Goal: Transaction & Acquisition: Subscribe to service/newsletter

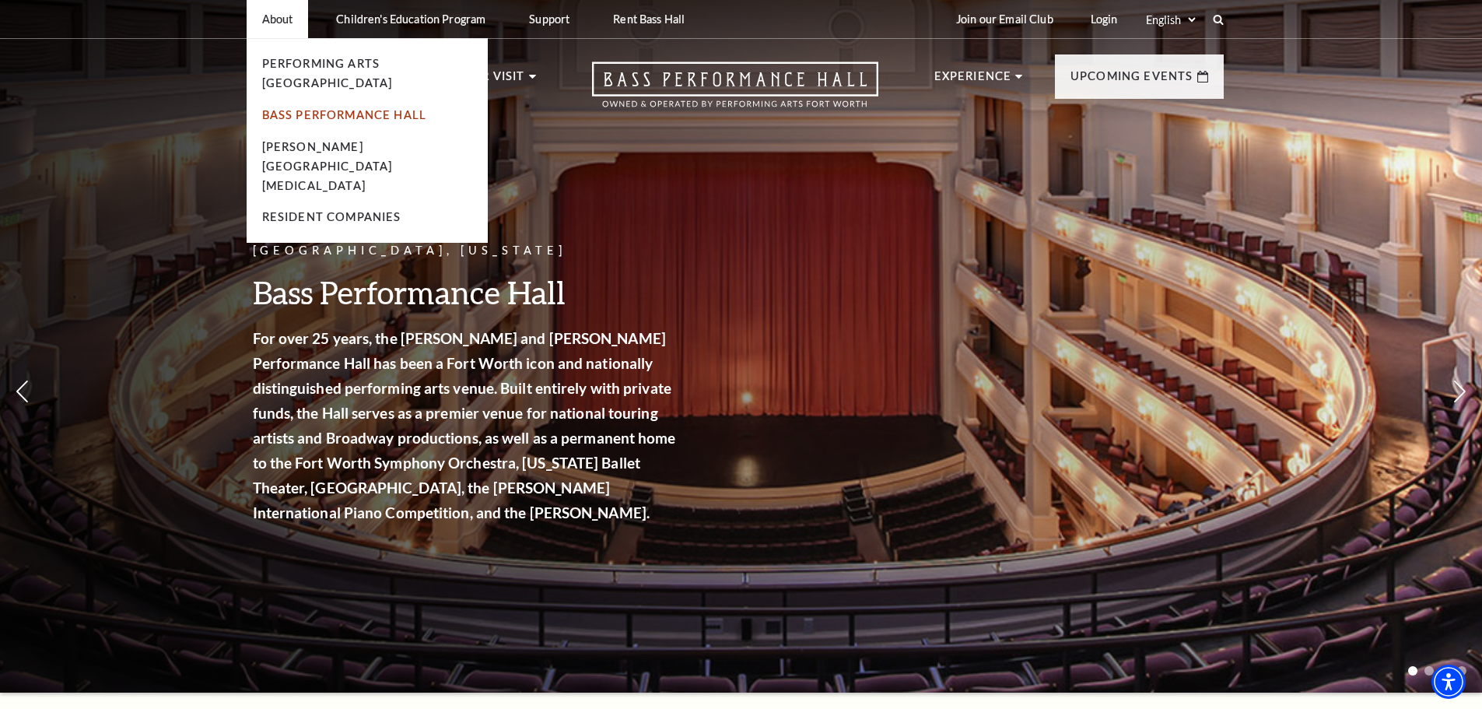
click at [299, 108] on link "Bass Performance Hall" at bounding box center [344, 114] width 165 height 13
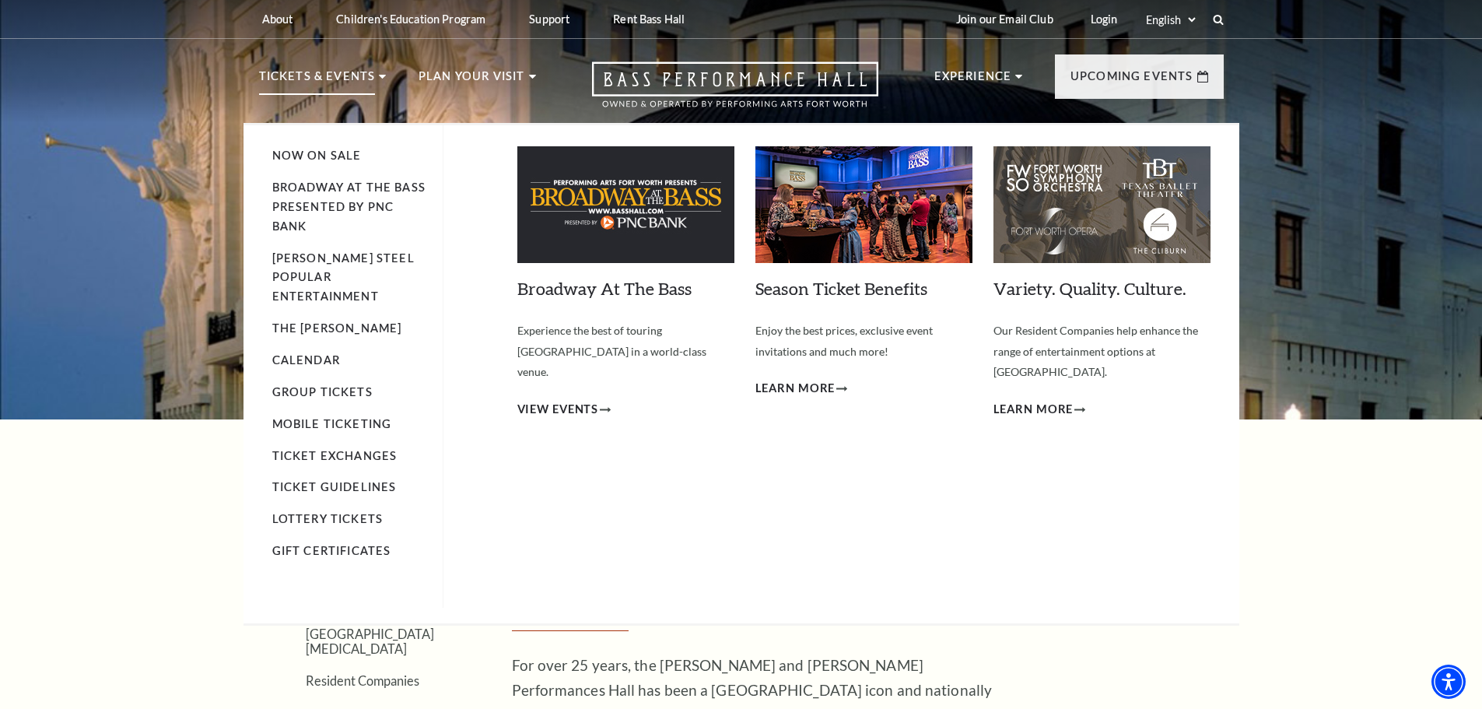
click at [282, 72] on p "Tickets & Events" at bounding box center [317, 81] width 117 height 28
click at [318, 191] on link "Broadway At The Bass presented by PNC Bank" at bounding box center [348, 206] width 153 height 52
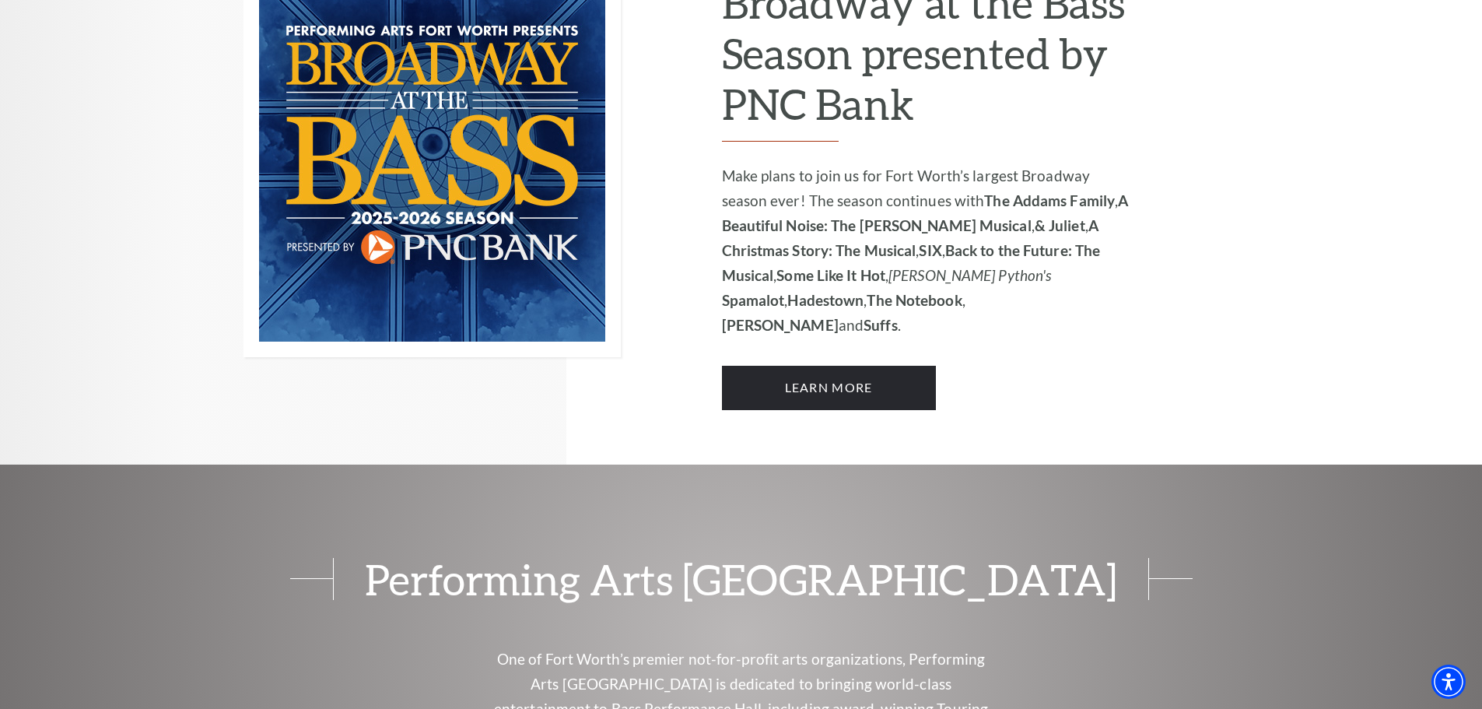
scroll to position [1167, 0]
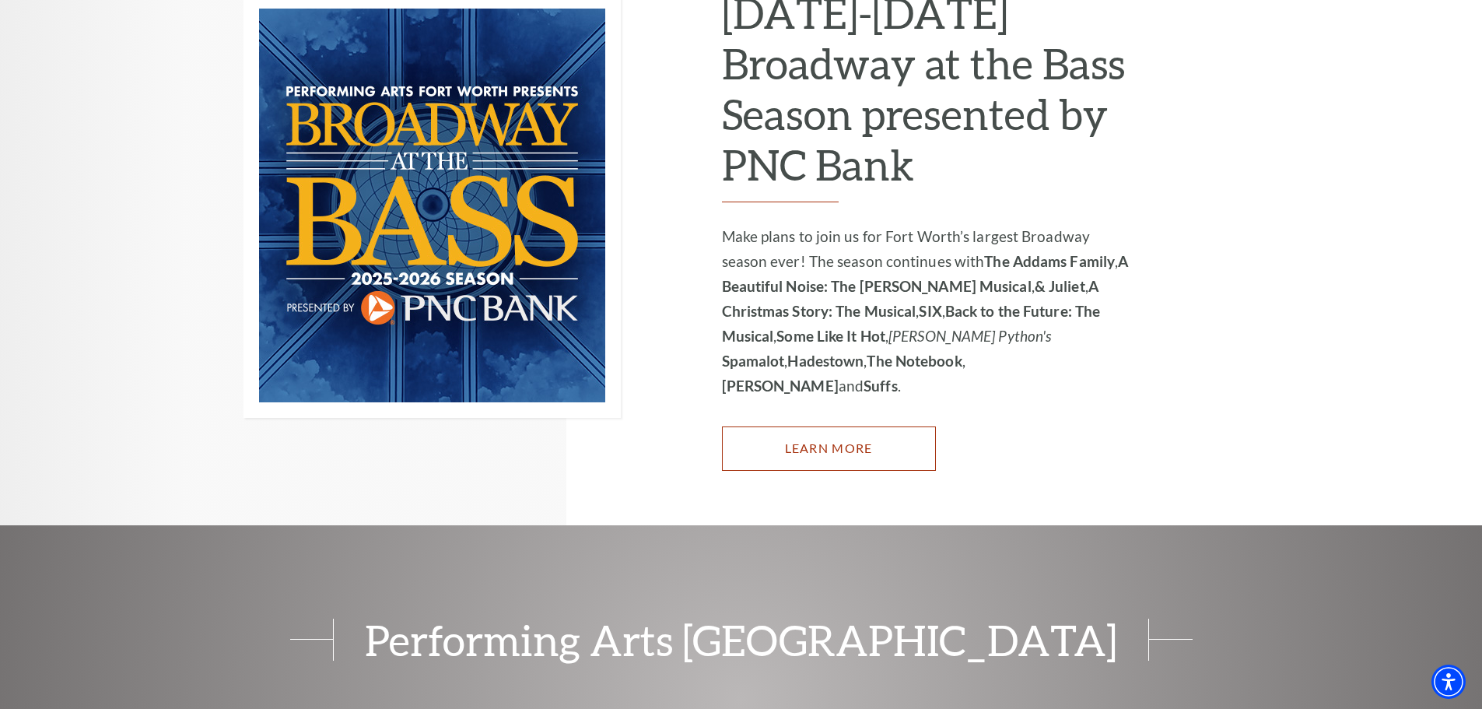
click at [849, 426] on link "Learn More" at bounding box center [829, 448] width 214 height 44
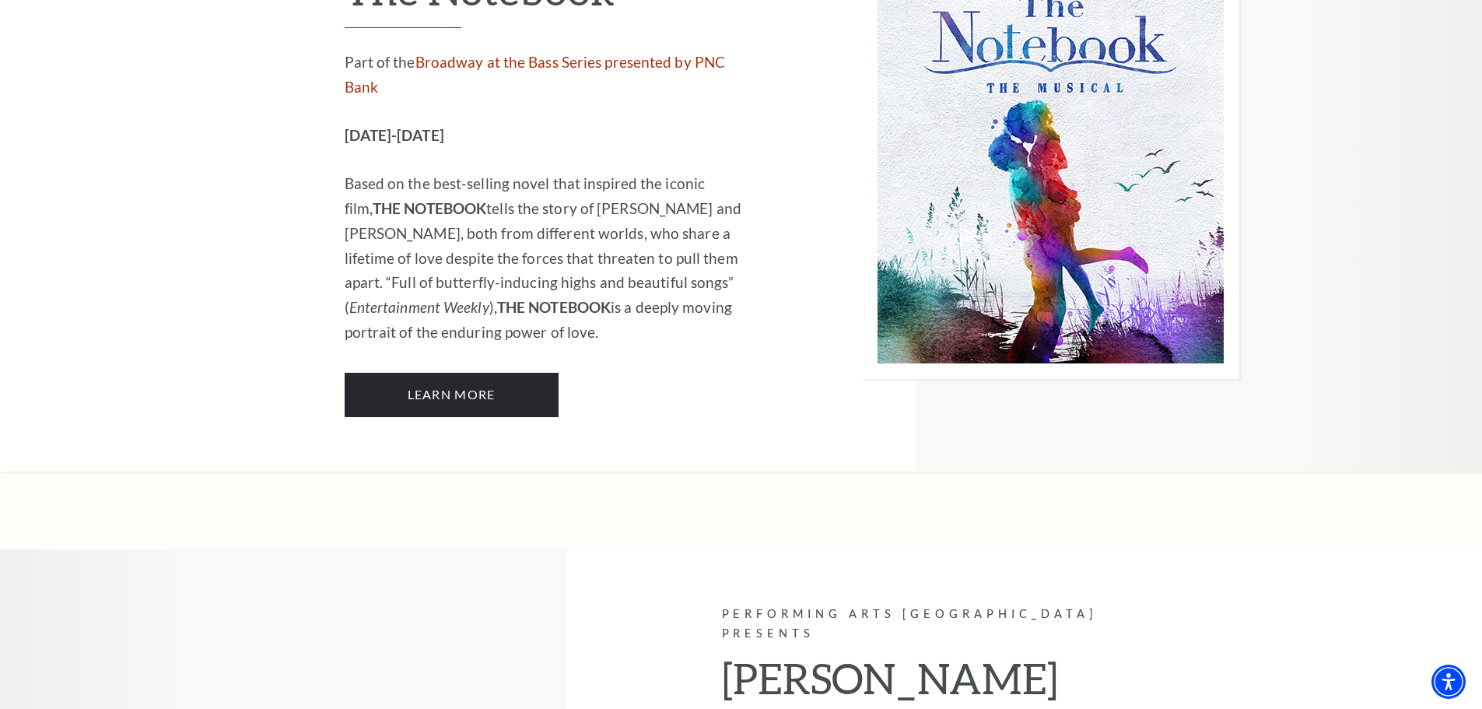
scroll to position [9022, 0]
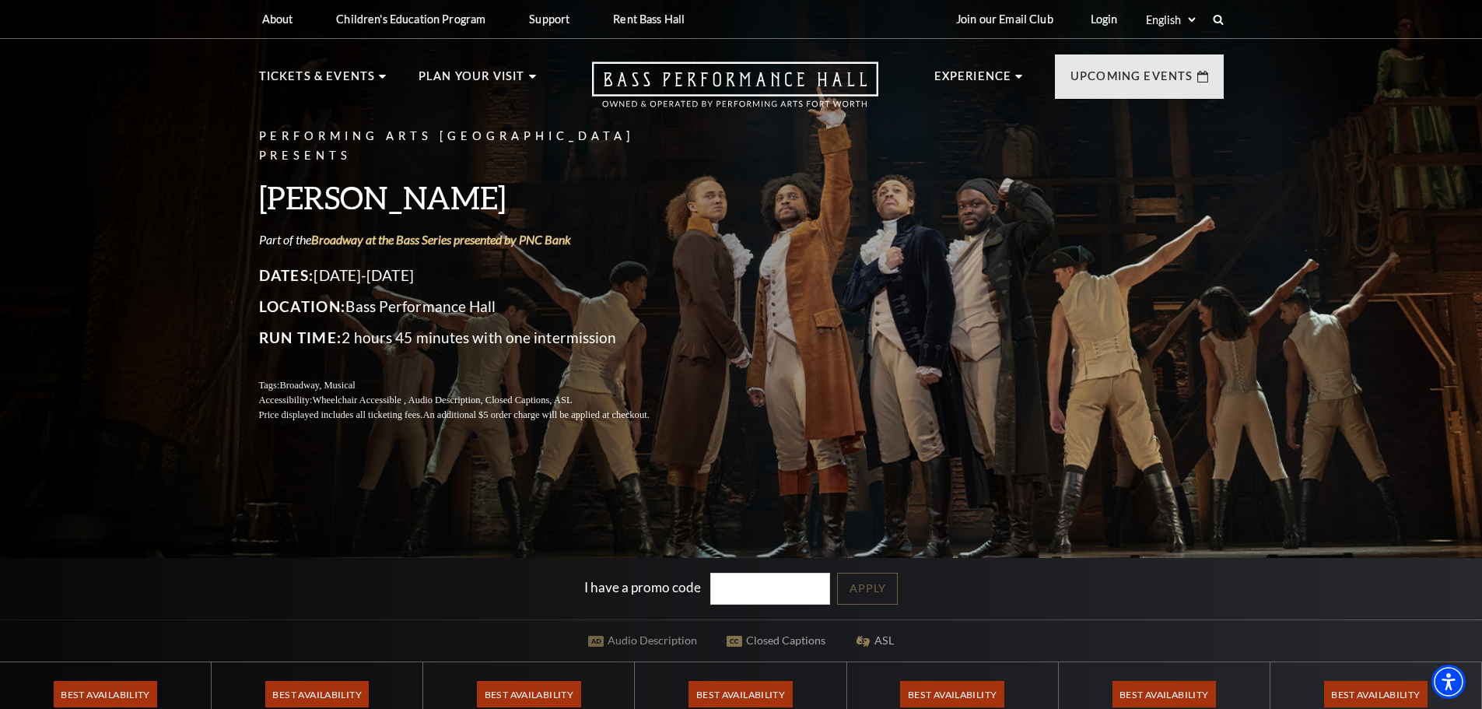
click at [1381, 569] on div "I have a promo code Apply" at bounding box center [741, 588] width 1482 height 61
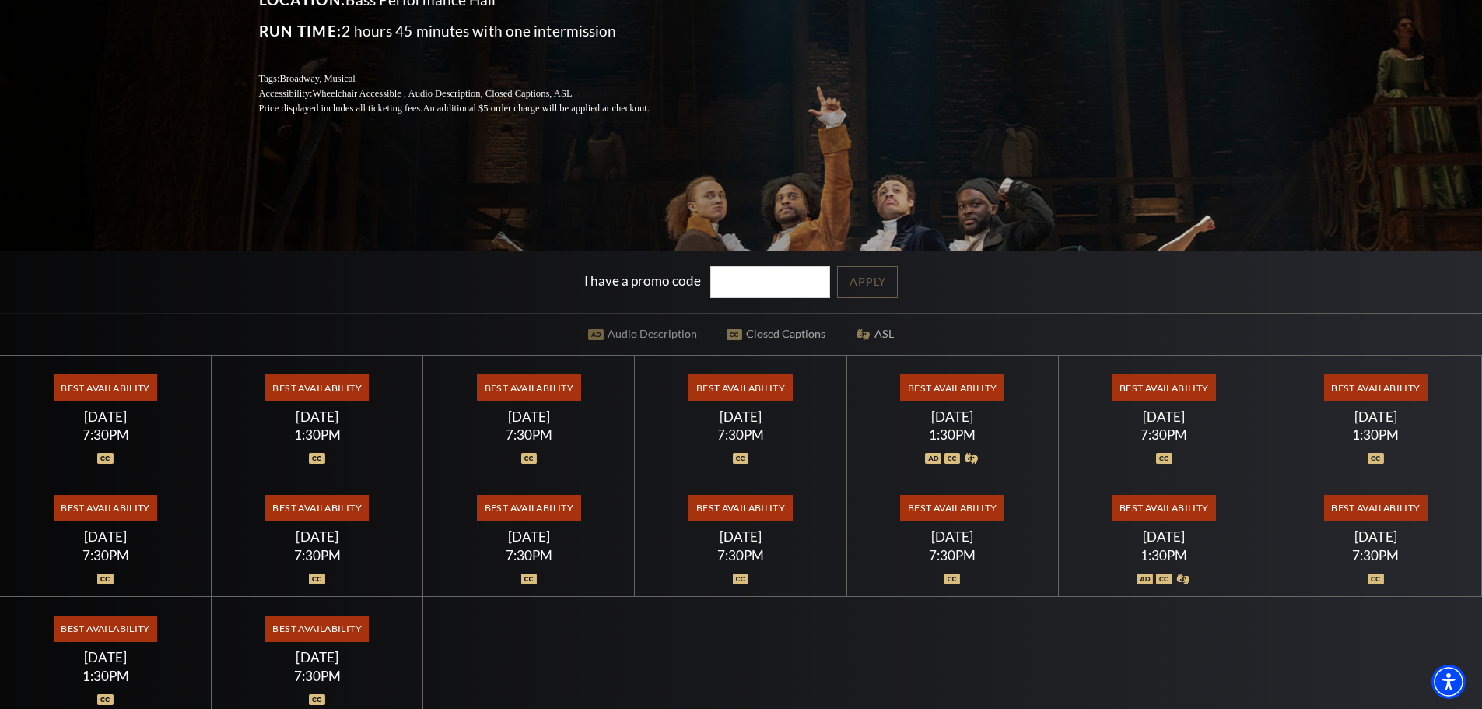
scroll to position [311, 0]
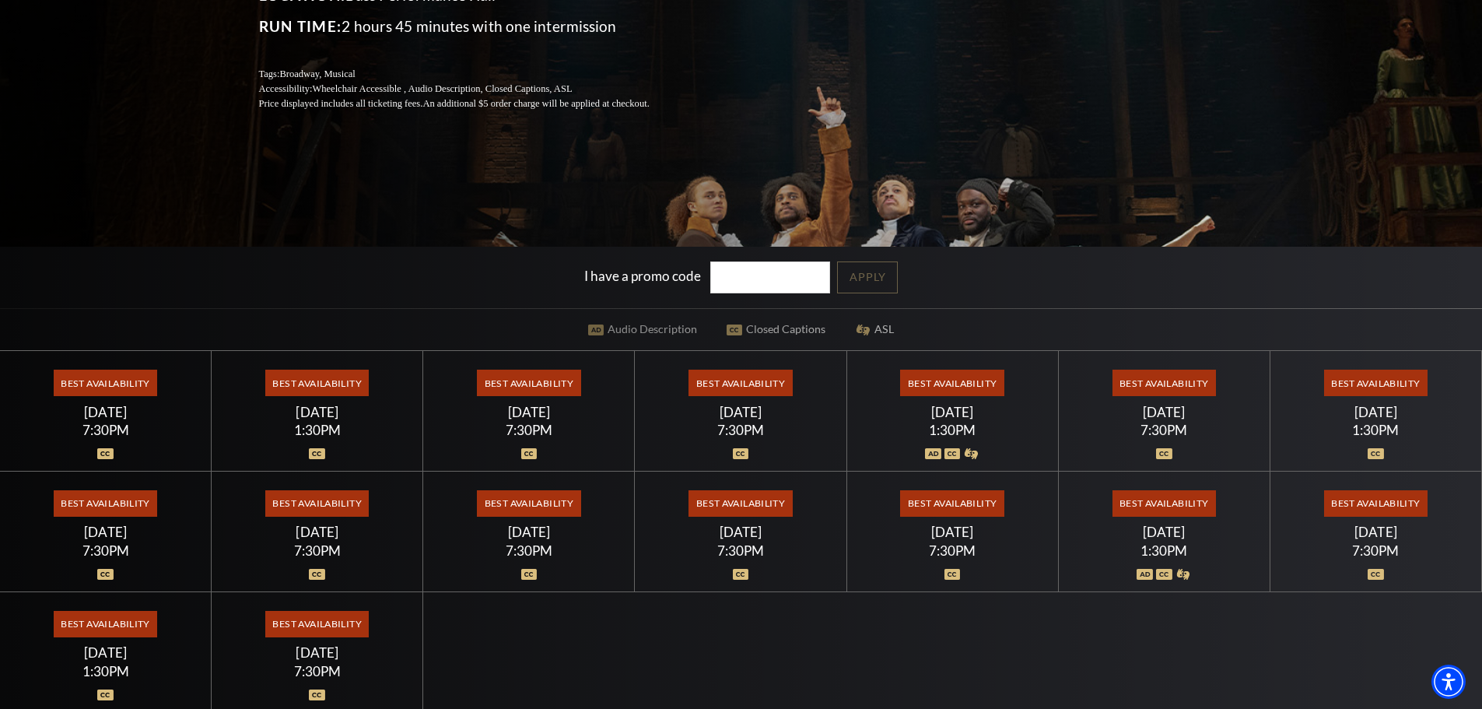
click at [740, 432] on div "7:30PM" at bounding box center [740, 429] width 174 height 13
click at [735, 383] on span "Best Availability" at bounding box center [739, 382] width 103 height 26
click at [96, 387] on span "Best Availability" at bounding box center [105, 382] width 103 height 26
click at [105, 384] on span "Best Availability" at bounding box center [105, 382] width 103 height 26
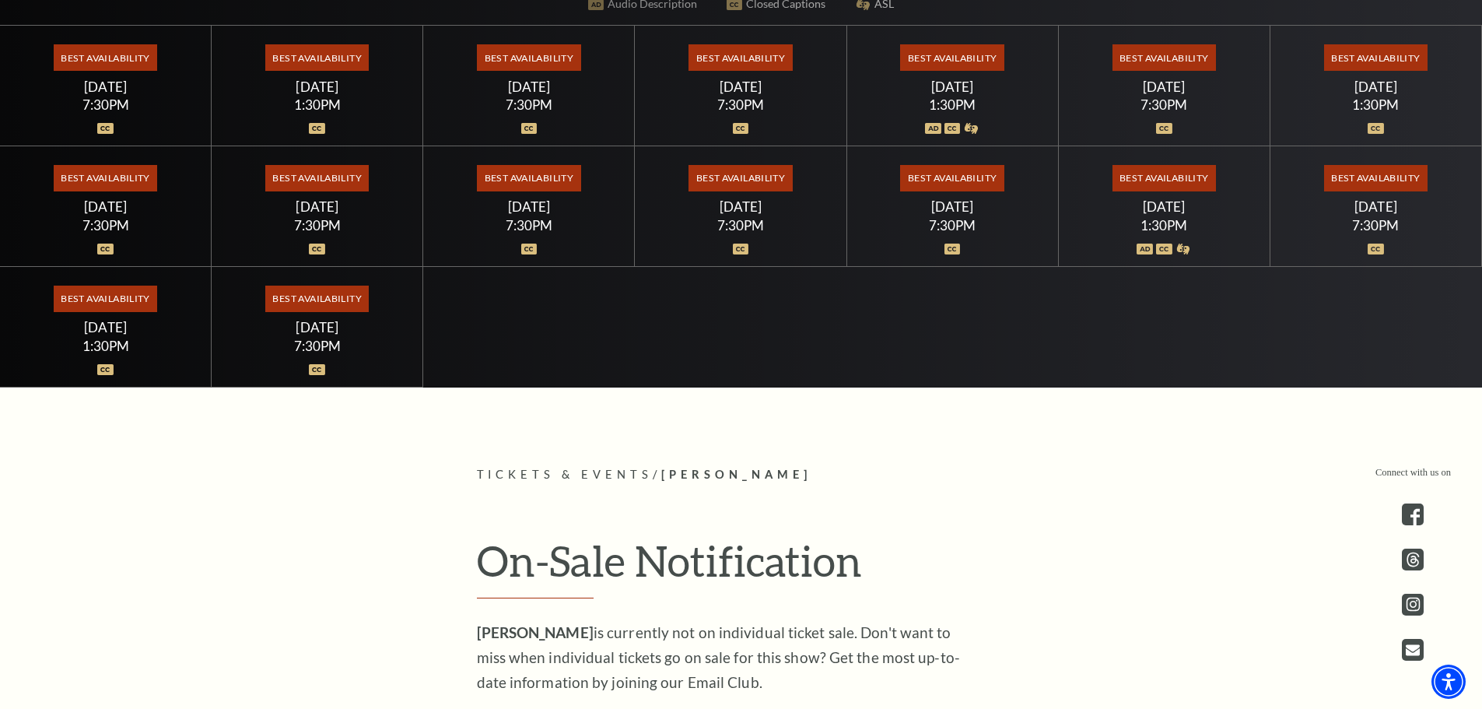
scroll to position [856, 0]
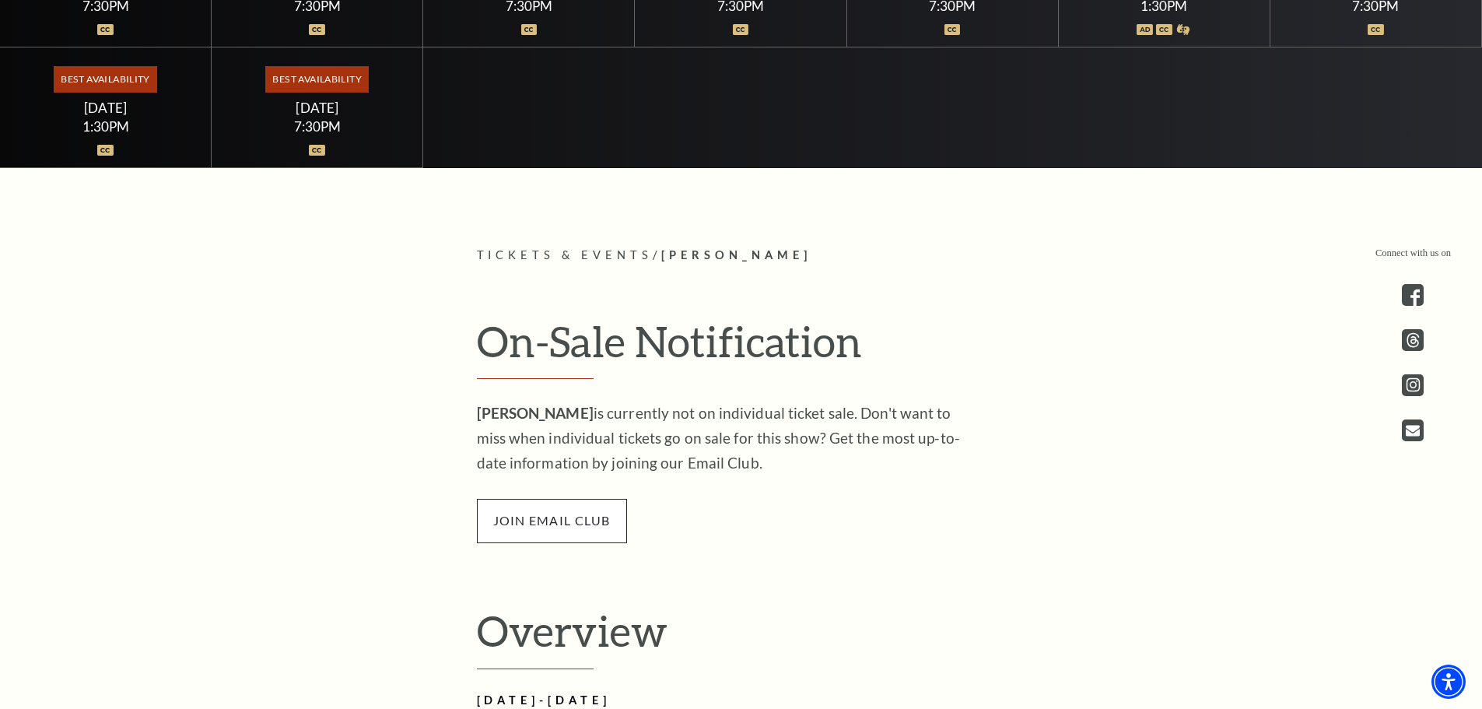
click at [544, 512] on span "join email club" at bounding box center [552, 521] width 150 height 44
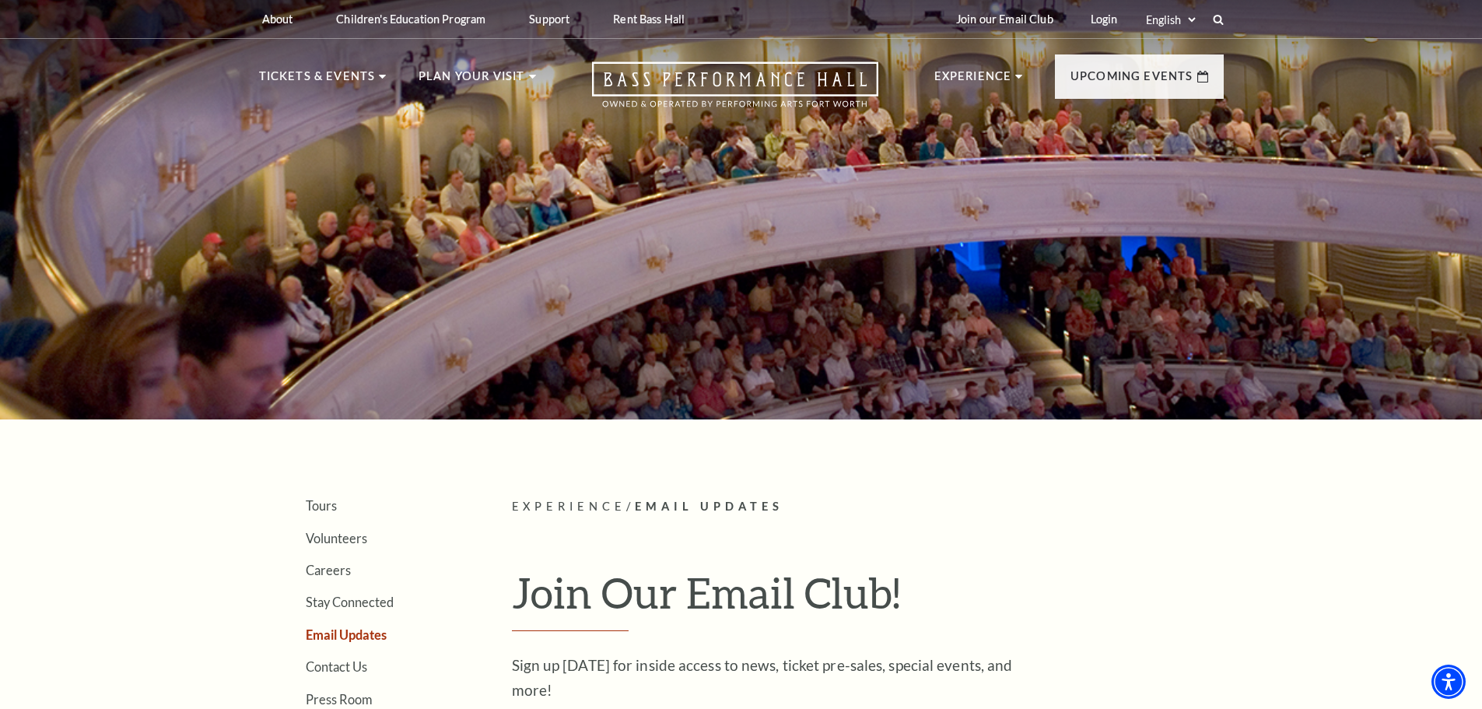
click at [359, 66] on nav "Tickets & Events Now On Sale Broadway At The Bass presented by PNC Bank Irwin S…" at bounding box center [741, 81] width 996 height 84
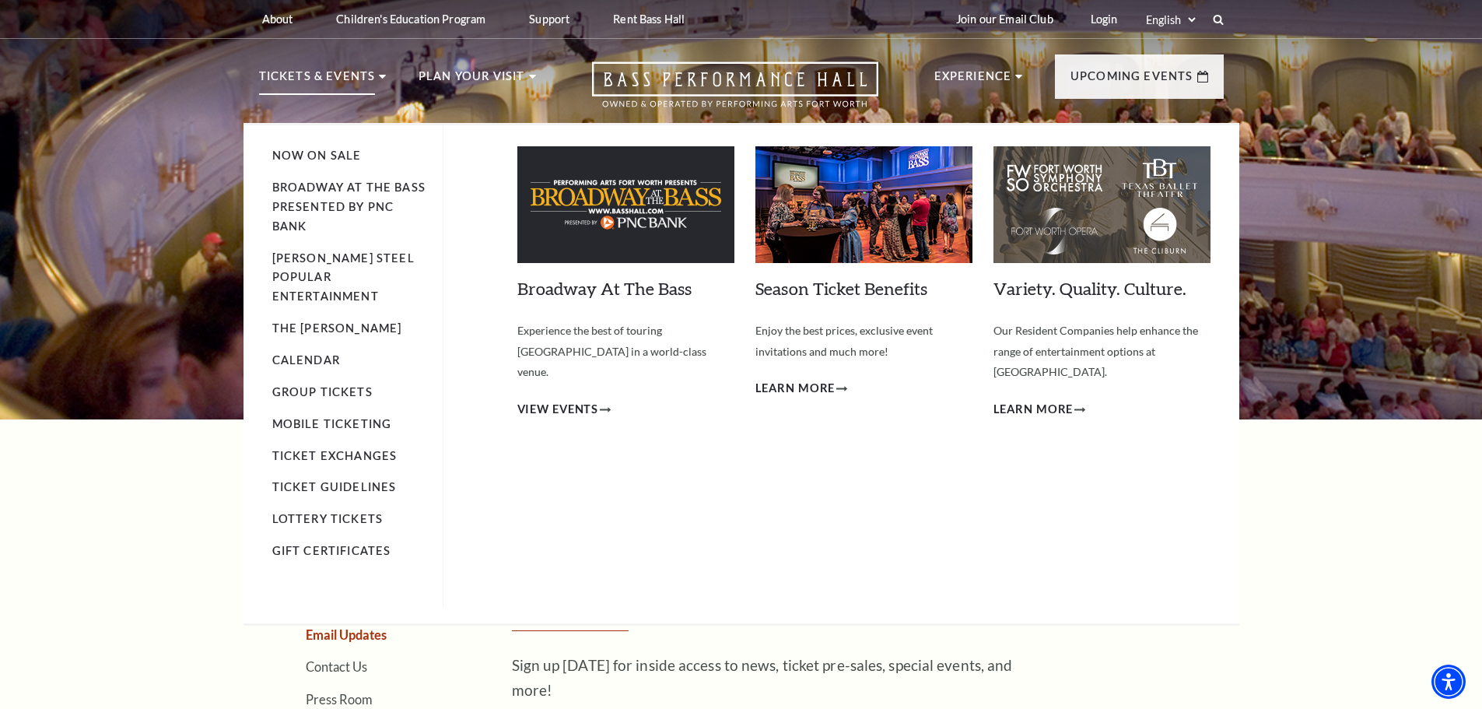
click at [366, 75] on p "Tickets & Events" at bounding box center [317, 81] width 117 height 28
click at [828, 292] on link "Season Ticket Benefits" at bounding box center [841, 288] width 172 height 21
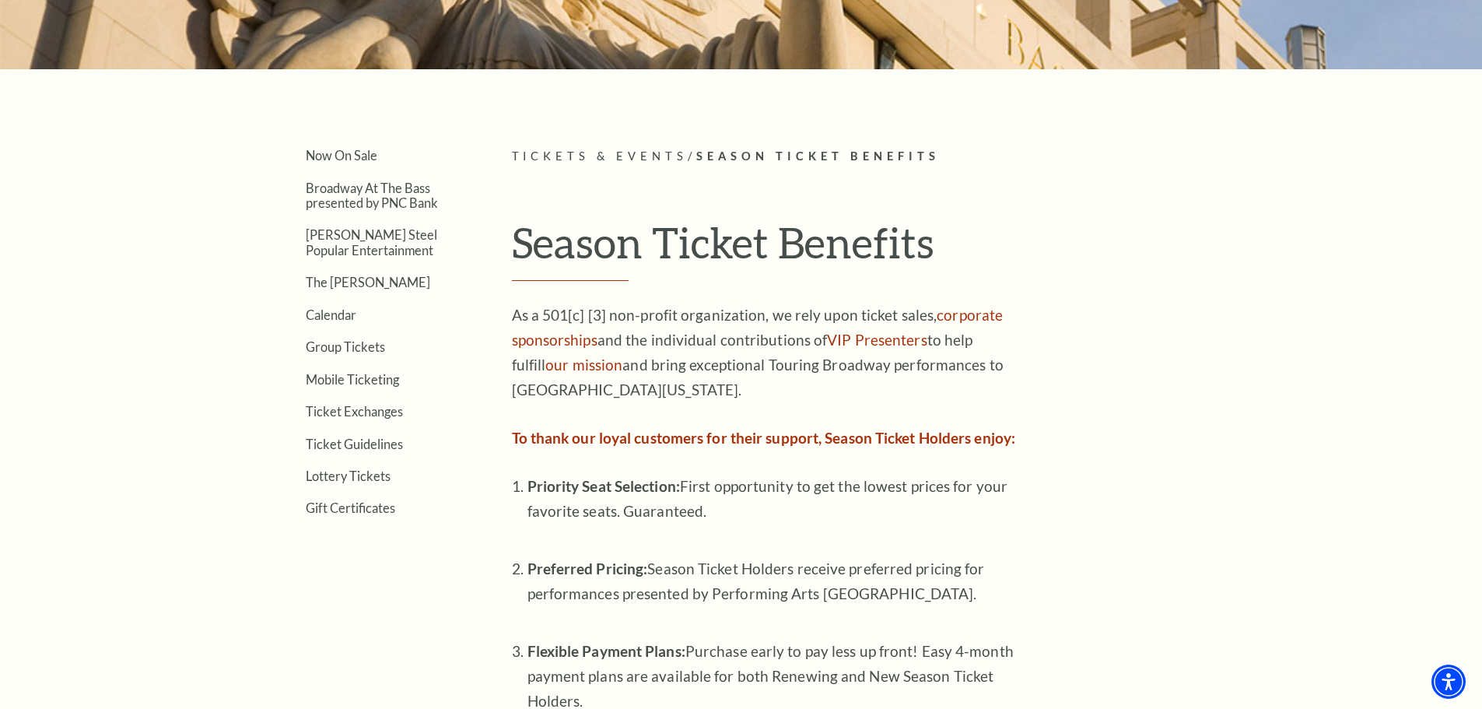
scroll to position [467, 0]
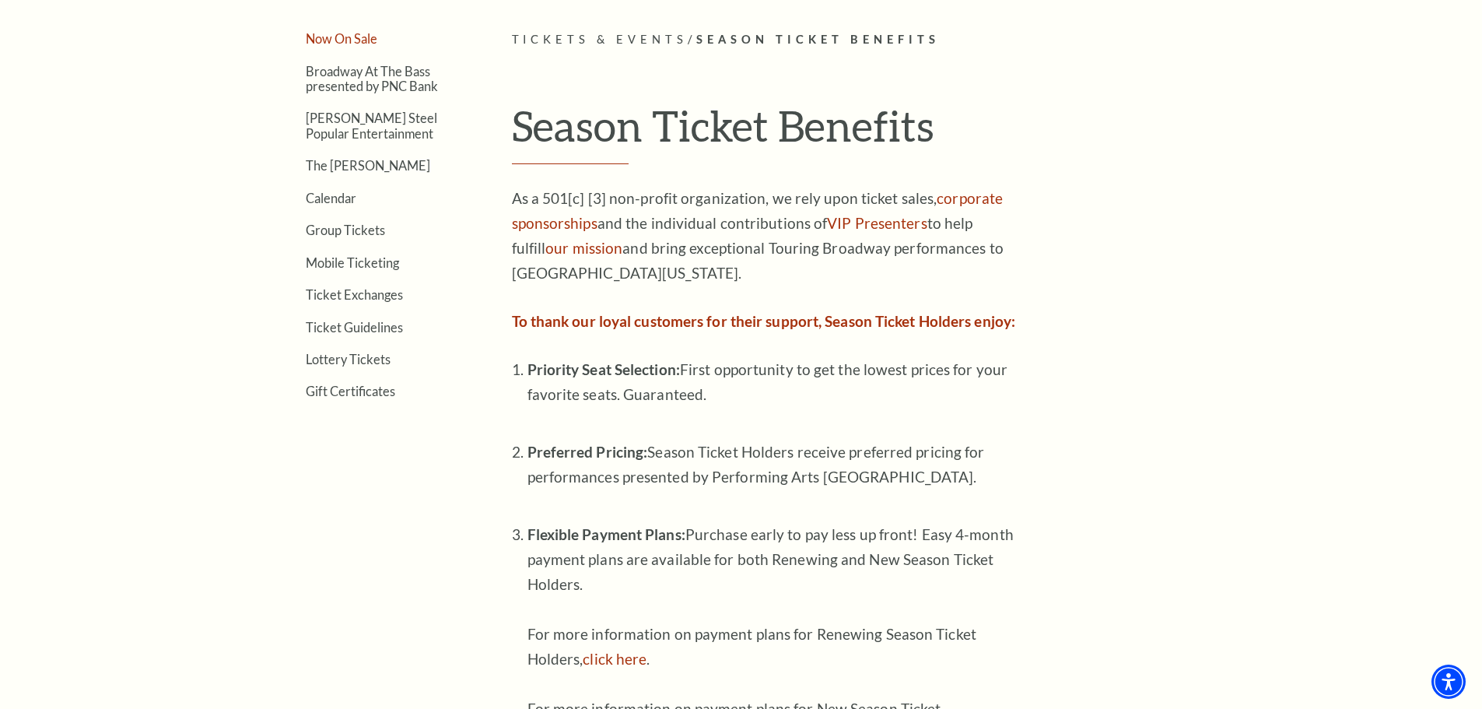
click at [359, 42] on link "Now On Sale" at bounding box center [342, 38] width 72 height 15
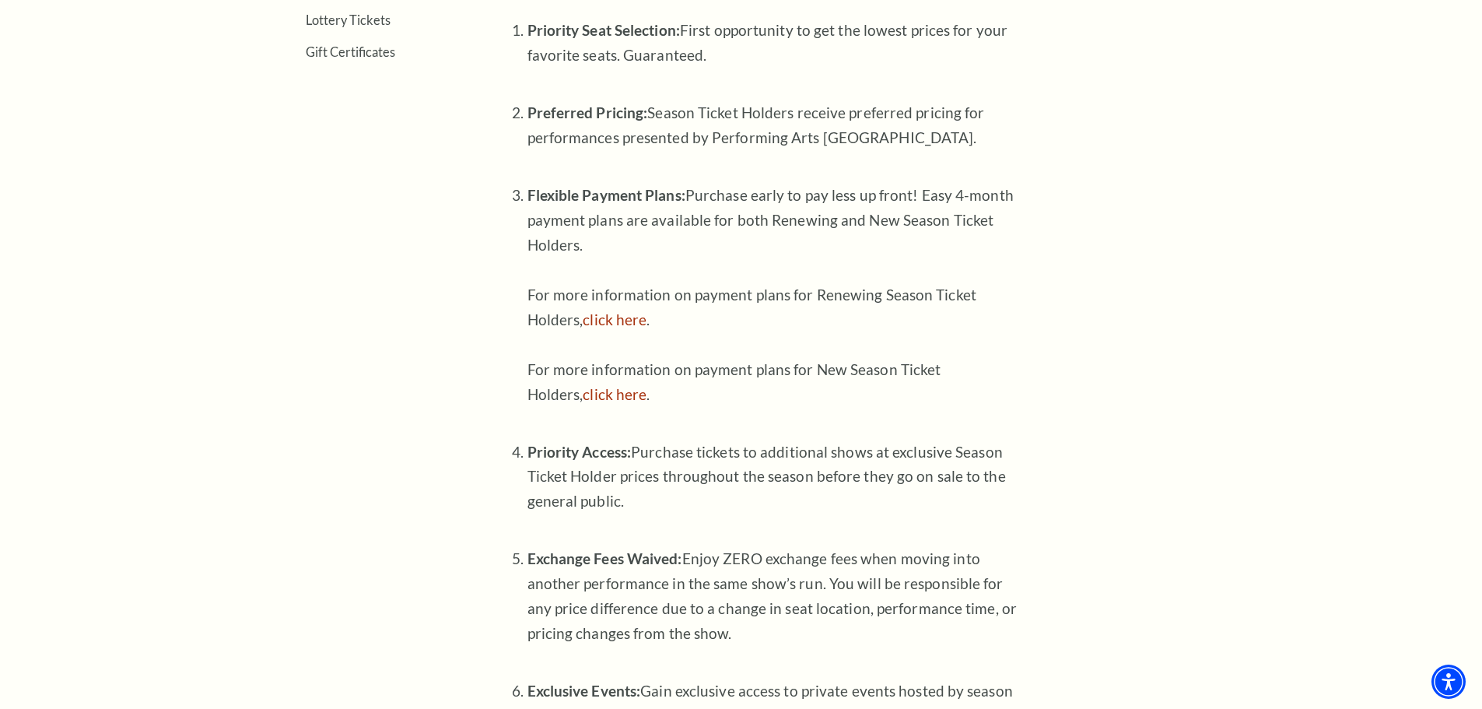
scroll to position [778, 0]
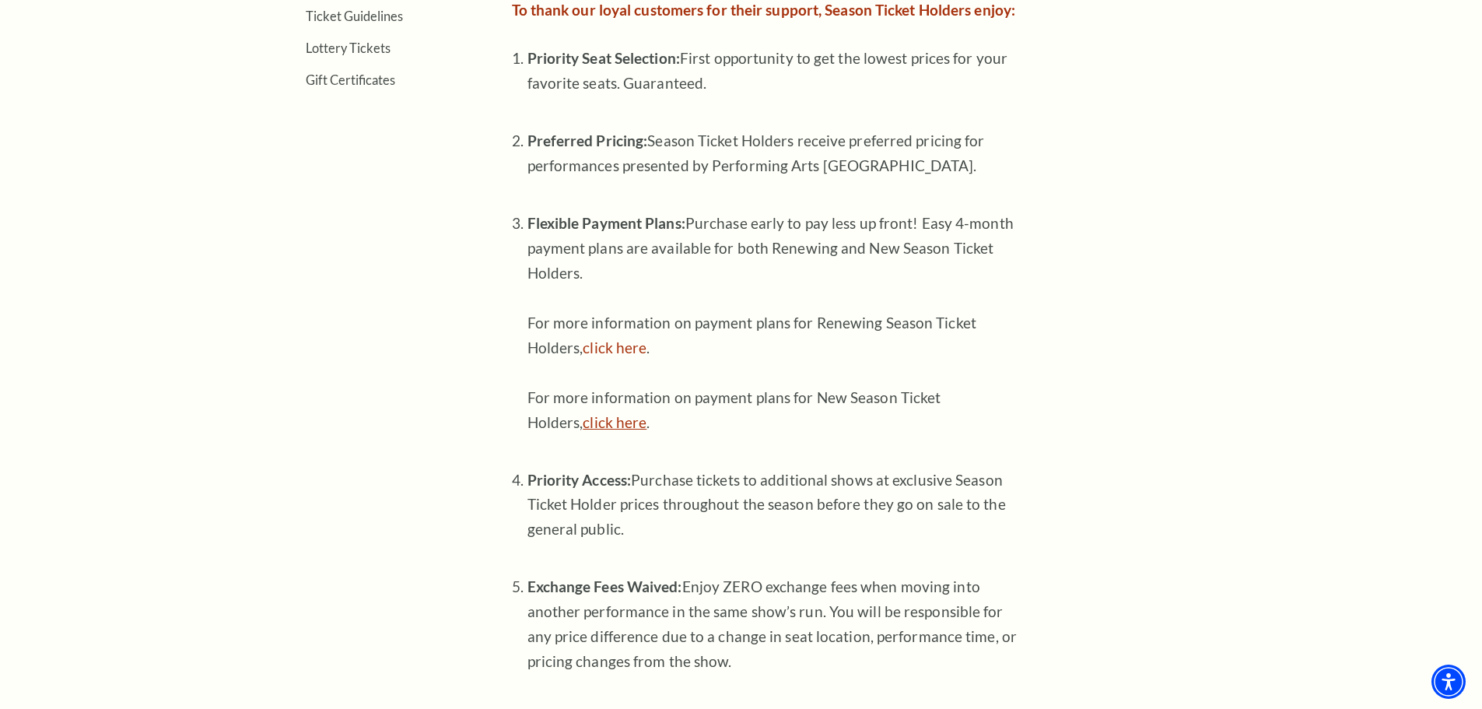
click at [642, 420] on link "click here" at bounding box center [615, 422] width 64 height 18
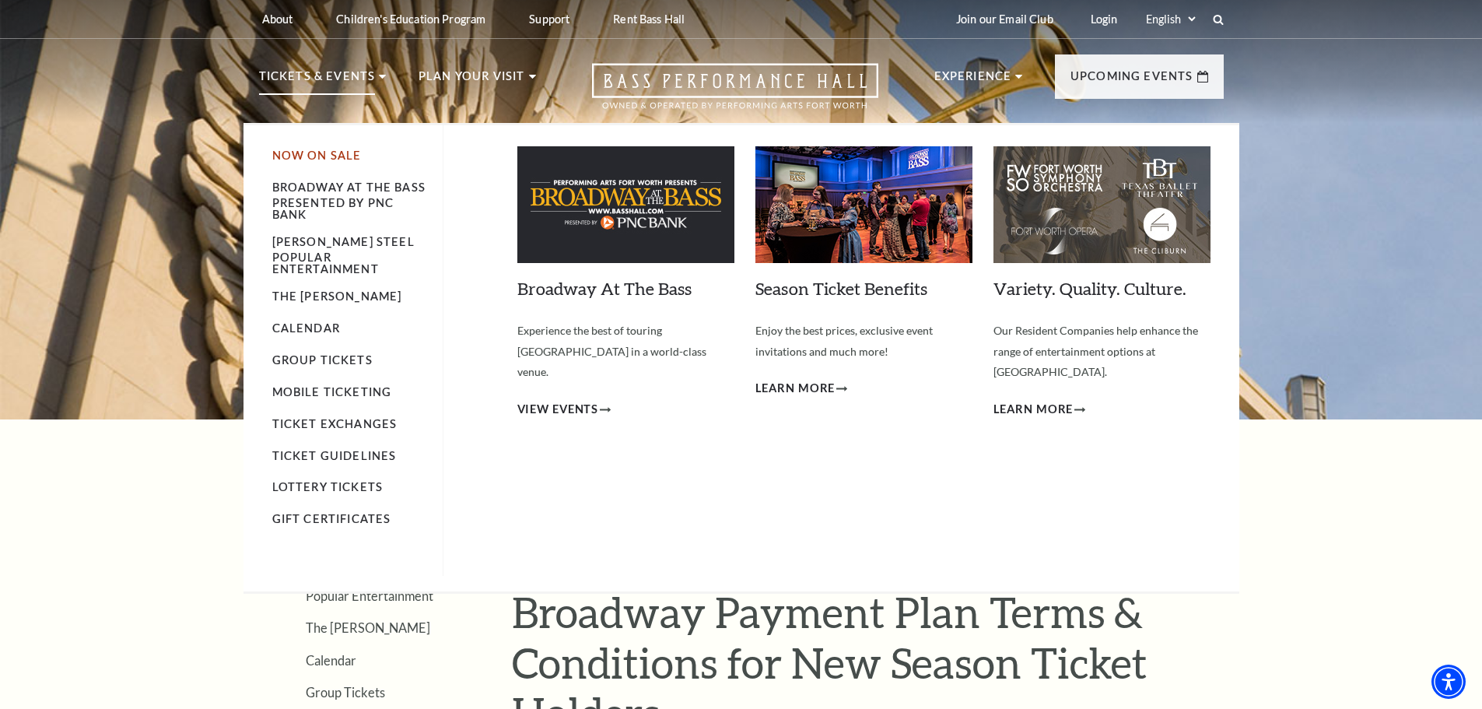
click at [316, 155] on link "Now On Sale" at bounding box center [316, 155] width 89 height 13
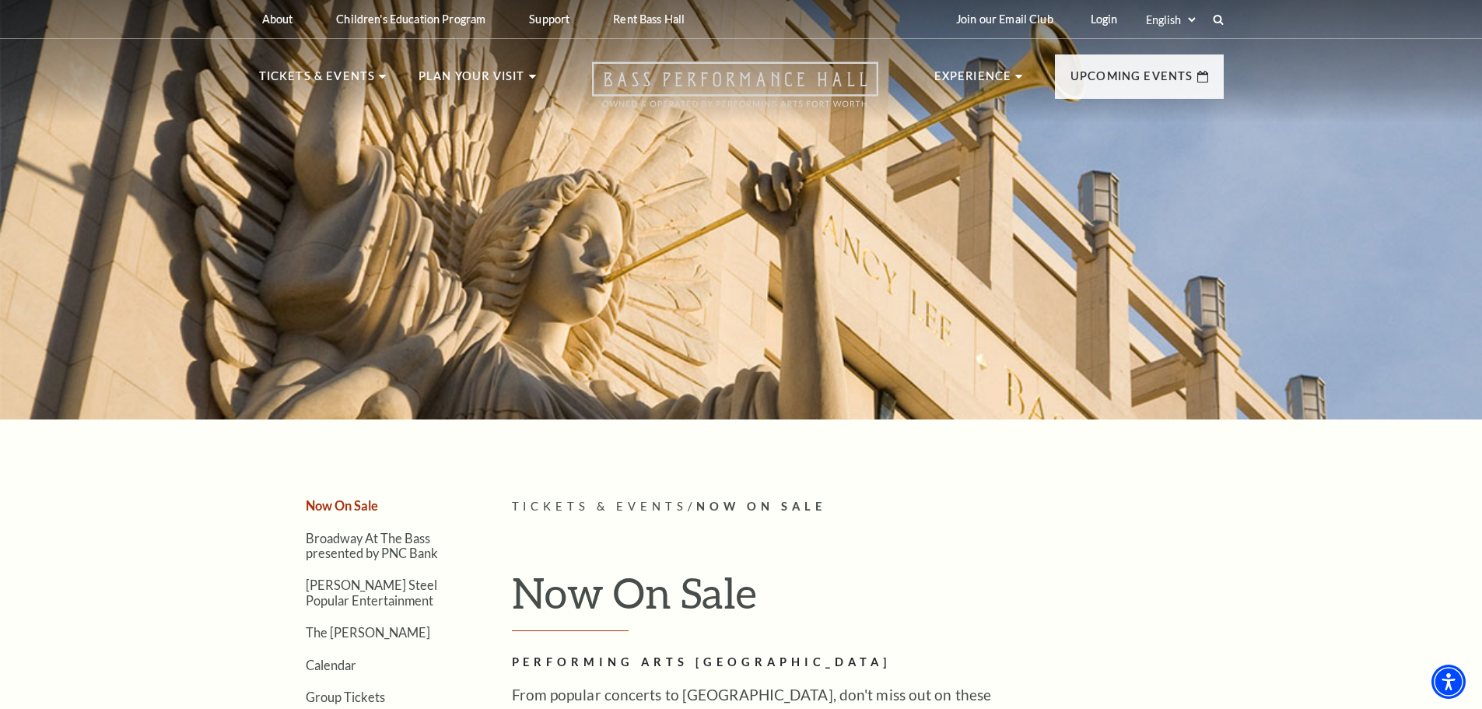
click at [706, 86] on icon "Open this option" at bounding box center [735, 84] width 286 height 46
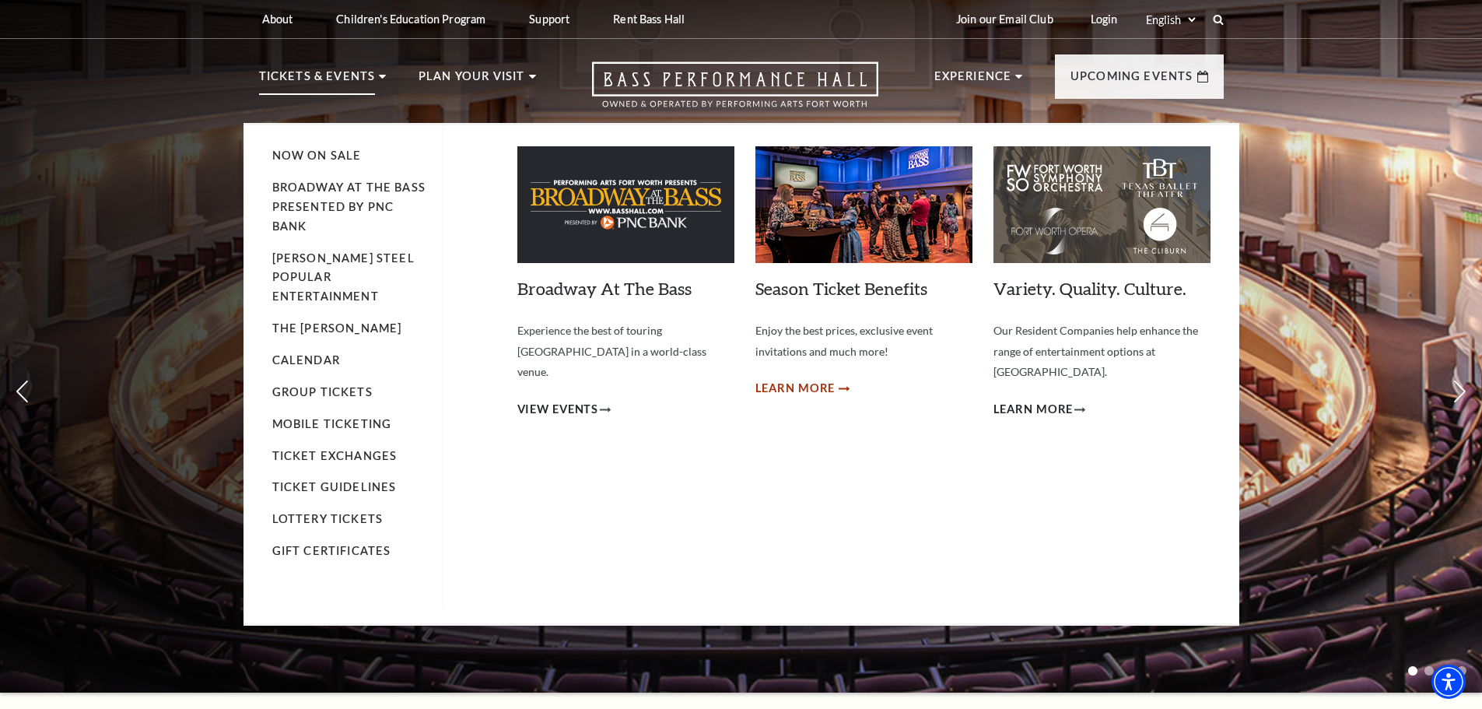
click at [817, 387] on span "Learn More" at bounding box center [795, 388] width 80 height 19
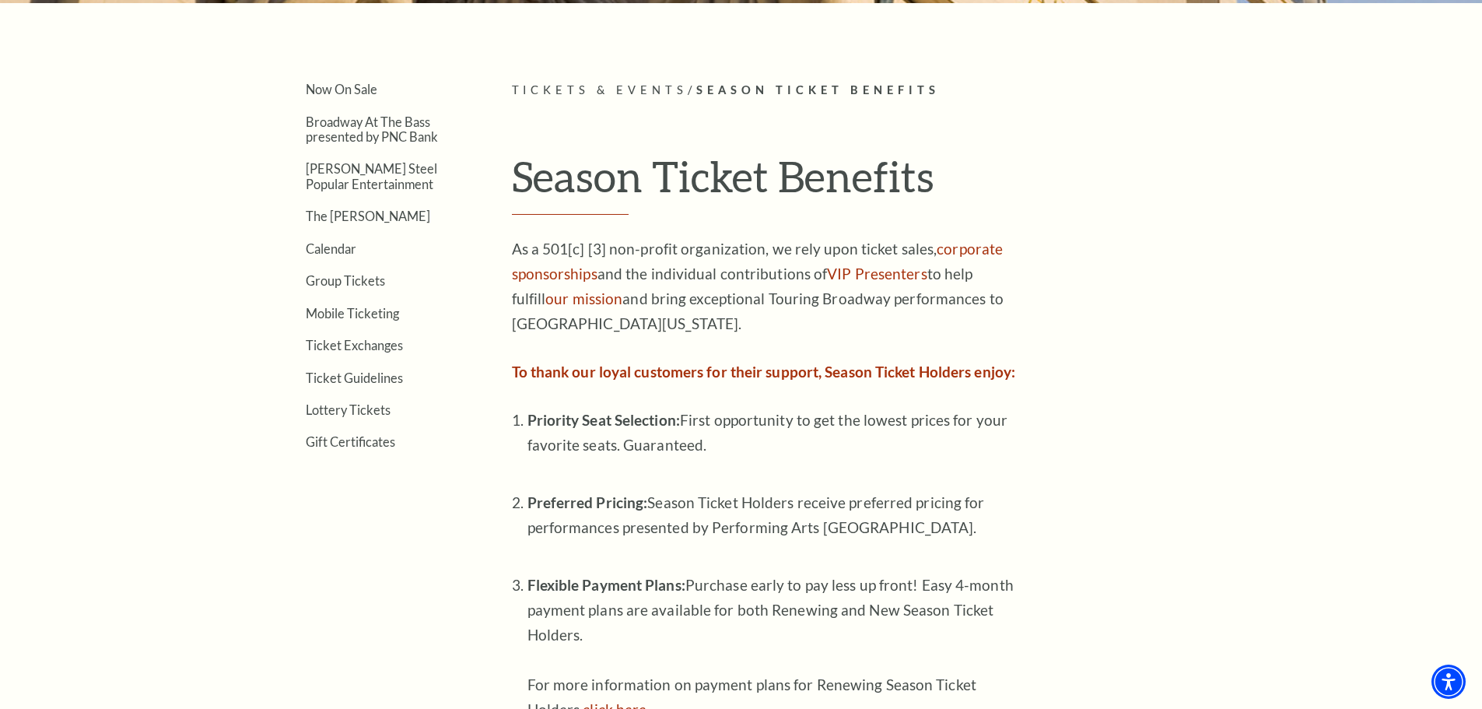
scroll to position [389, 0]
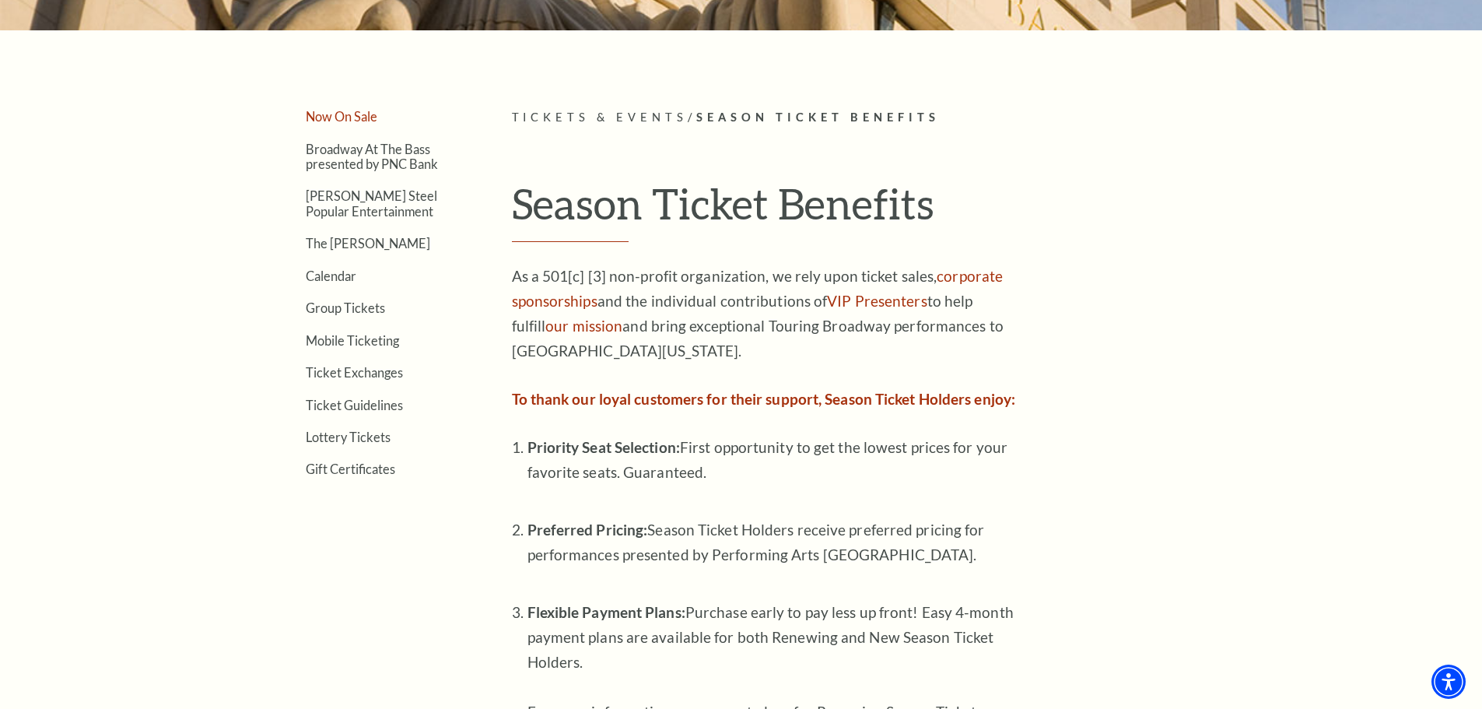
click at [371, 110] on link "Now On Sale" at bounding box center [342, 116] width 72 height 15
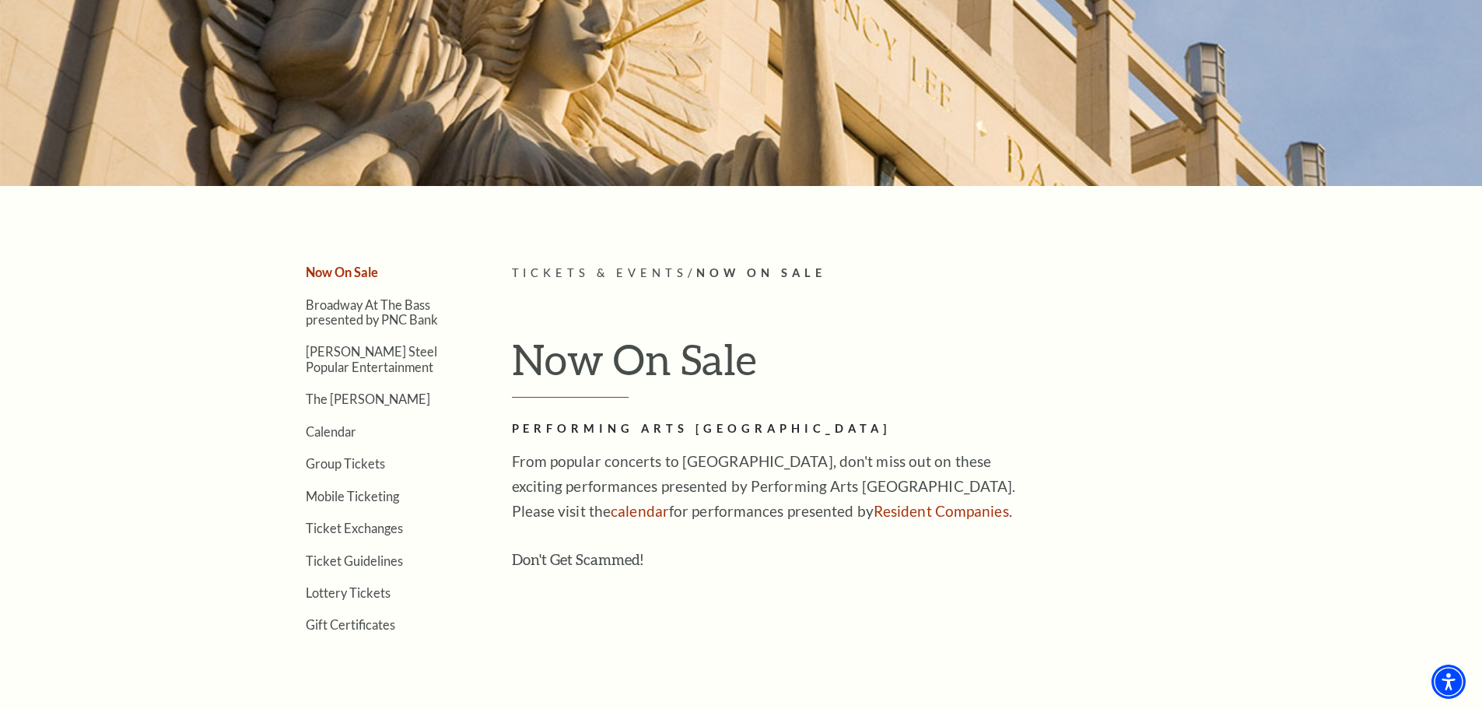
scroll to position [389, 0]
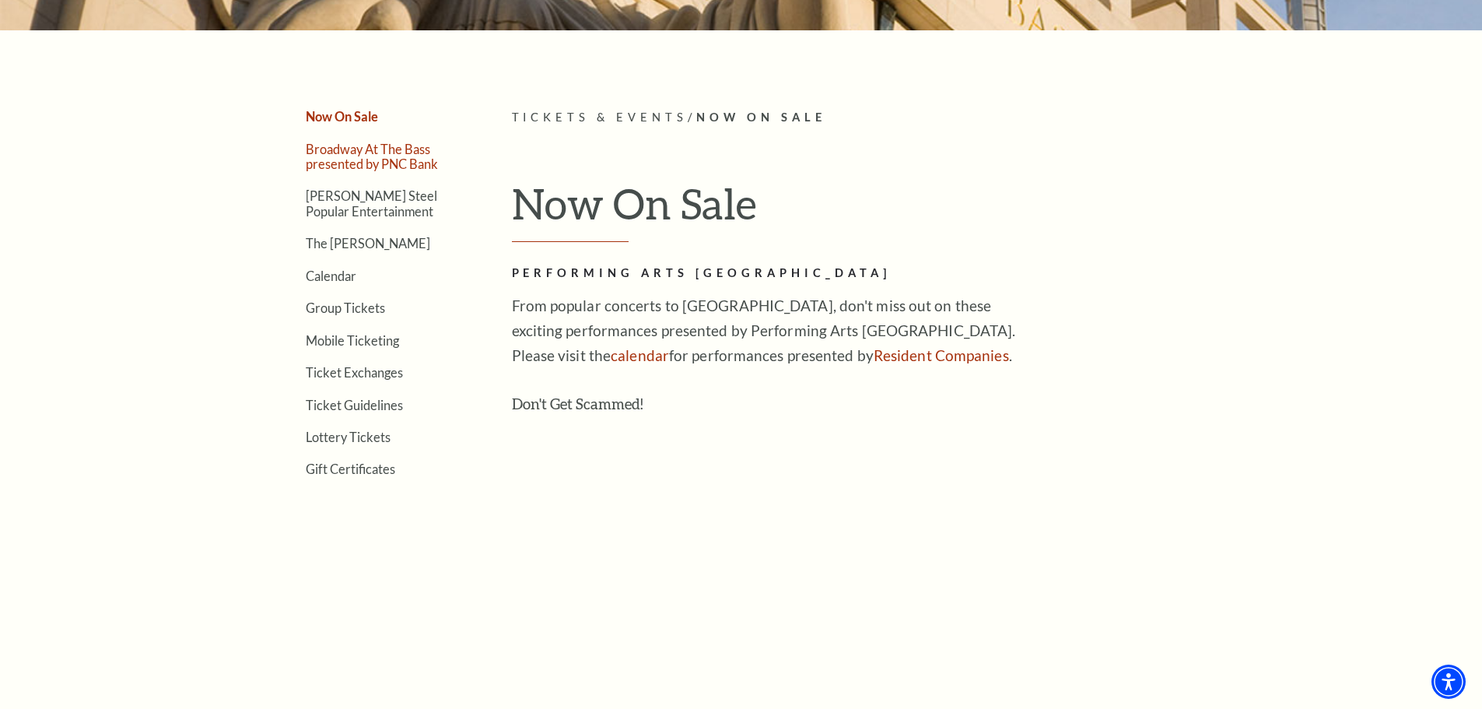
click at [376, 154] on link "Broadway At The Bass presented by PNC Bank" at bounding box center [372, 157] width 132 height 30
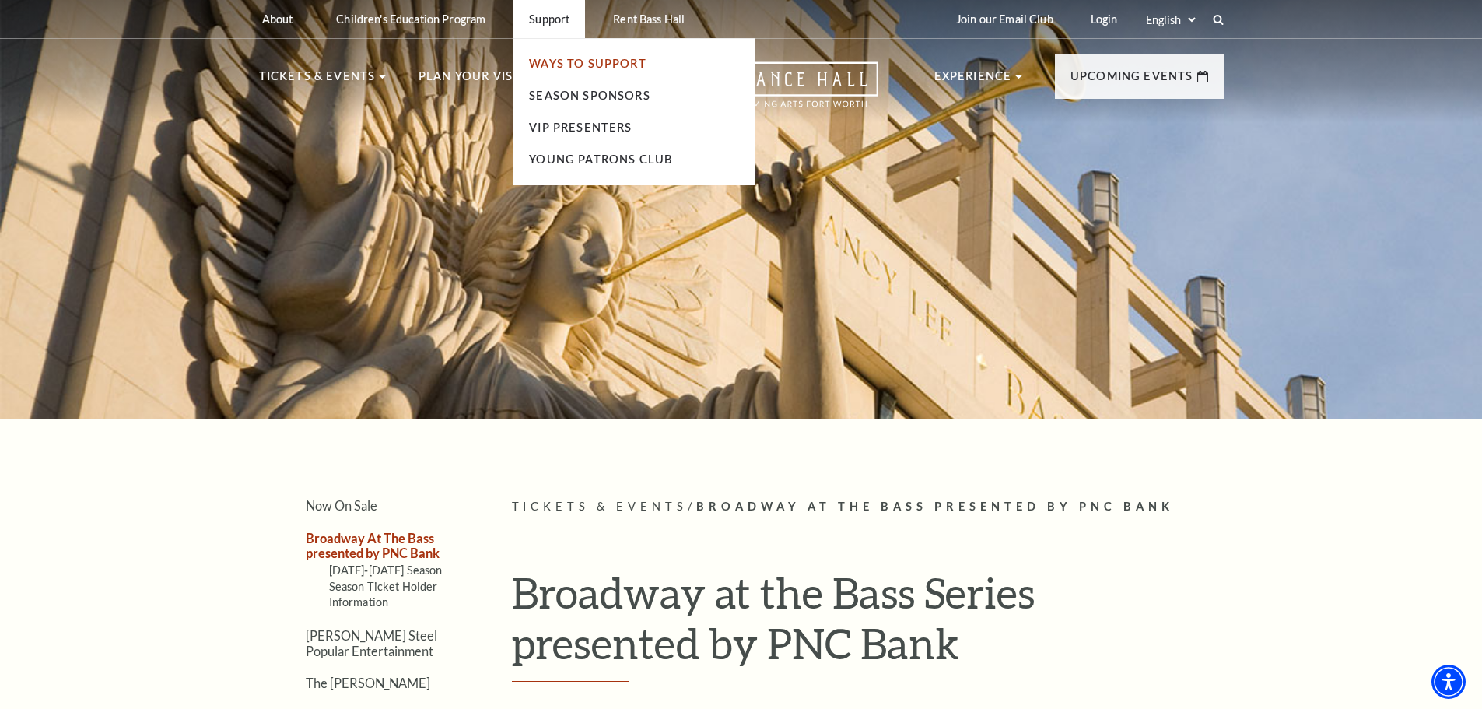
click at [569, 64] on link "Ways To Support" at bounding box center [587, 63] width 117 height 13
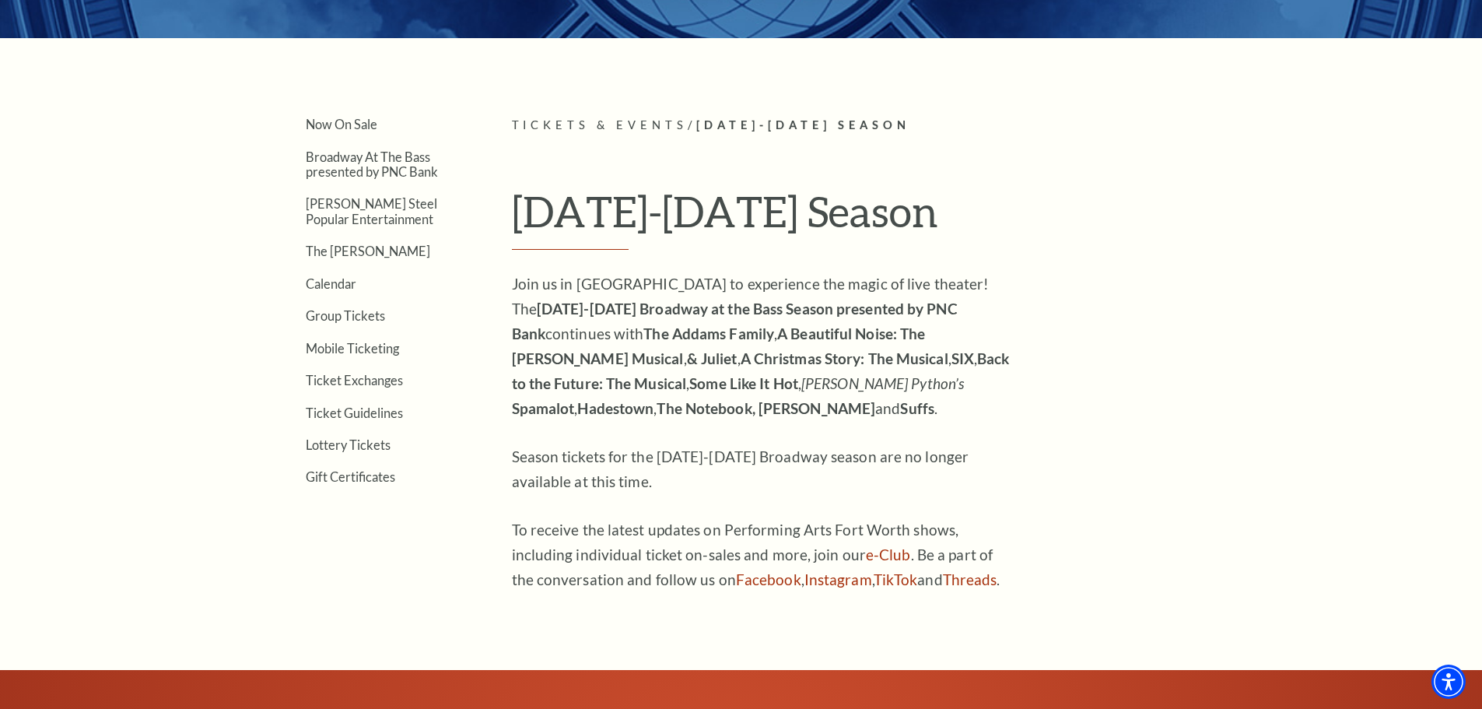
scroll to position [389, 0]
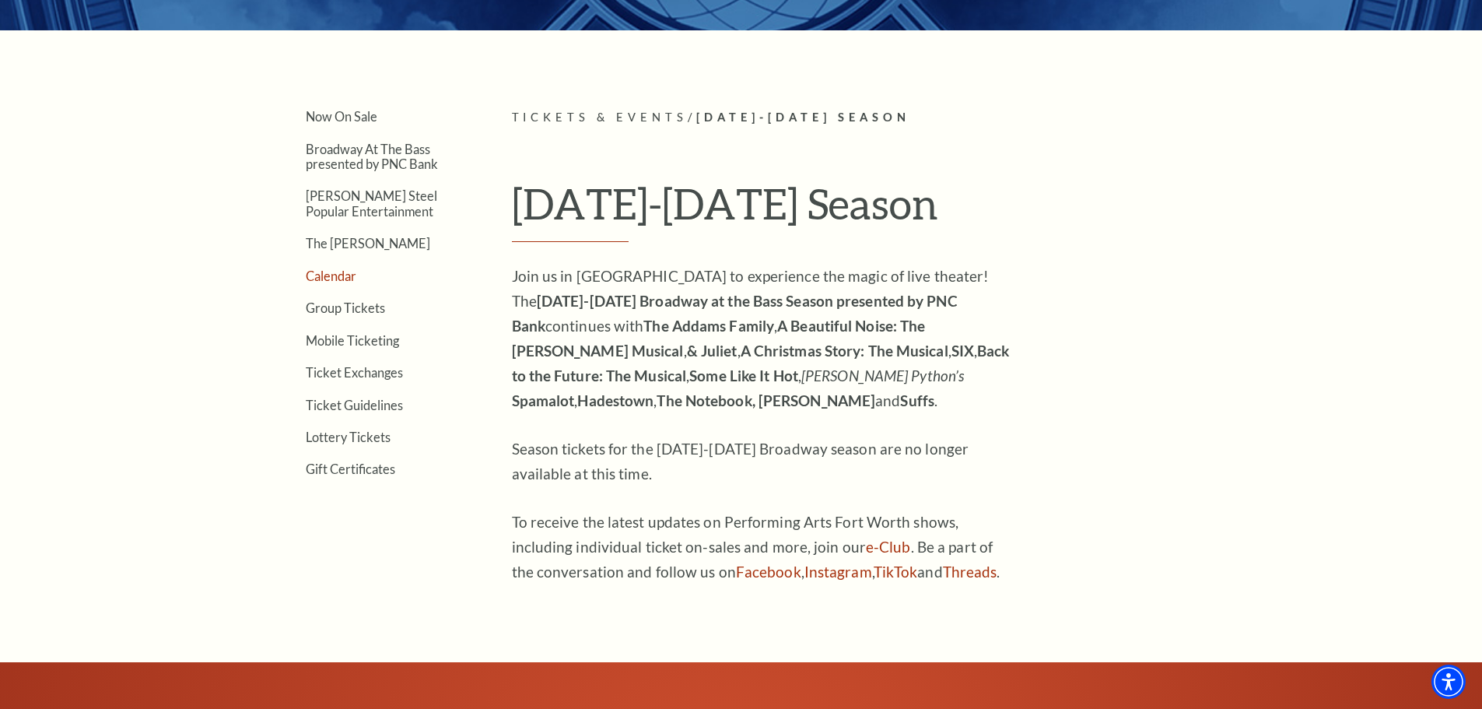
click at [334, 269] on link "Calendar" at bounding box center [331, 275] width 51 height 15
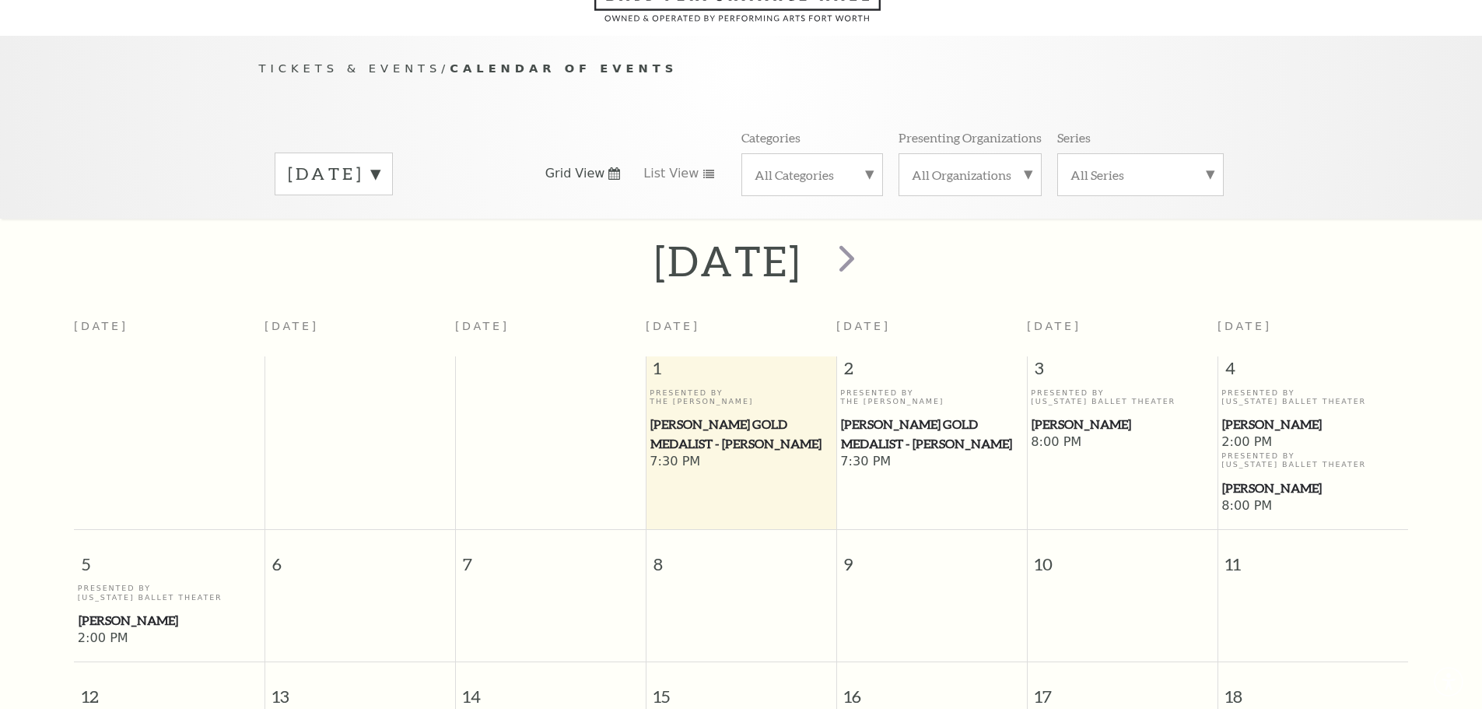
scroll to position [138, 0]
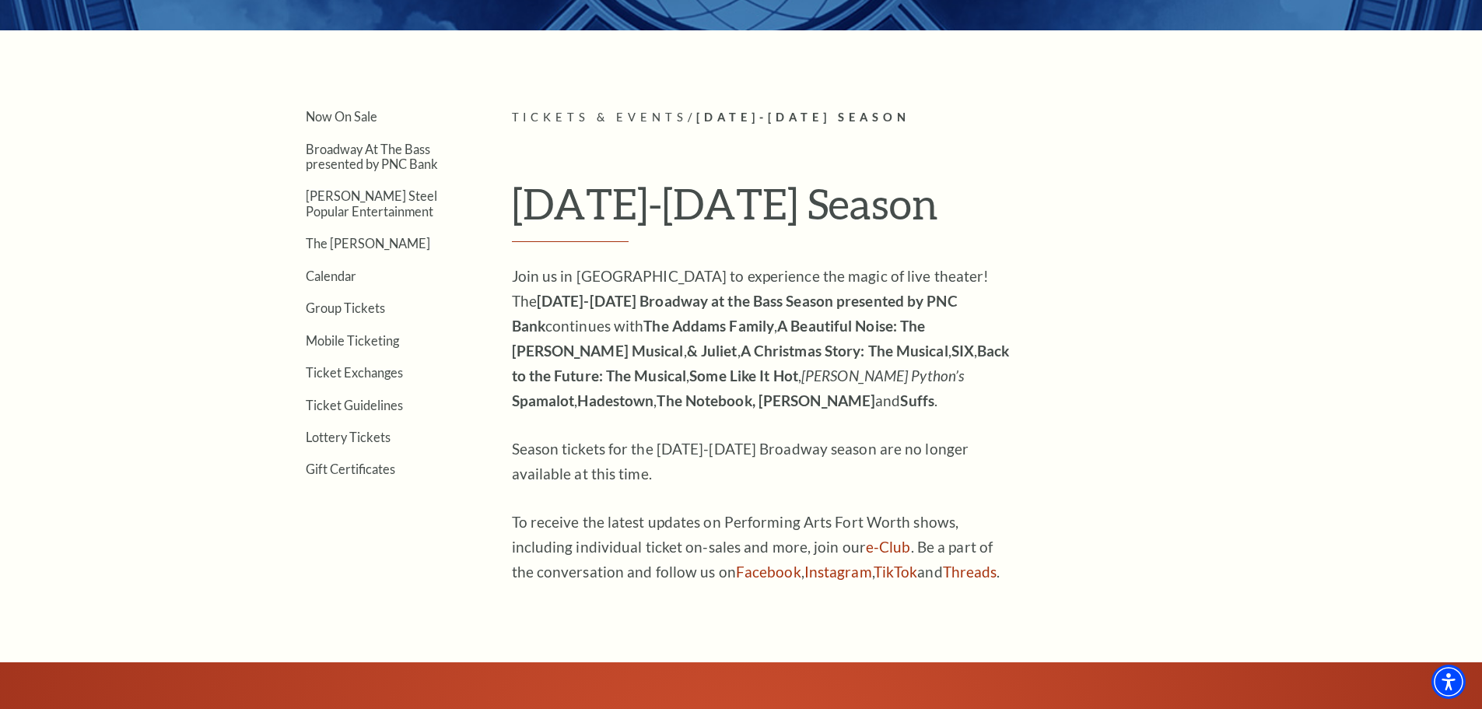
click at [1003, 463] on p "Season tickets for the [DATE]-[DATE] Broadway season are no longer available at…" at bounding box center [765, 461] width 506 height 50
click at [319, 112] on link "Now On Sale" at bounding box center [342, 116] width 72 height 15
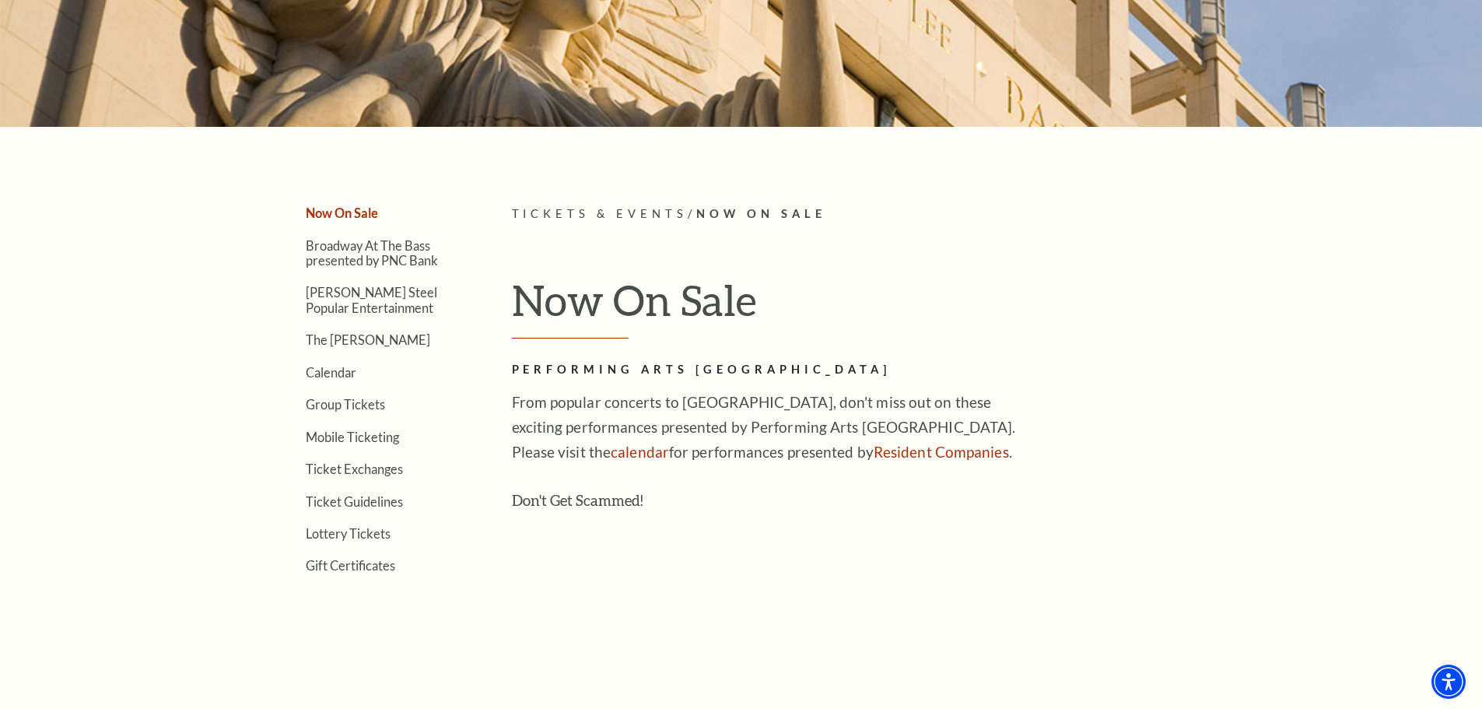
scroll to position [311, 0]
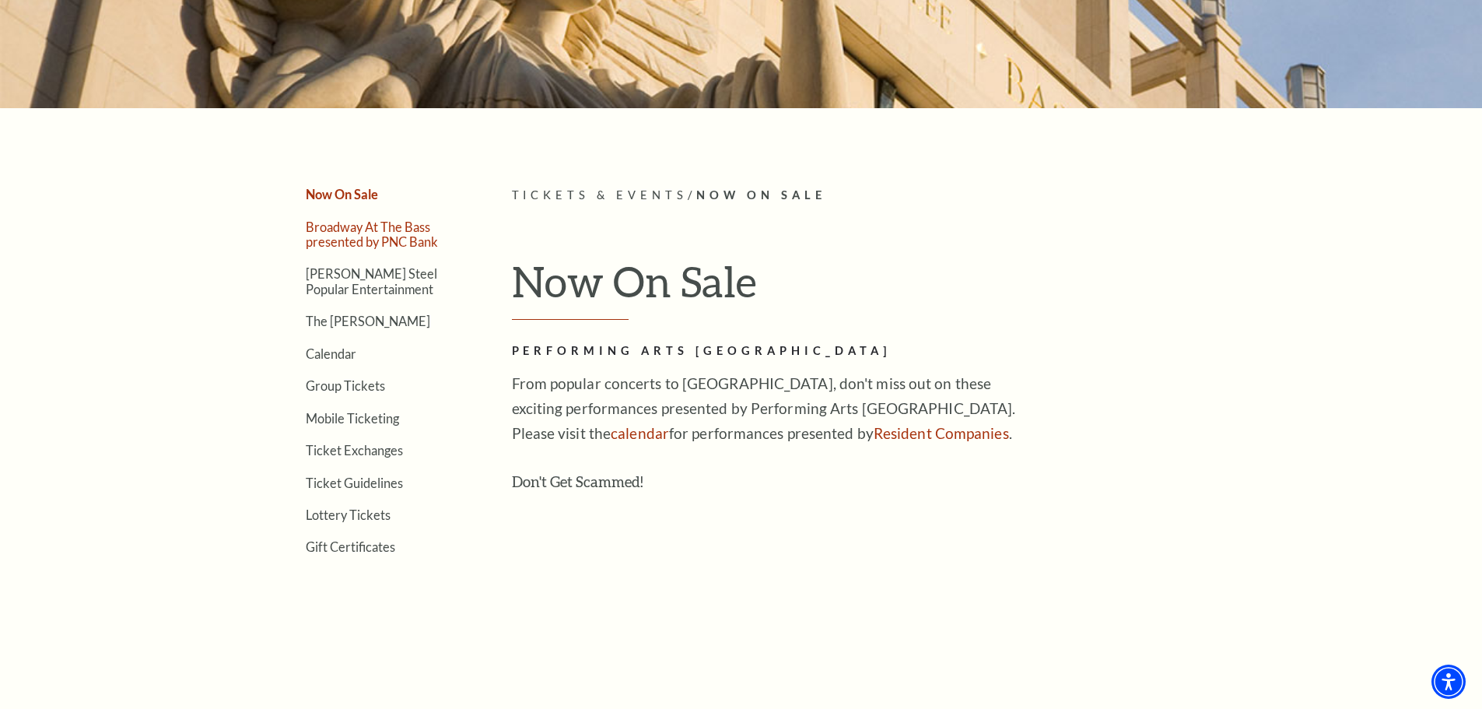
click at [342, 242] on link "Broadway At The Bass presented by PNC Bank" at bounding box center [372, 234] width 132 height 30
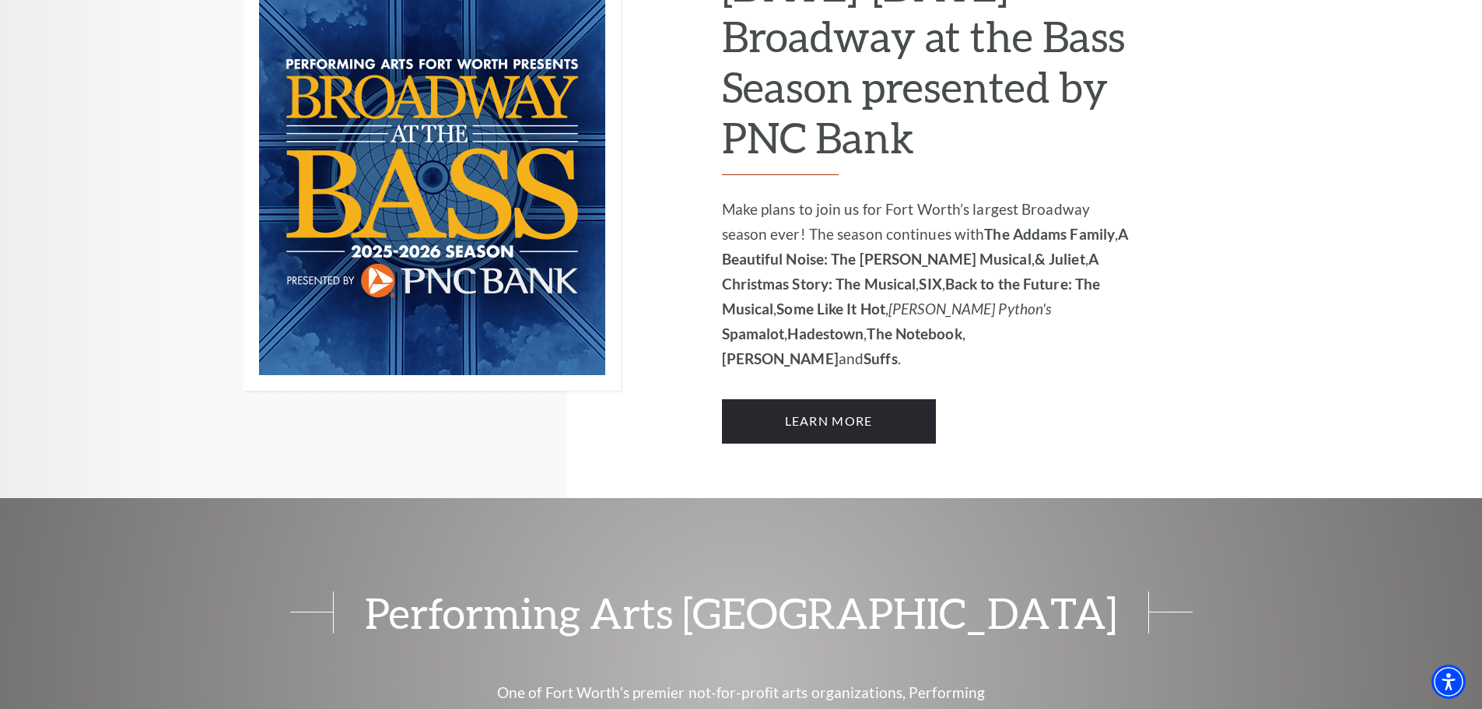
scroll to position [1167, 0]
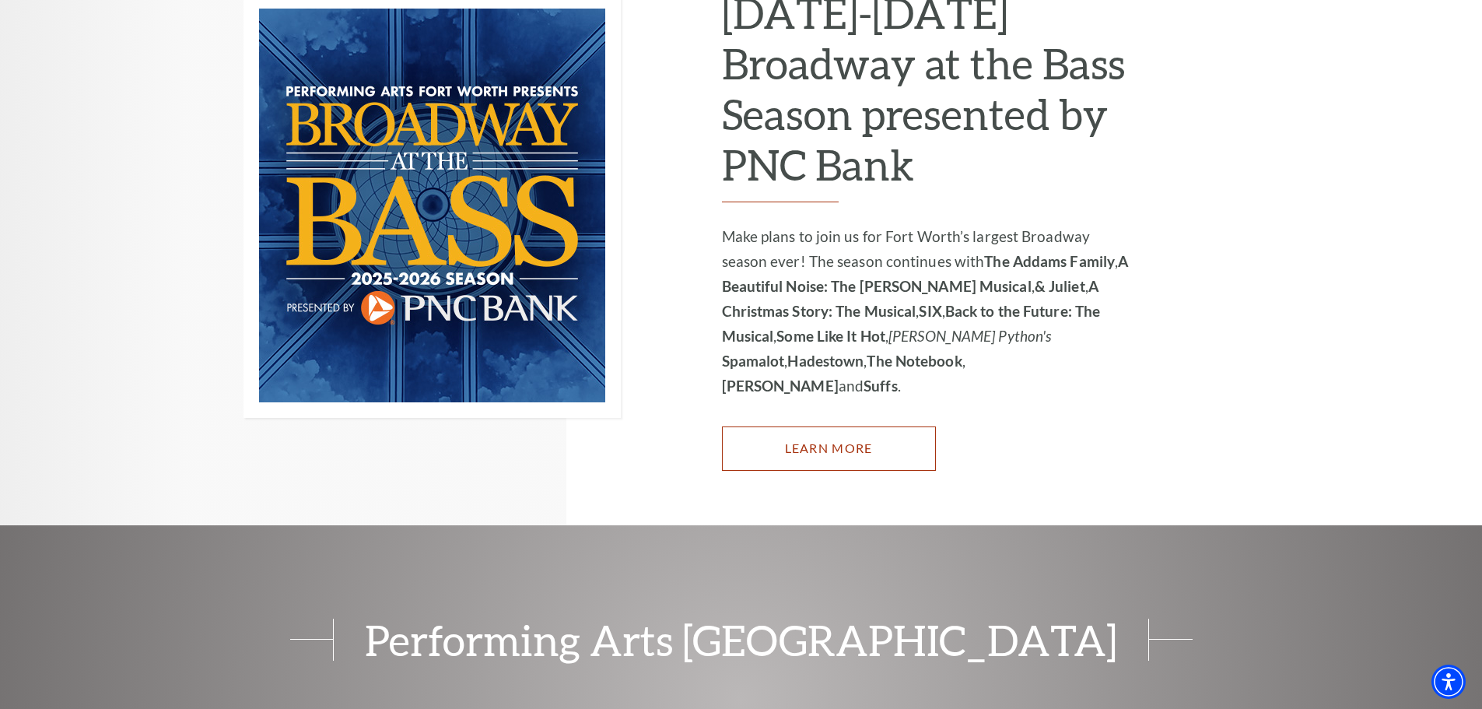
click at [845, 426] on link "Learn More" at bounding box center [829, 448] width 214 height 44
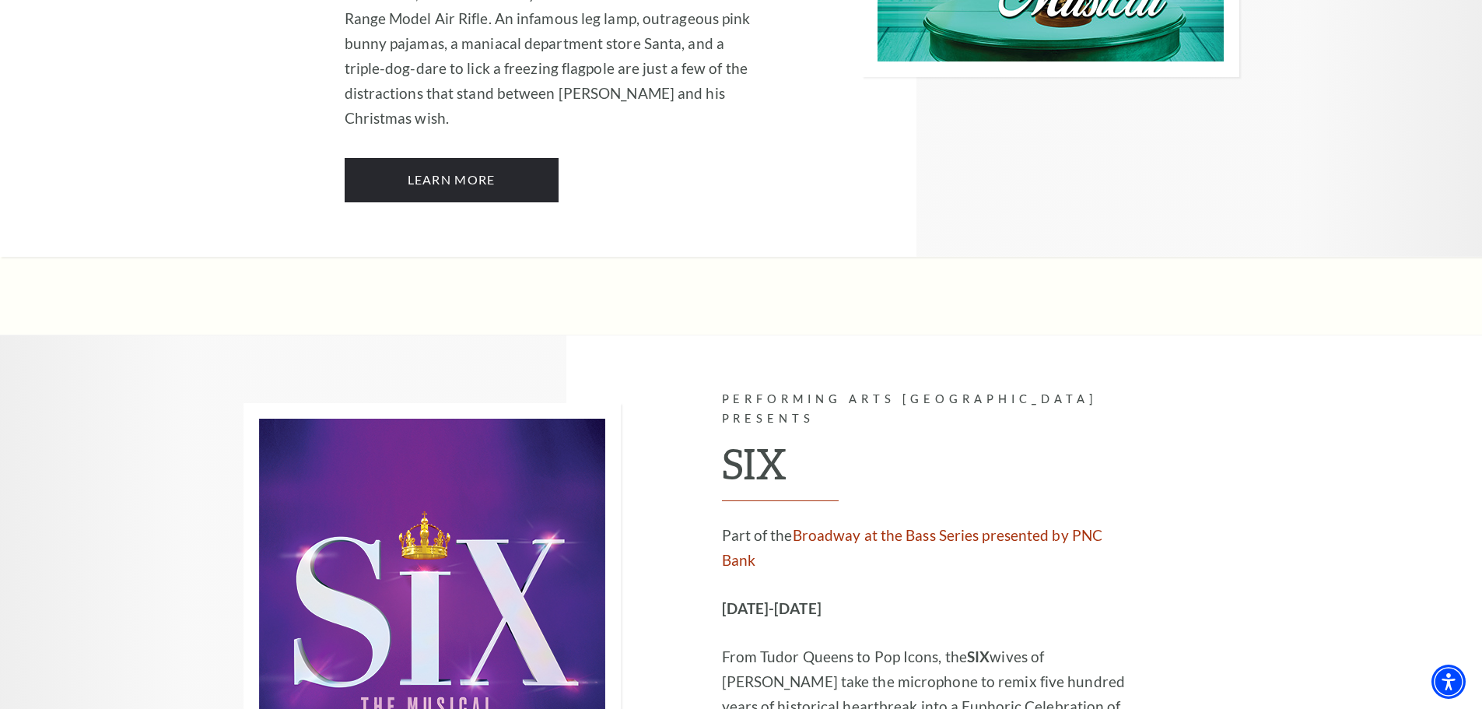
scroll to position [4667, 0]
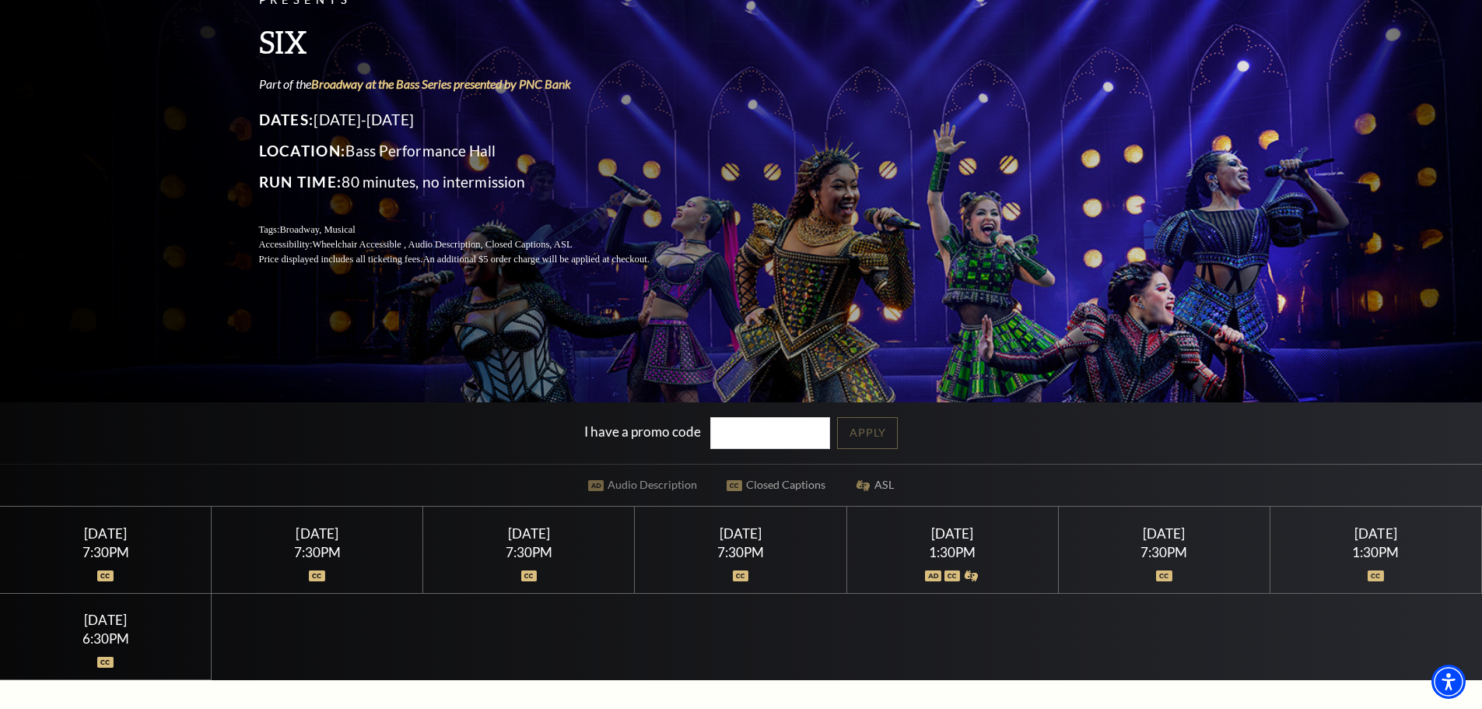
scroll to position [233, 0]
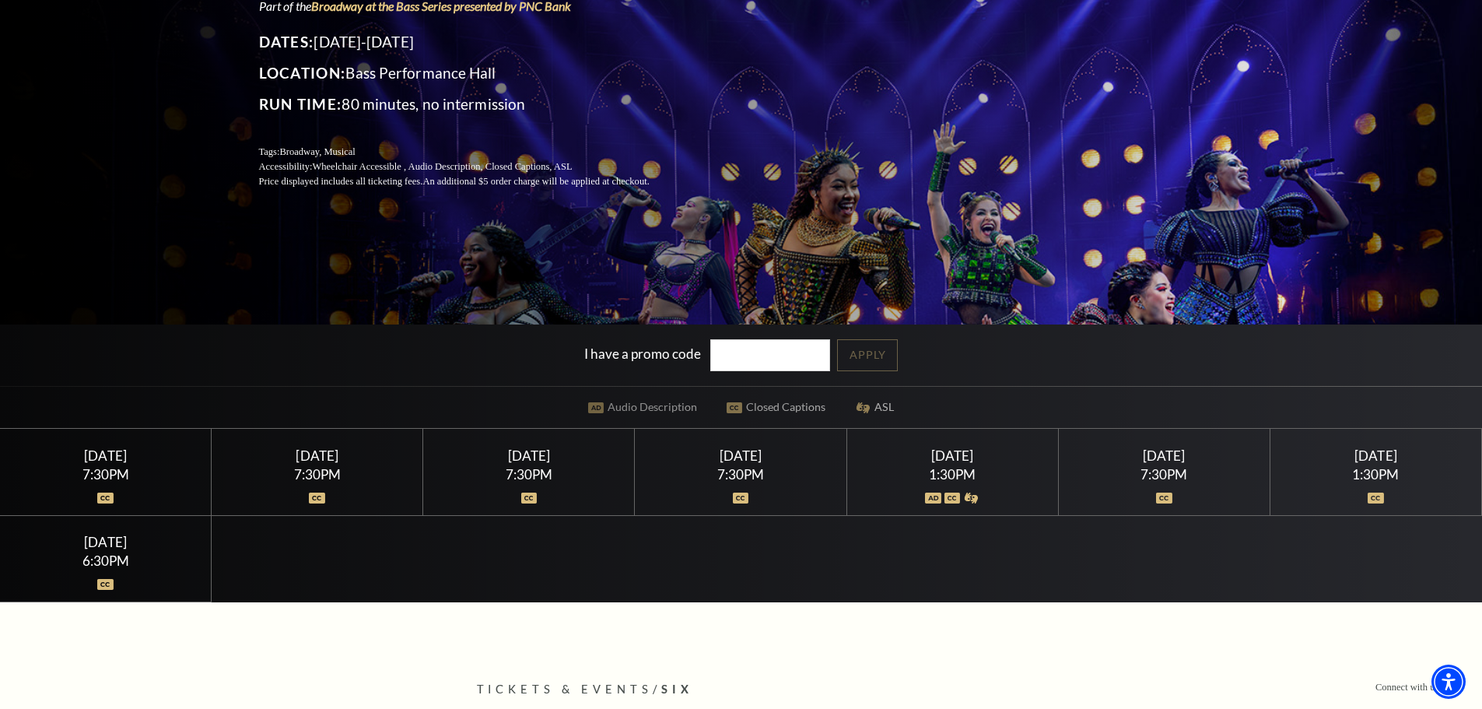
click at [114, 499] on div "Tuesday February 10 7:30PM" at bounding box center [106, 472] width 212 height 86
click at [742, 463] on div "Friday February 13" at bounding box center [740, 455] width 174 height 16
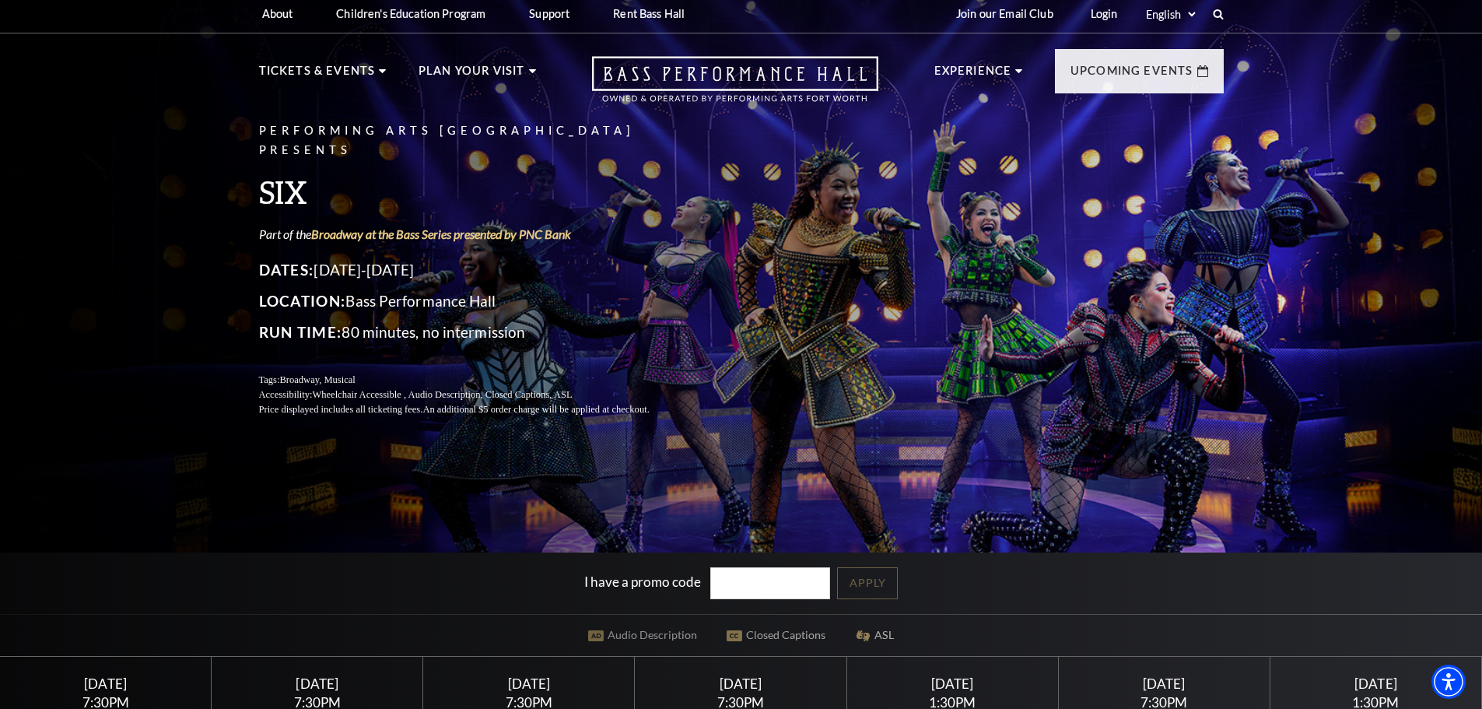
scroll to position [0, 0]
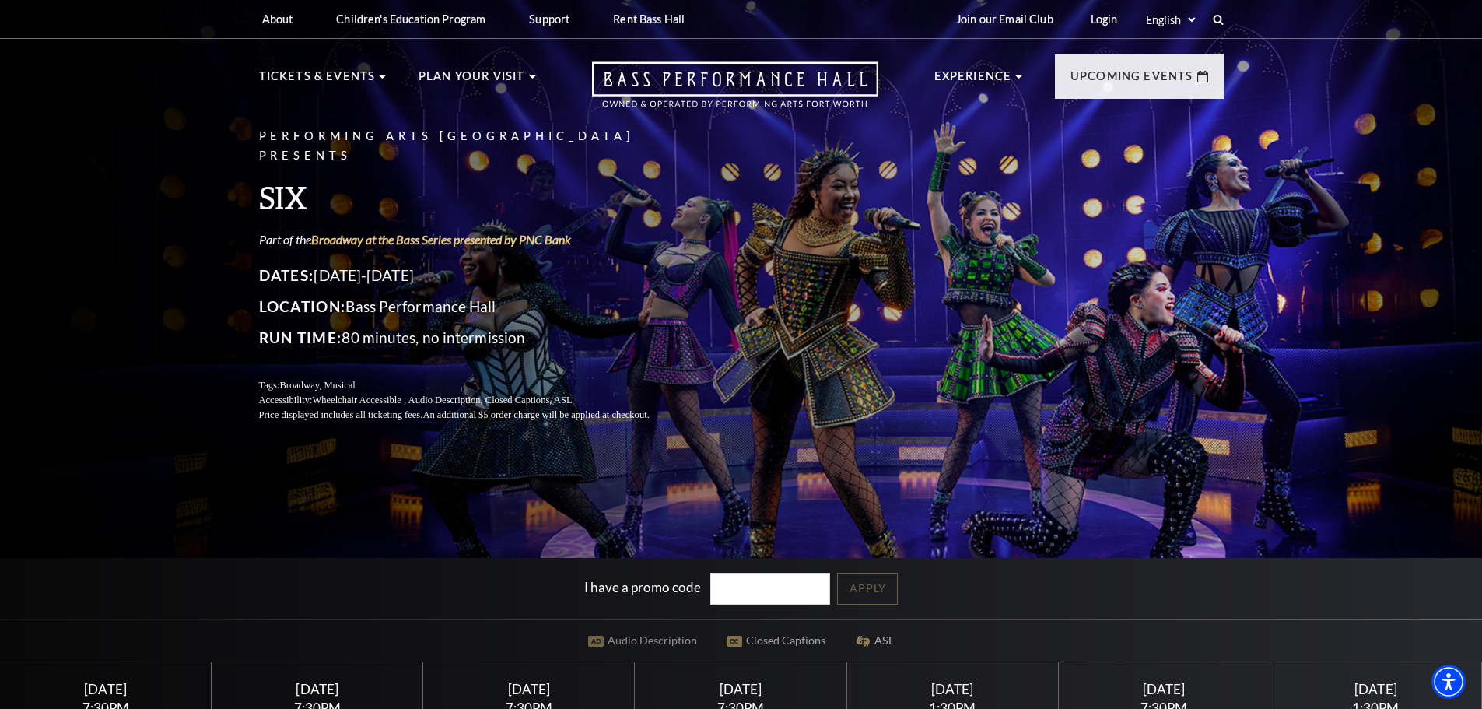
click at [1013, 64] on ul "Experience Tours Volunteers Careers Stay Connected Email Updates Contact Us Pre…" at bounding box center [1078, 88] width 289 height 68
click at [325, 66] on nav "Tickets & Events Now On Sale Broadway At The Bass presented by PNC Bank Irwin S…" at bounding box center [741, 81] width 996 height 84
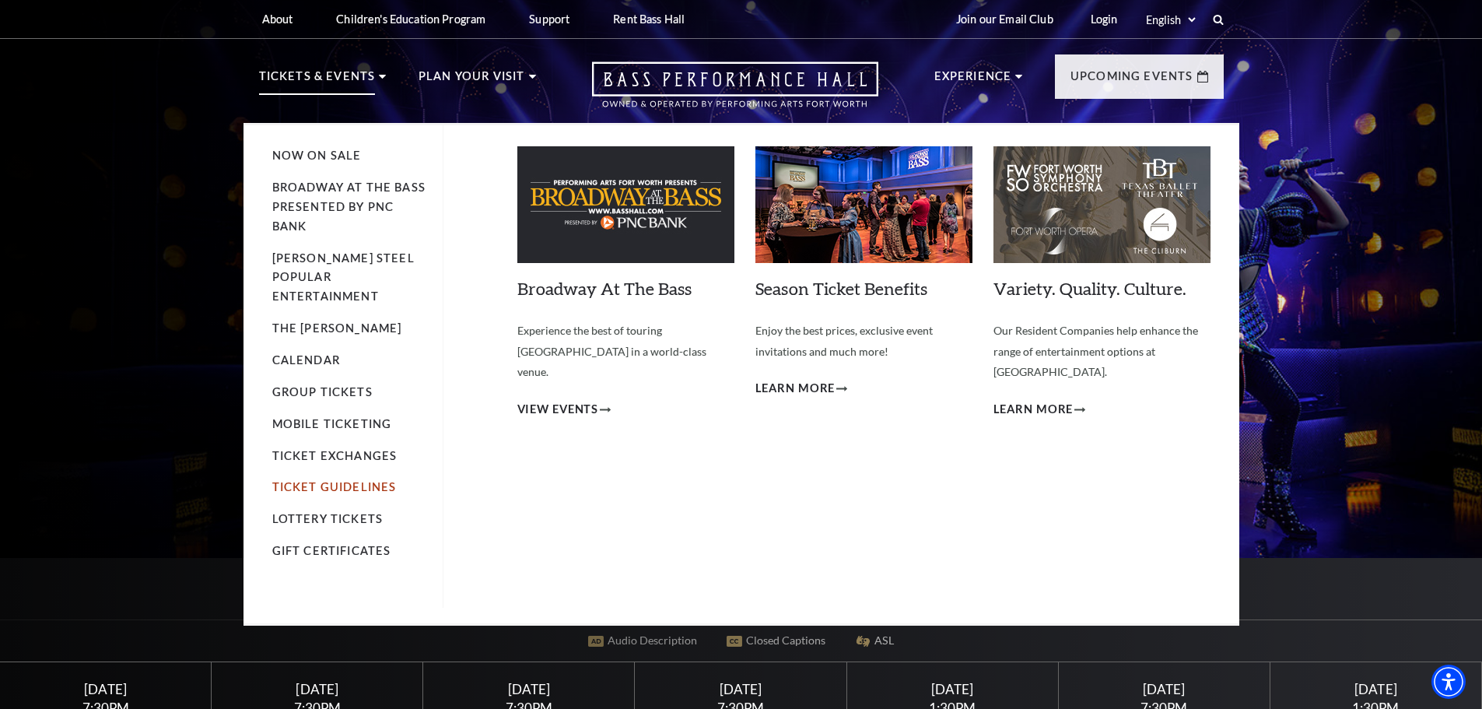
click at [339, 480] on link "Ticket Guidelines" at bounding box center [334, 486] width 124 height 13
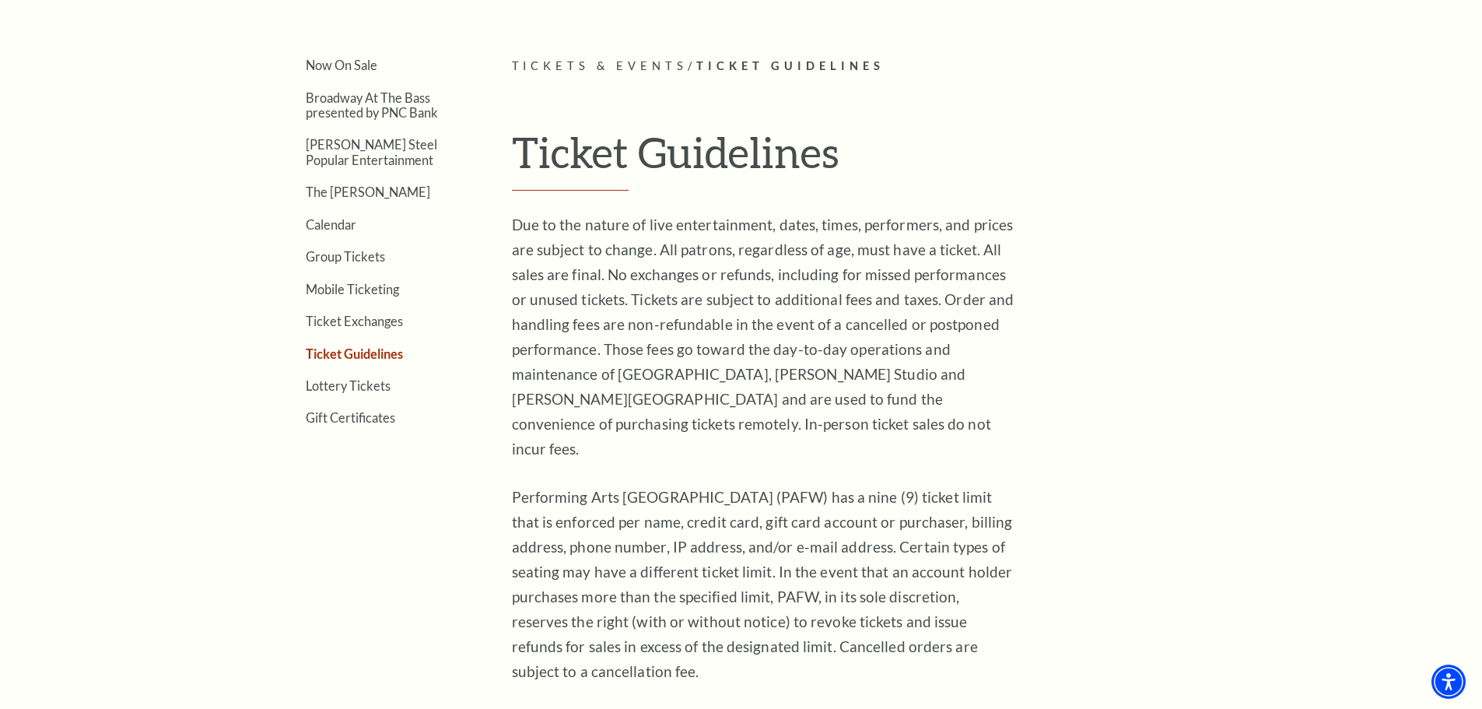
scroll to position [467, 0]
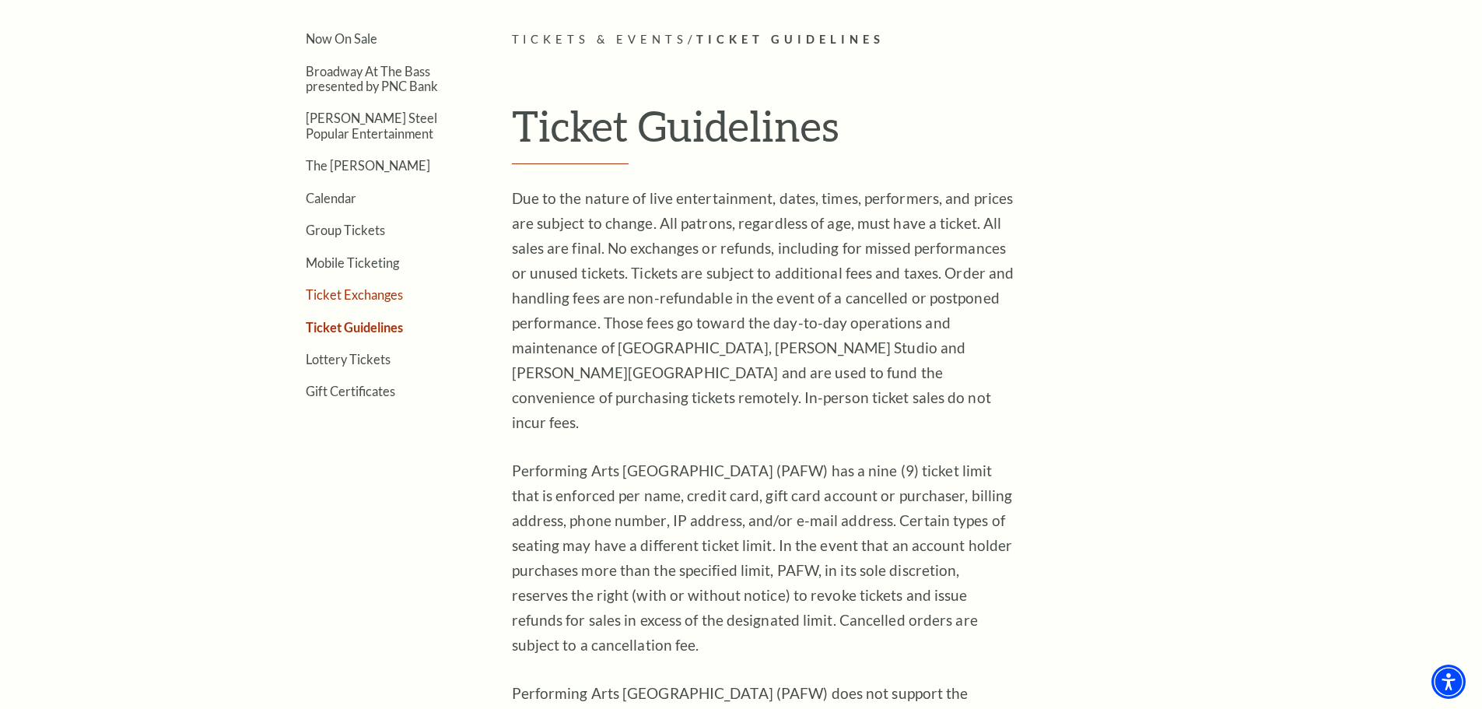
click at [325, 299] on link "Ticket Exchanges" at bounding box center [354, 294] width 97 height 15
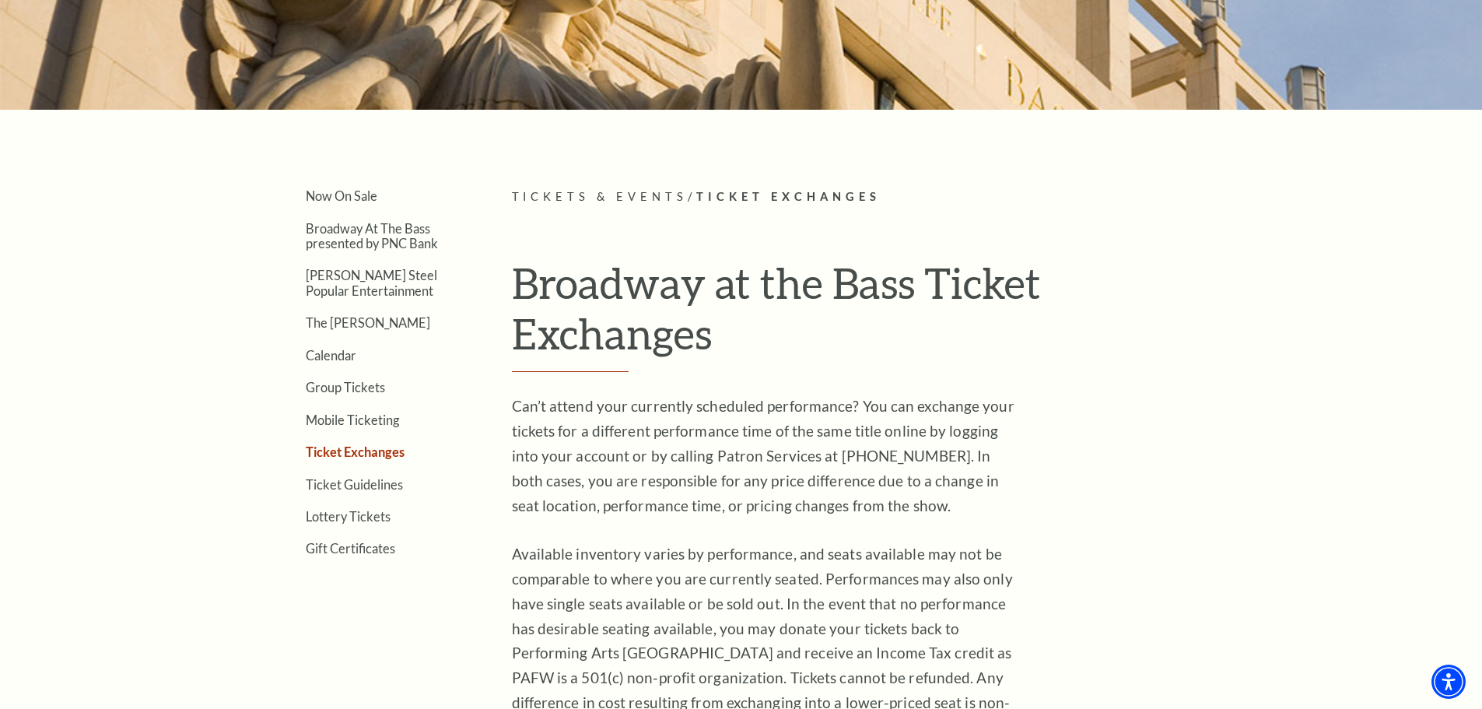
scroll to position [311, 0]
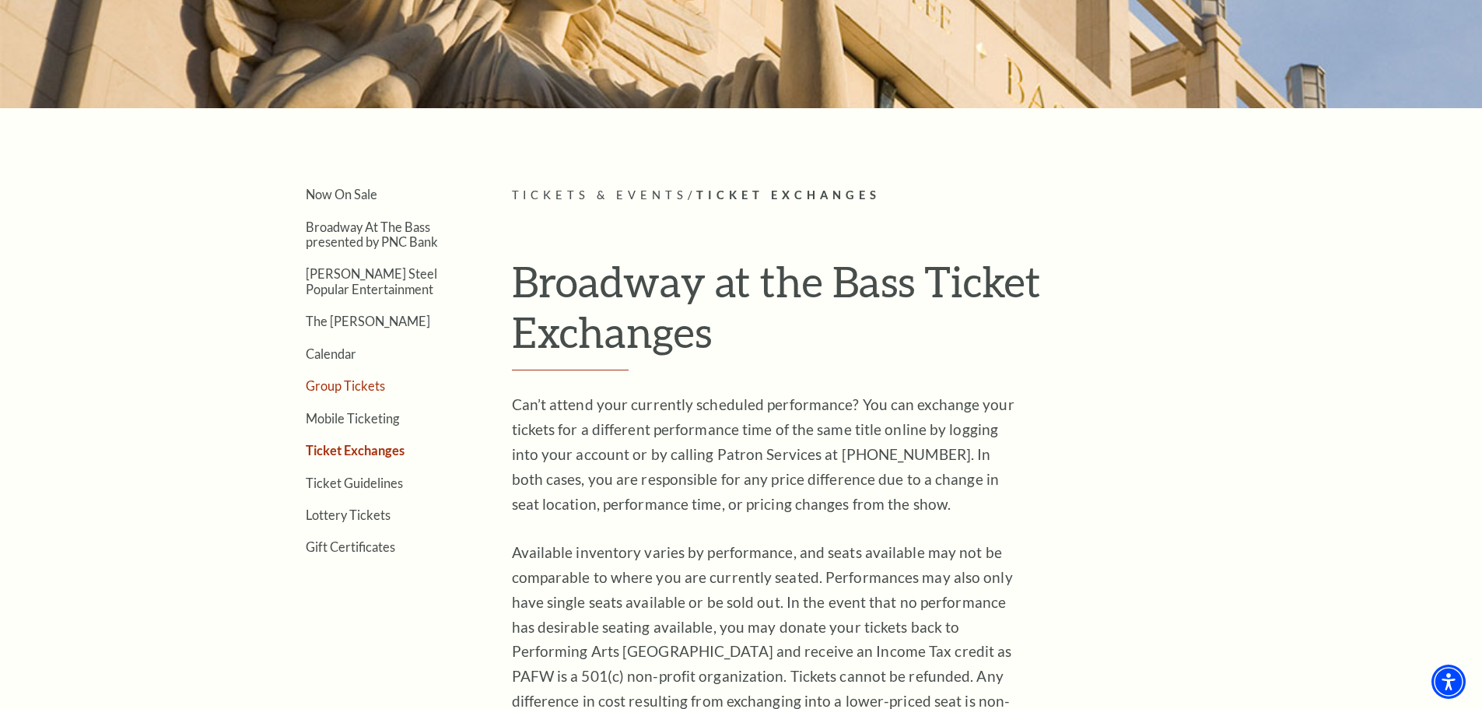
click at [359, 390] on link "Group Tickets" at bounding box center [345, 385] width 79 height 15
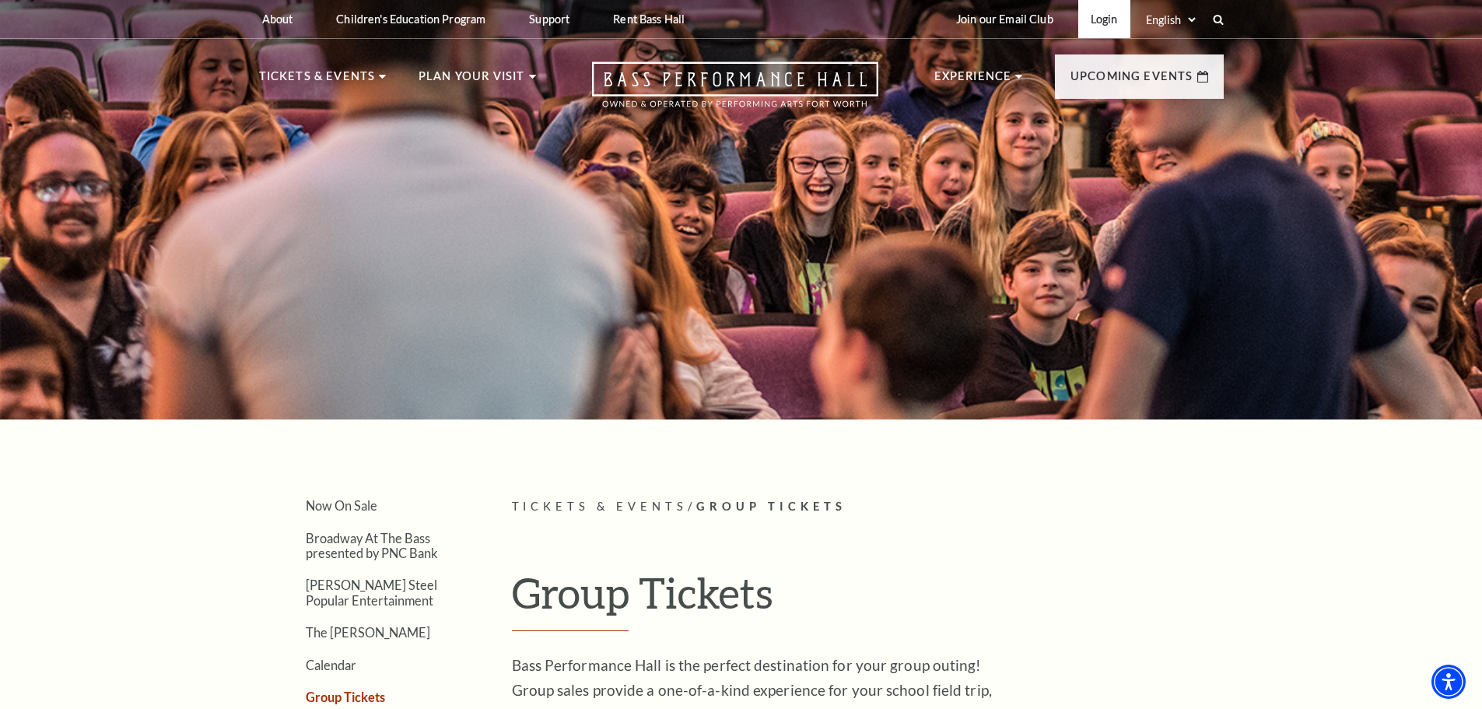
click at [1094, 21] on link "Login" at bounding box center [1104, 19] width 52 height 38
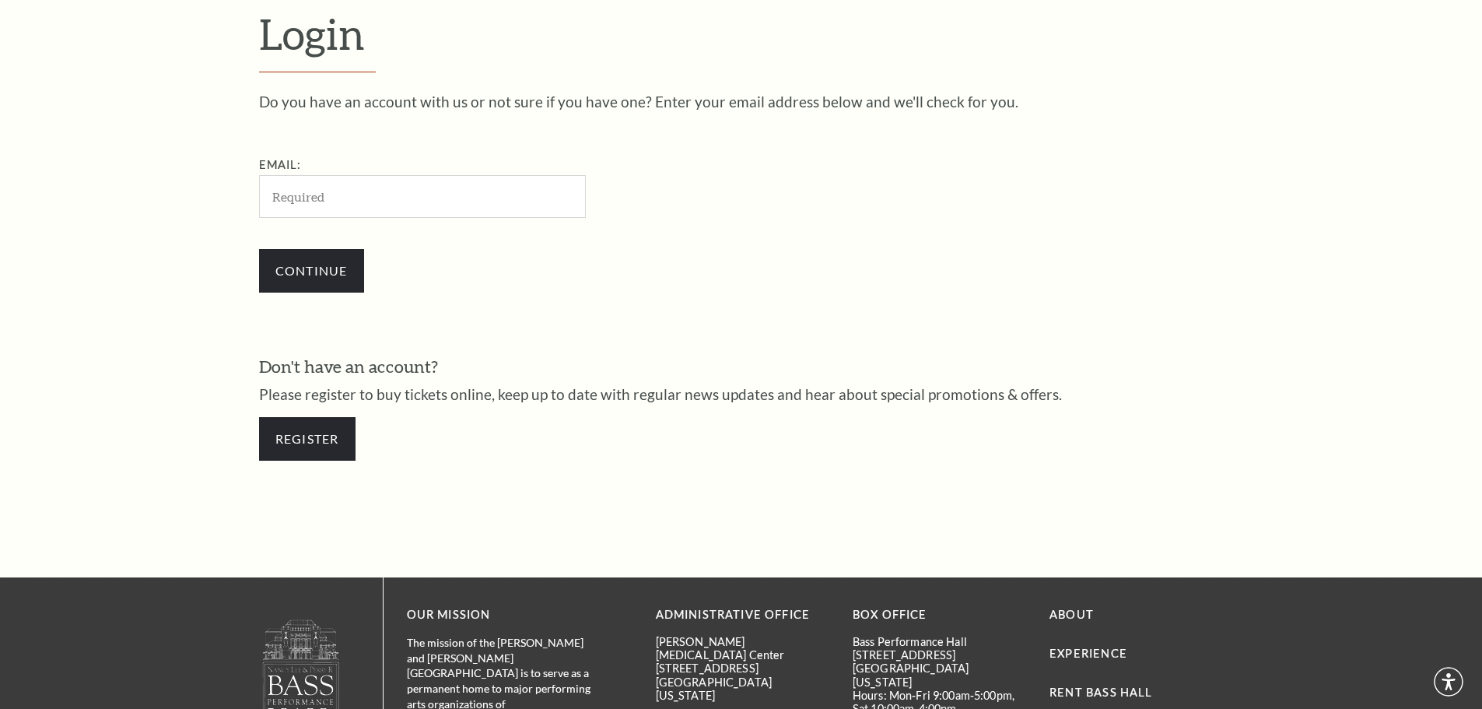
scroll to position [520, 0]
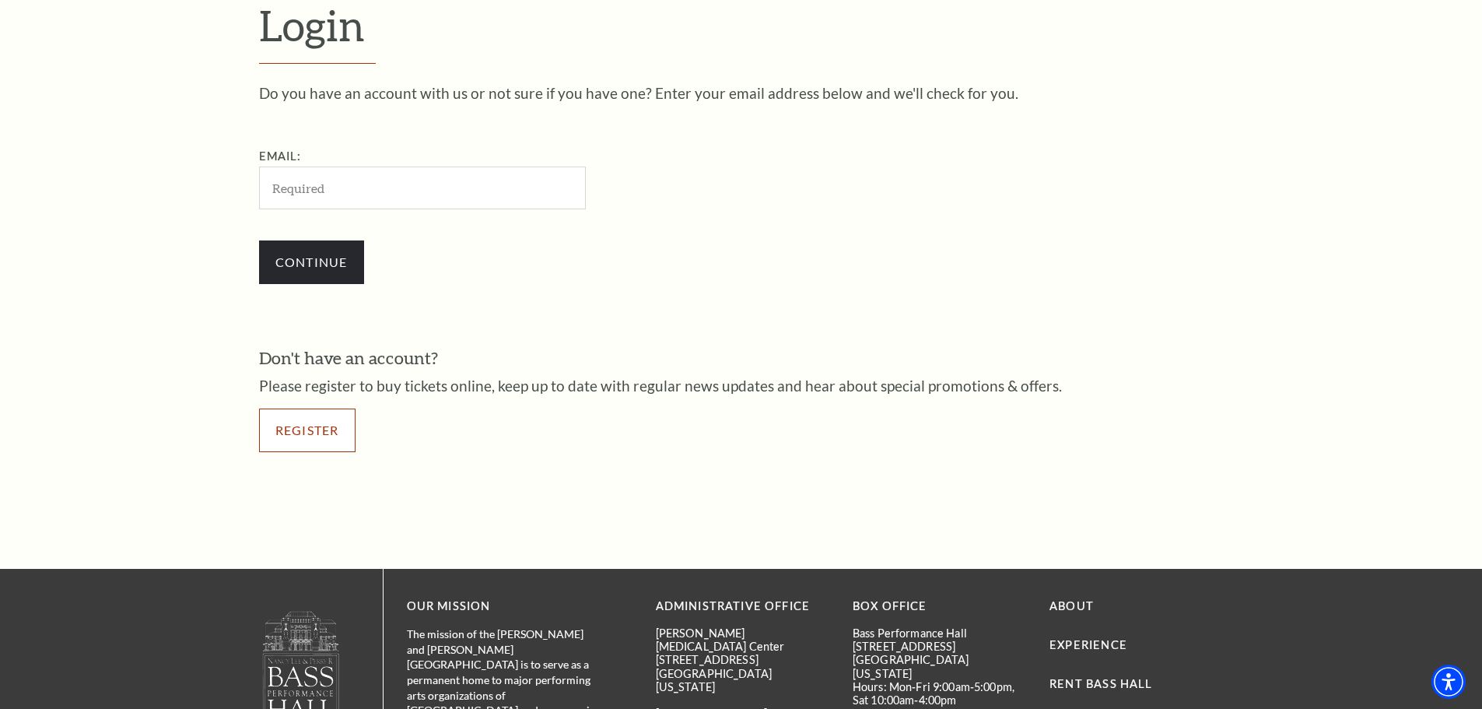
click at [285, 445] on link "Register" at bounding box center [307, 430] width 96 height 44
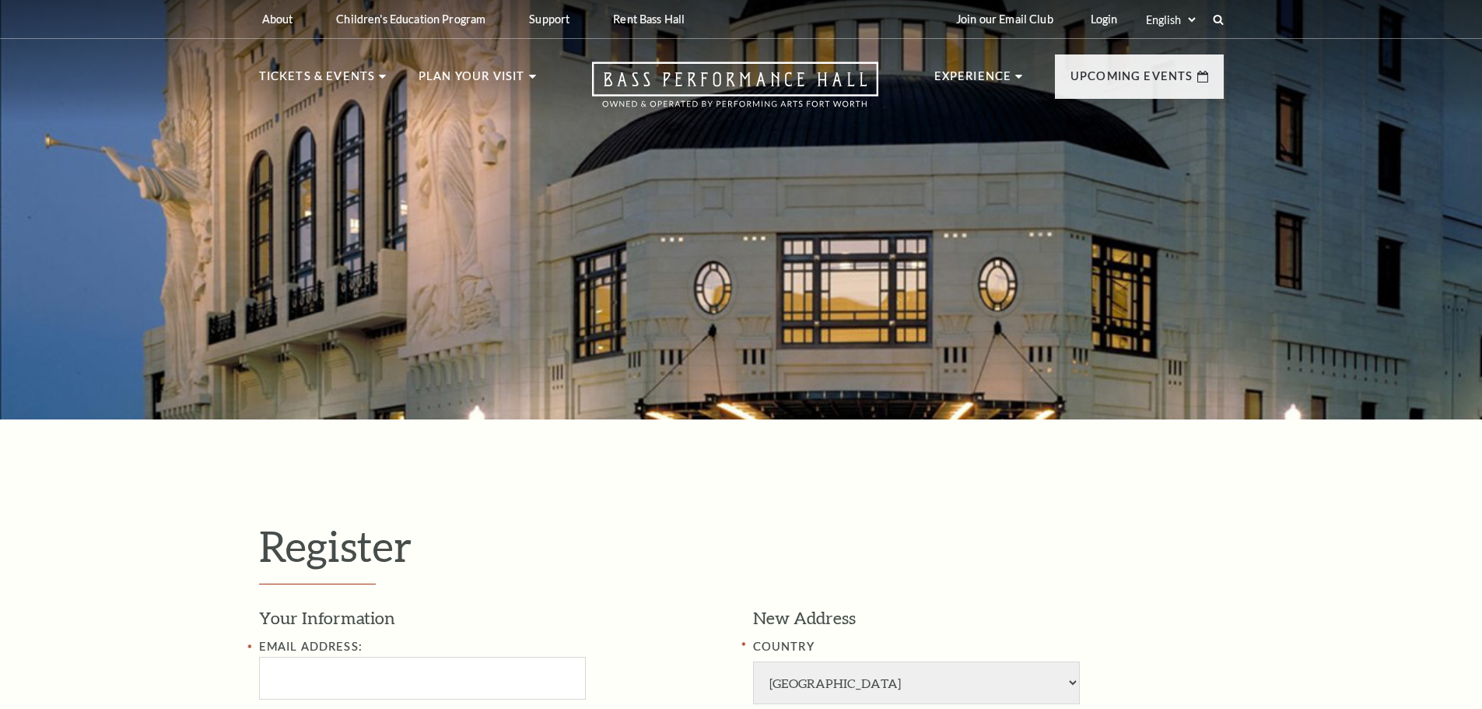
select select "1"
select select "TX"
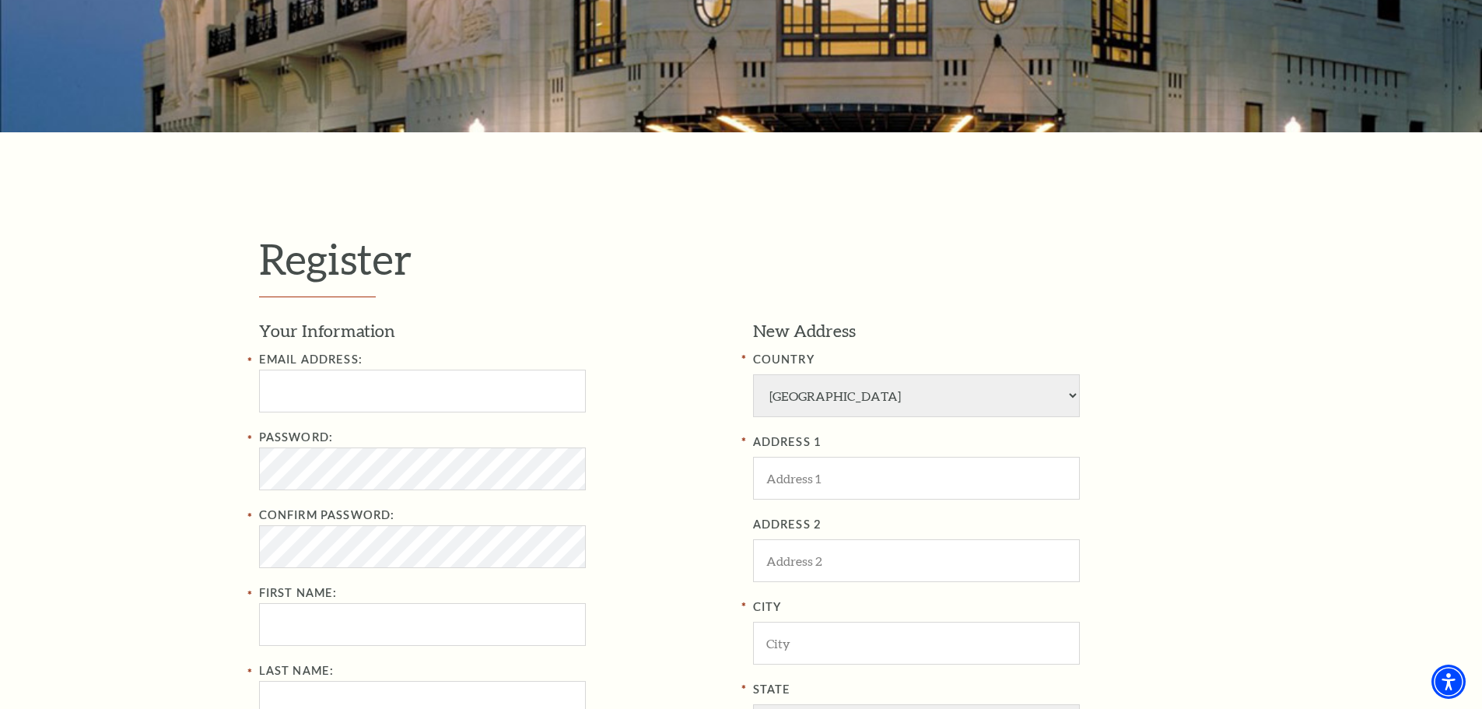
scroll to position [311, 0]
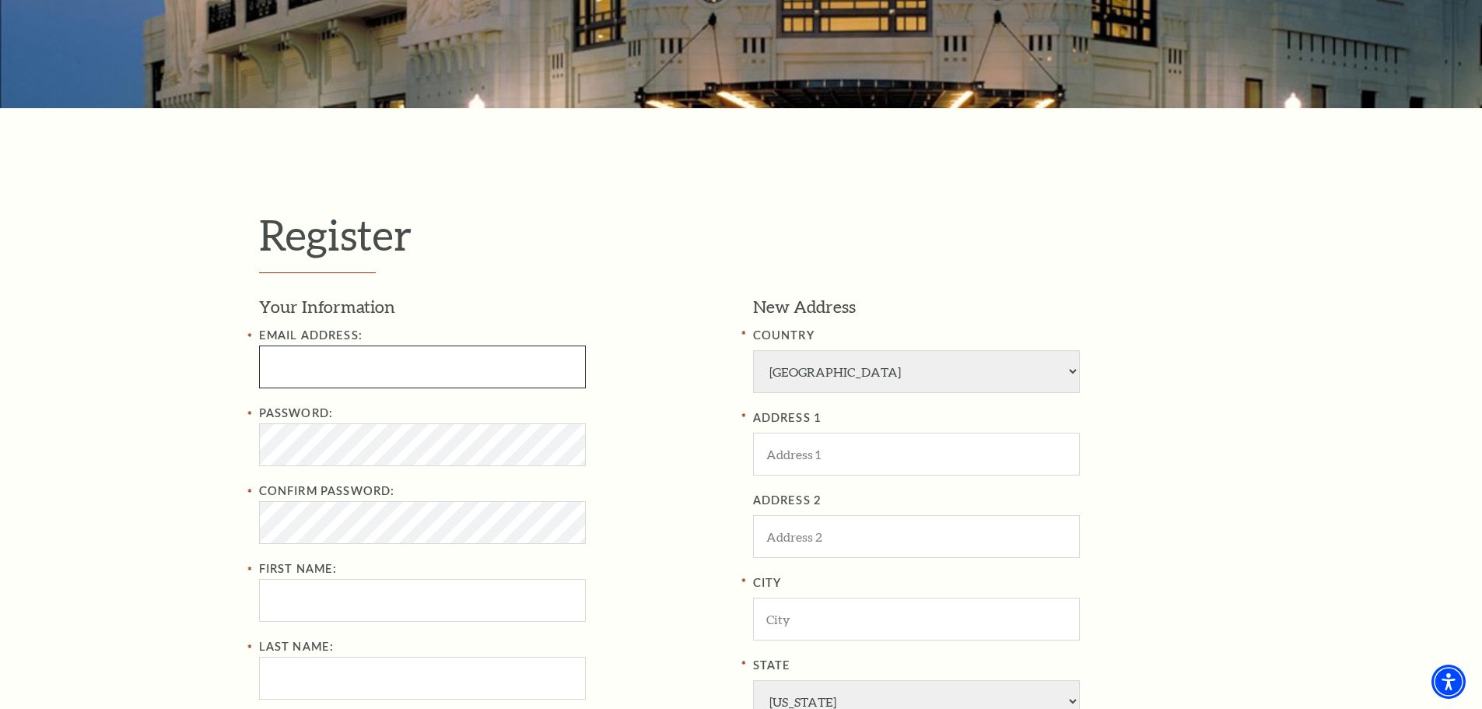
click at [365, 362] on input "Email Address:" at bounding box center [422, 366] width 327 height 43
type input "kdhalley@gmail.com"
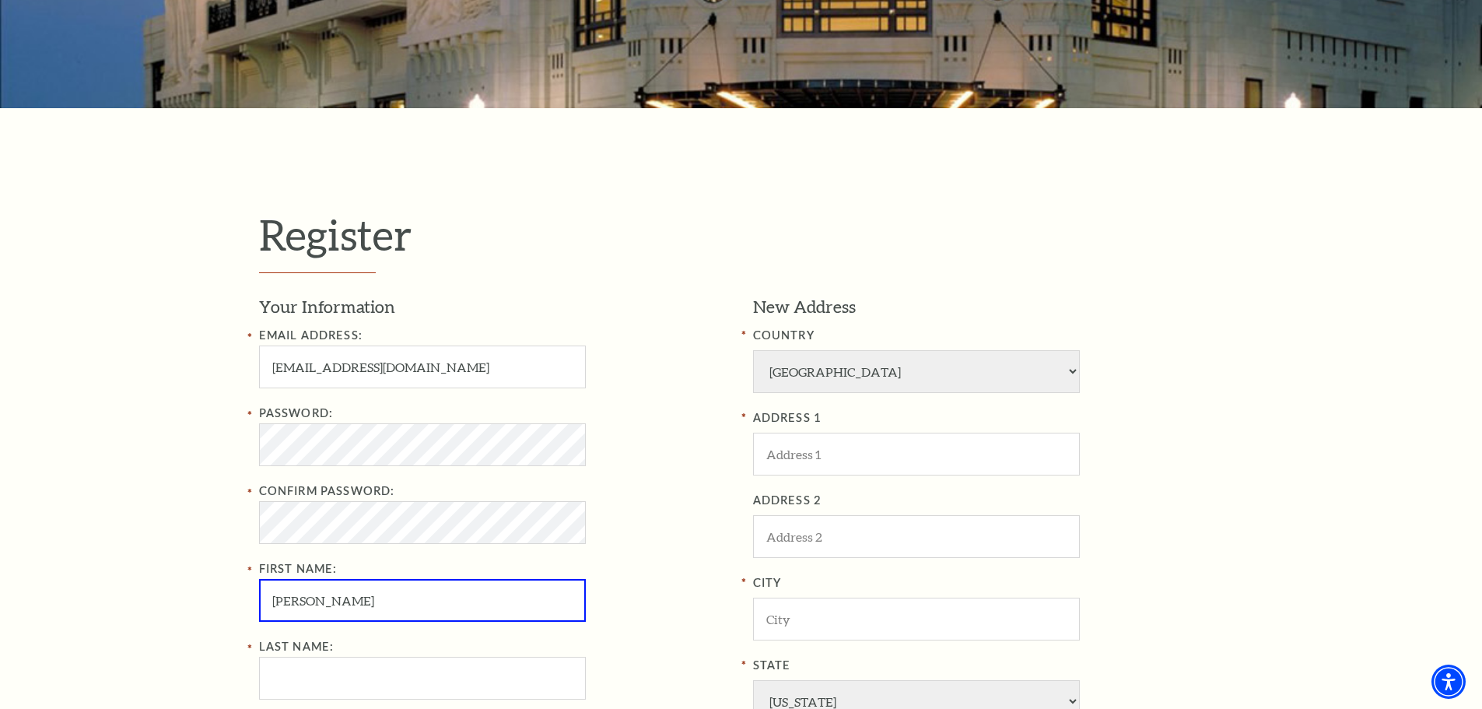
type input "Kristina"
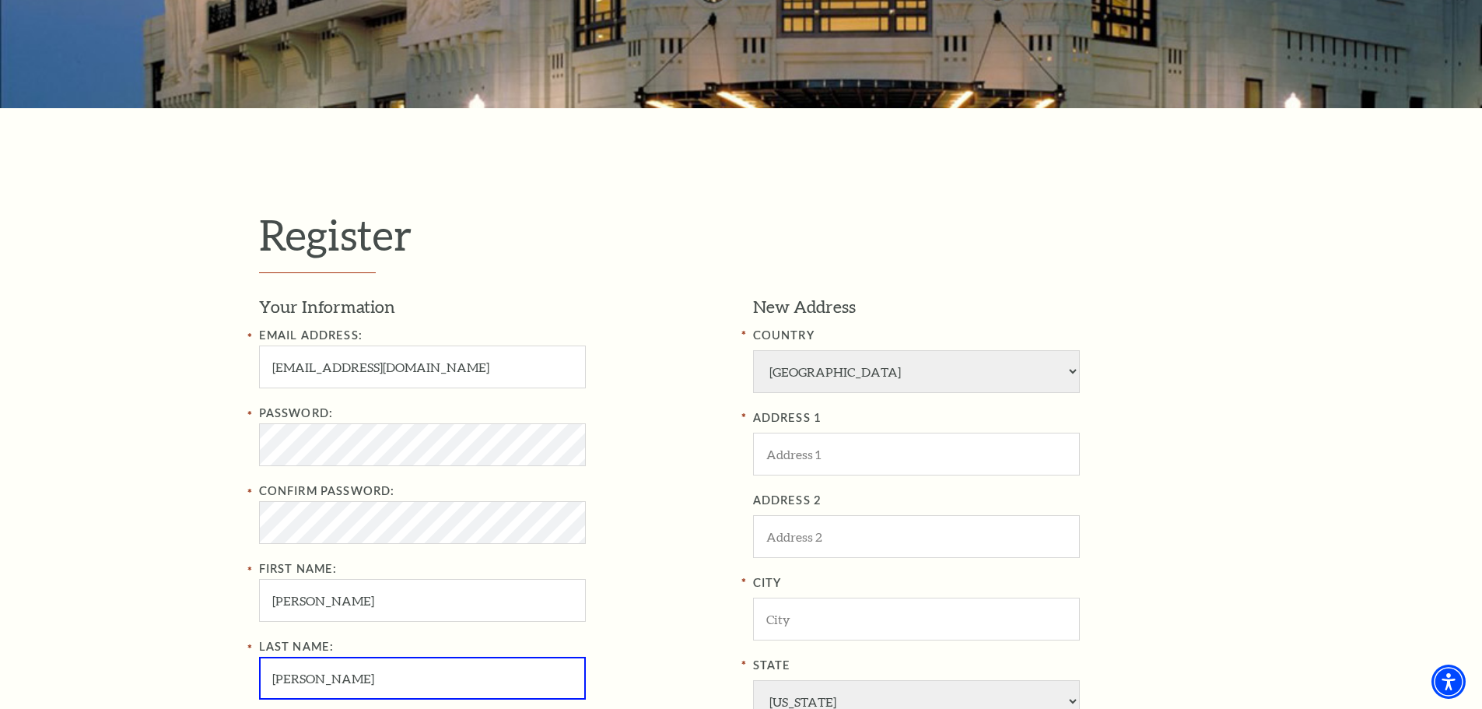
type input "Randerson"
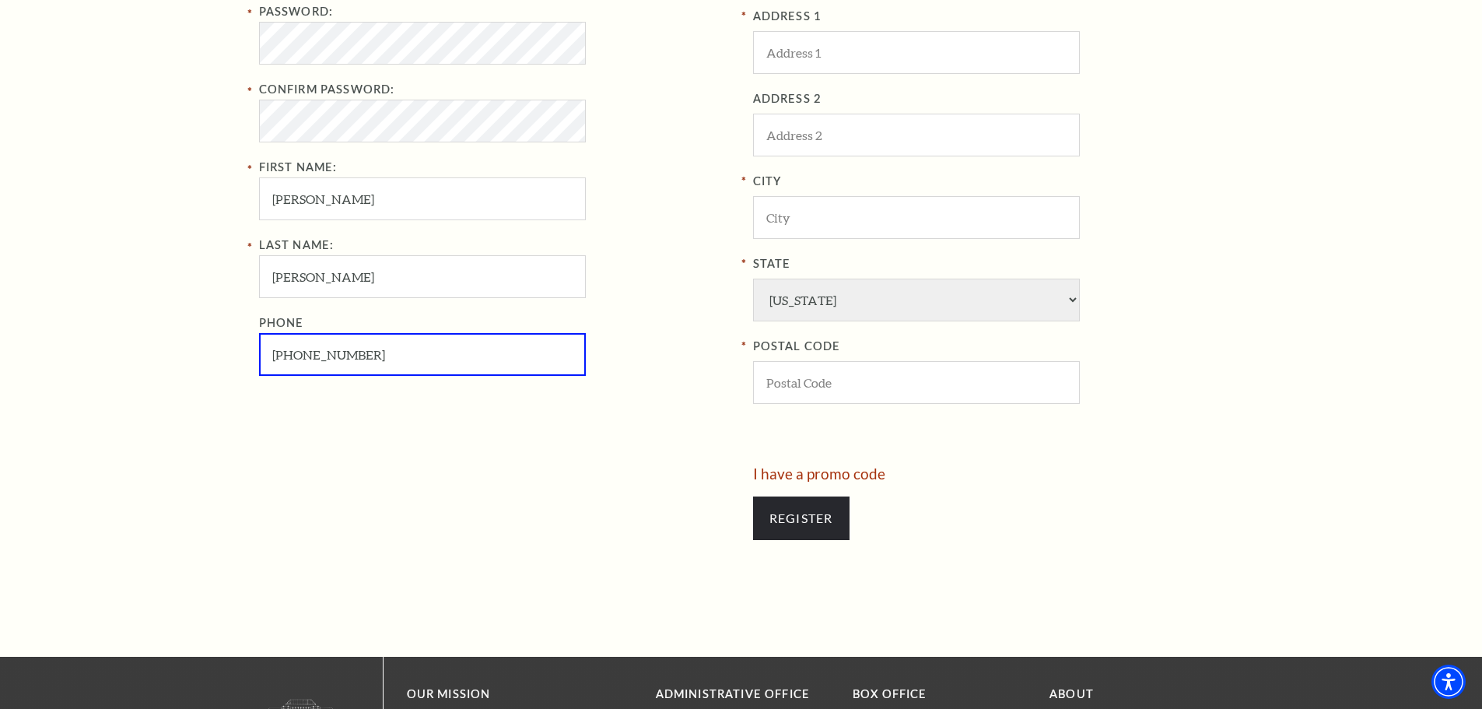
type input "817-987-9885"
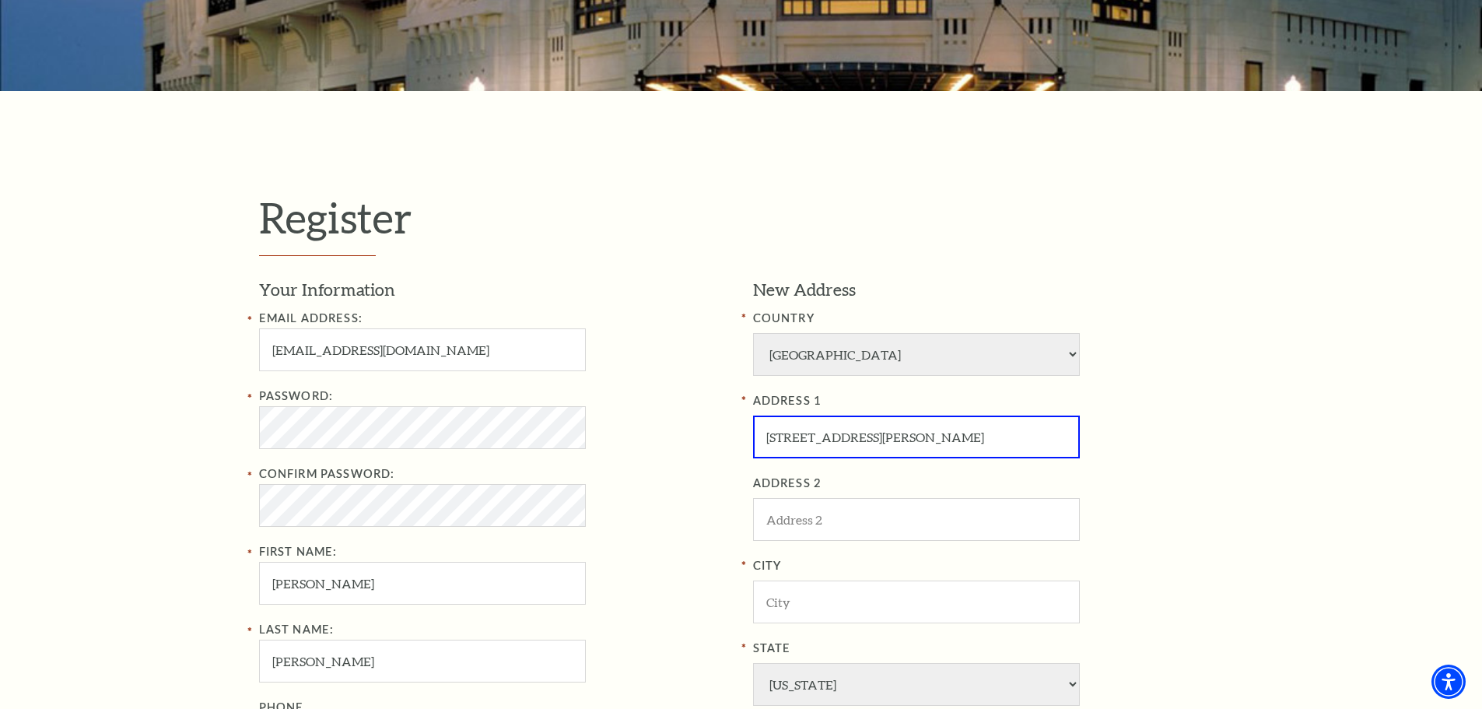
type input "1901 Westover Ct."
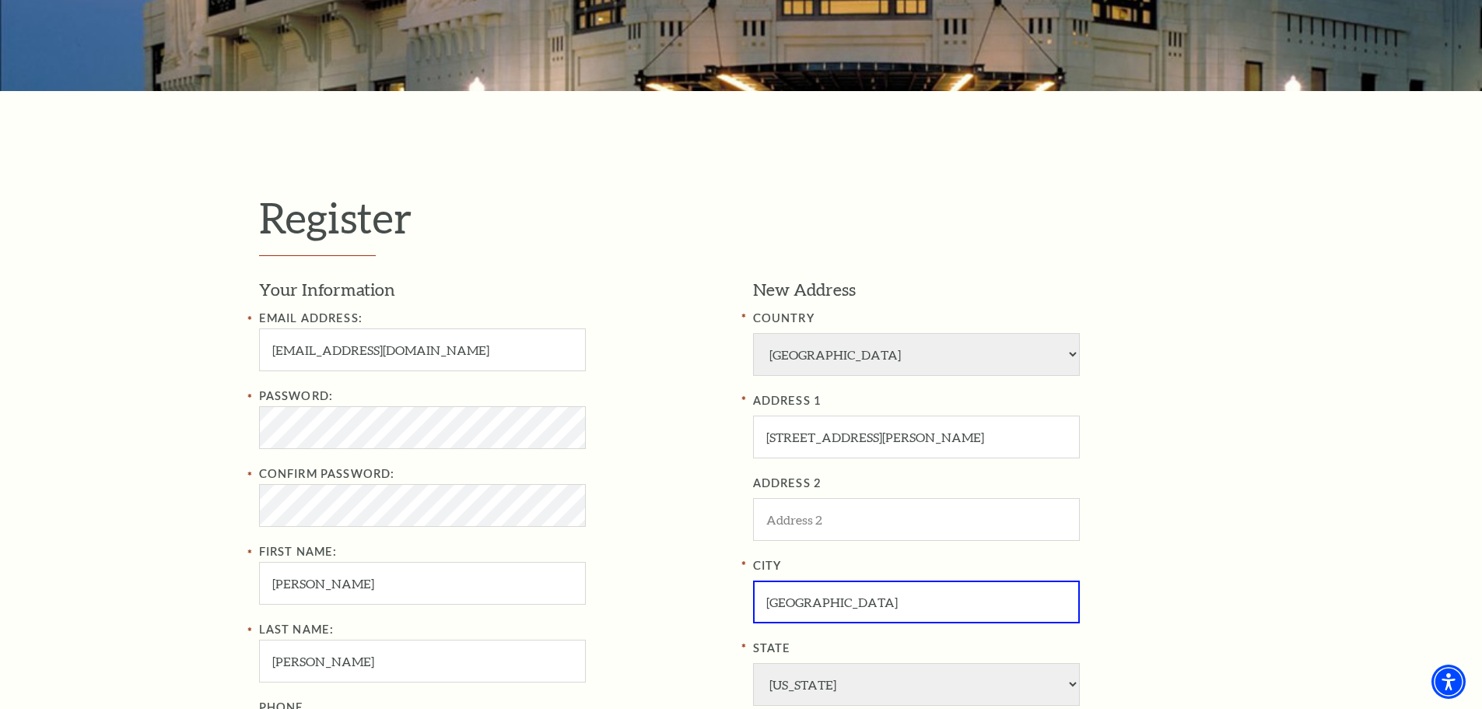
type input "Arlington"
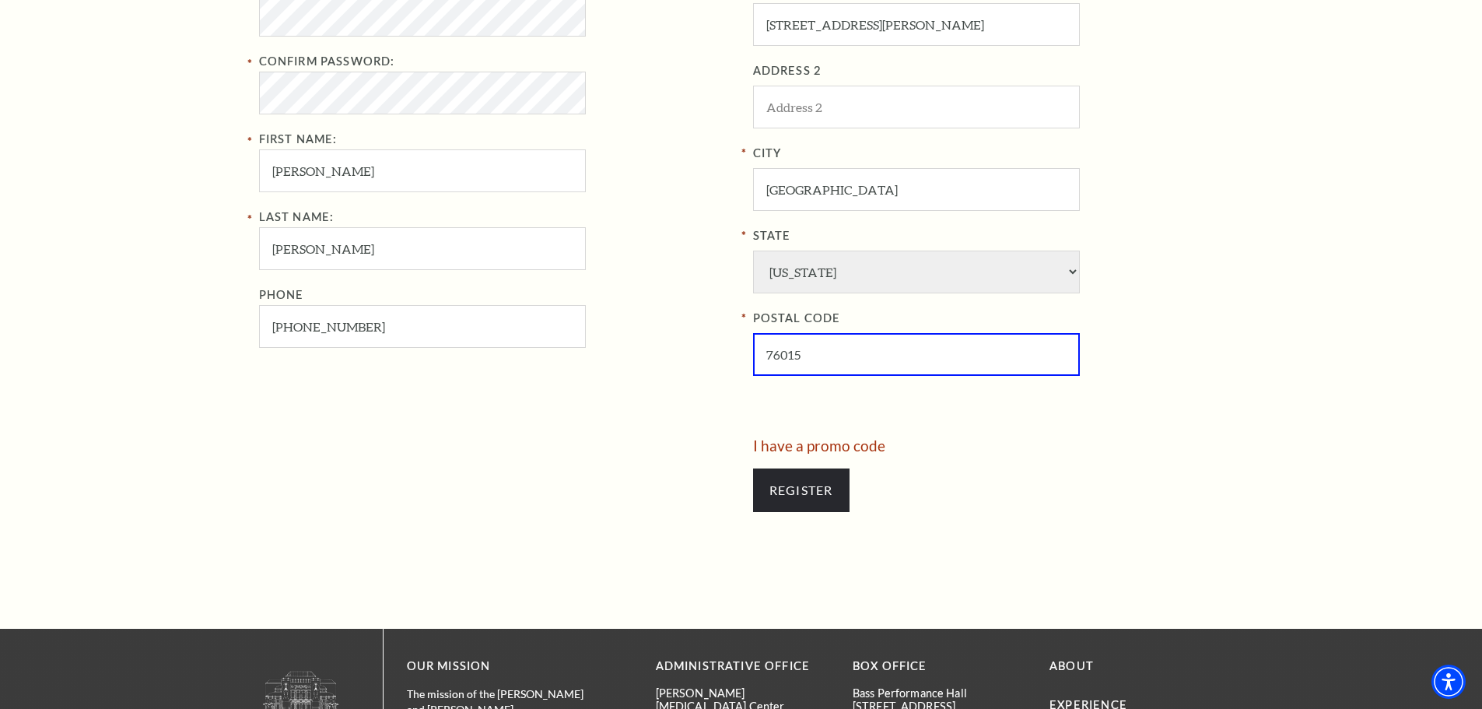
type input "76015"
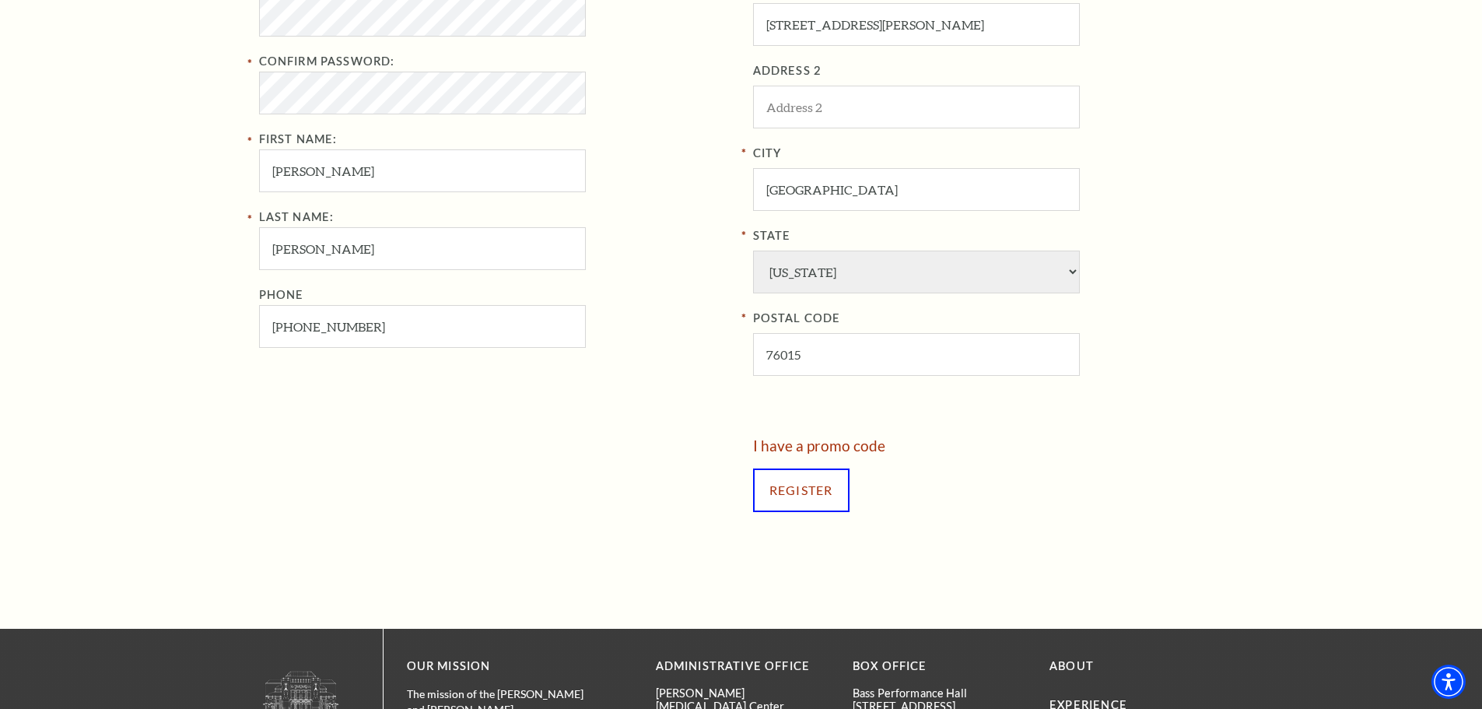
click at [805, 486] on input "Register" at bounding box center [801, 490] width 96 height 44
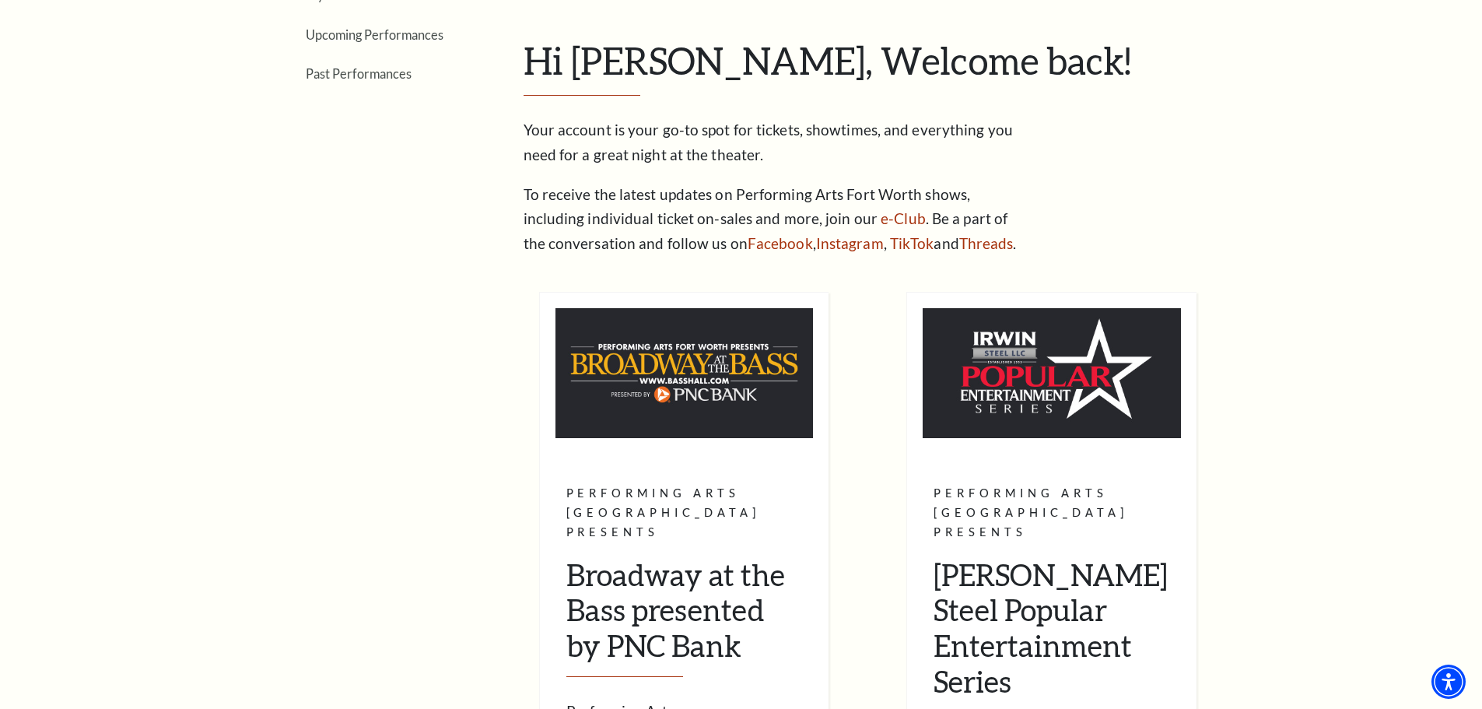
scroll to position [233, 0]
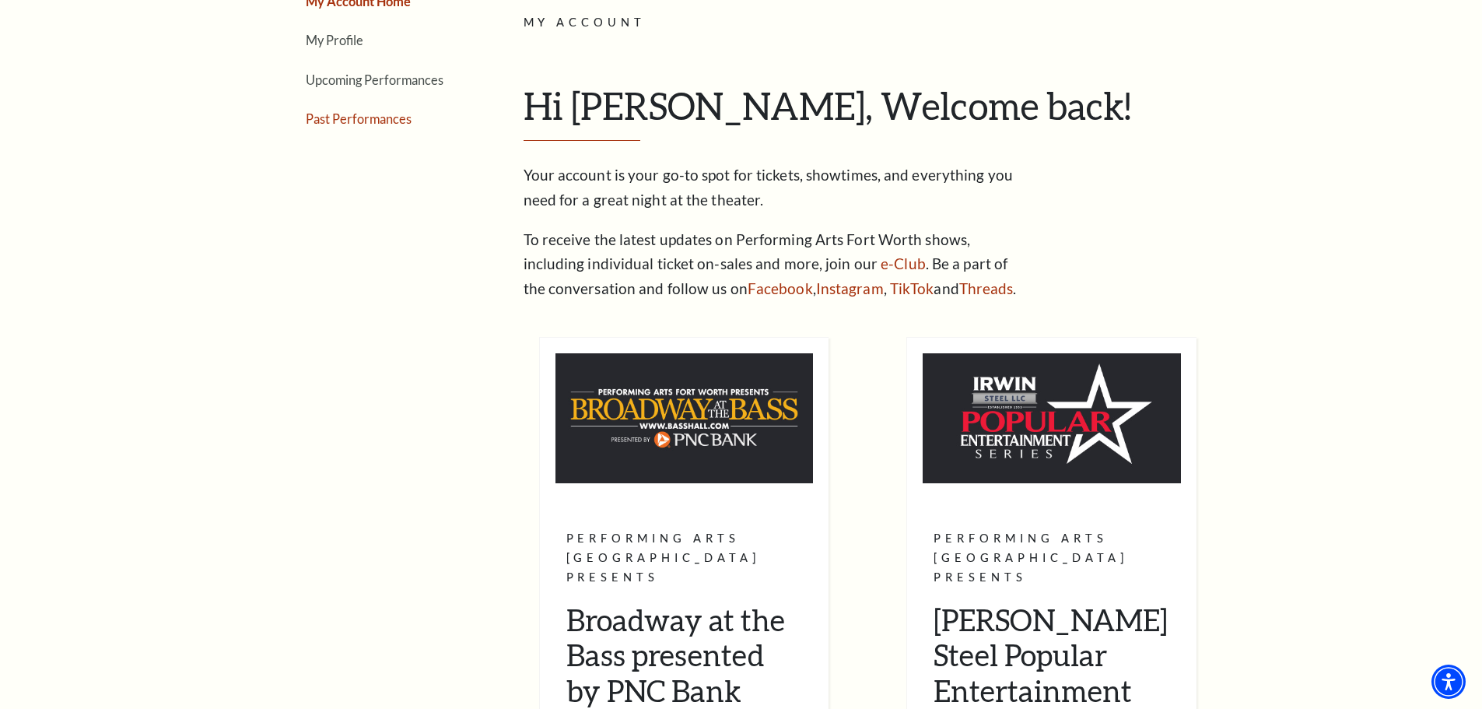
click at [358, 124] on link "Past Performances" at bounding box center [359, 118] width 106 height 15
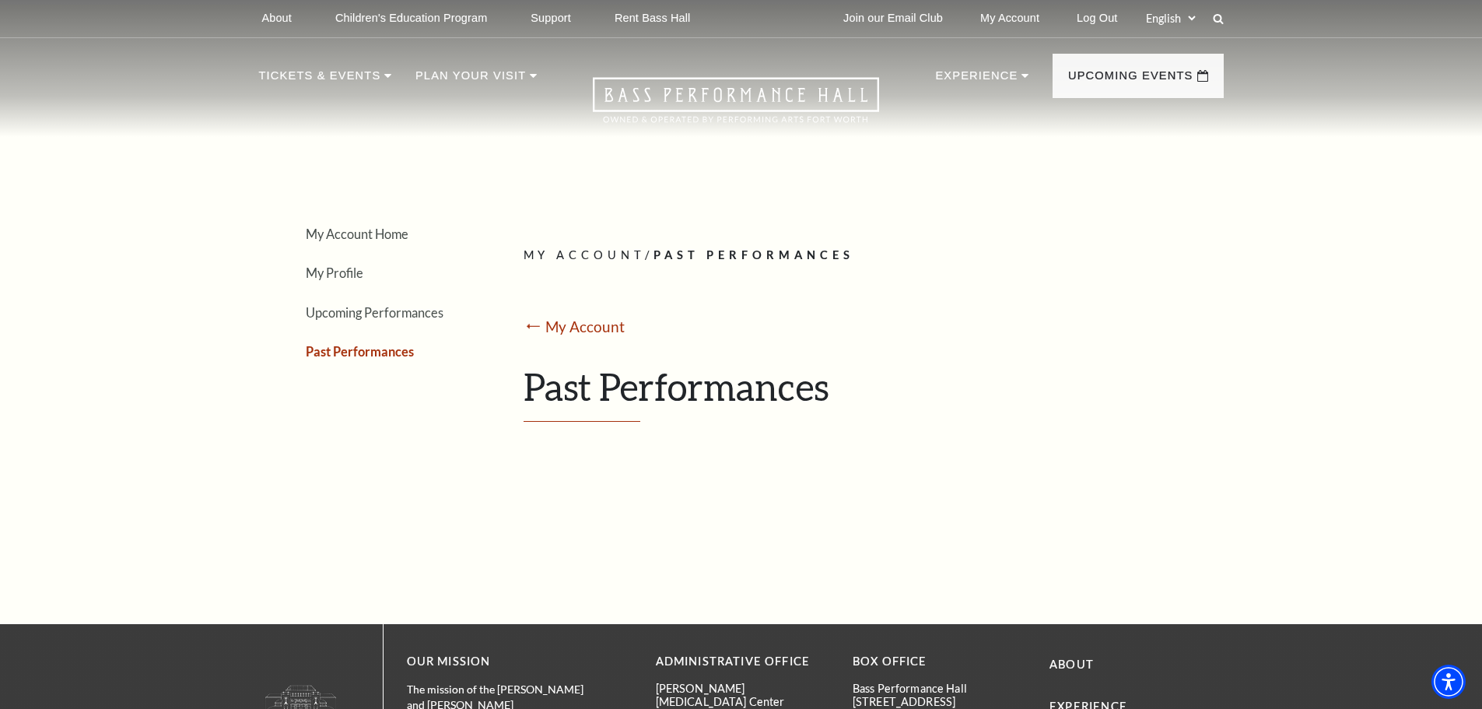
scroll to position [0, 0]
click at [580, 411] on h1 "Past Performances" at bounding box center [867, 394] width 688 height 58
click at [327, 282] on li "My Profile" at bounding box center [385, 273] width 159 height 23
click at [328, 275] on link "My Profile" at bounding box center [335, 273] width 58 height 15
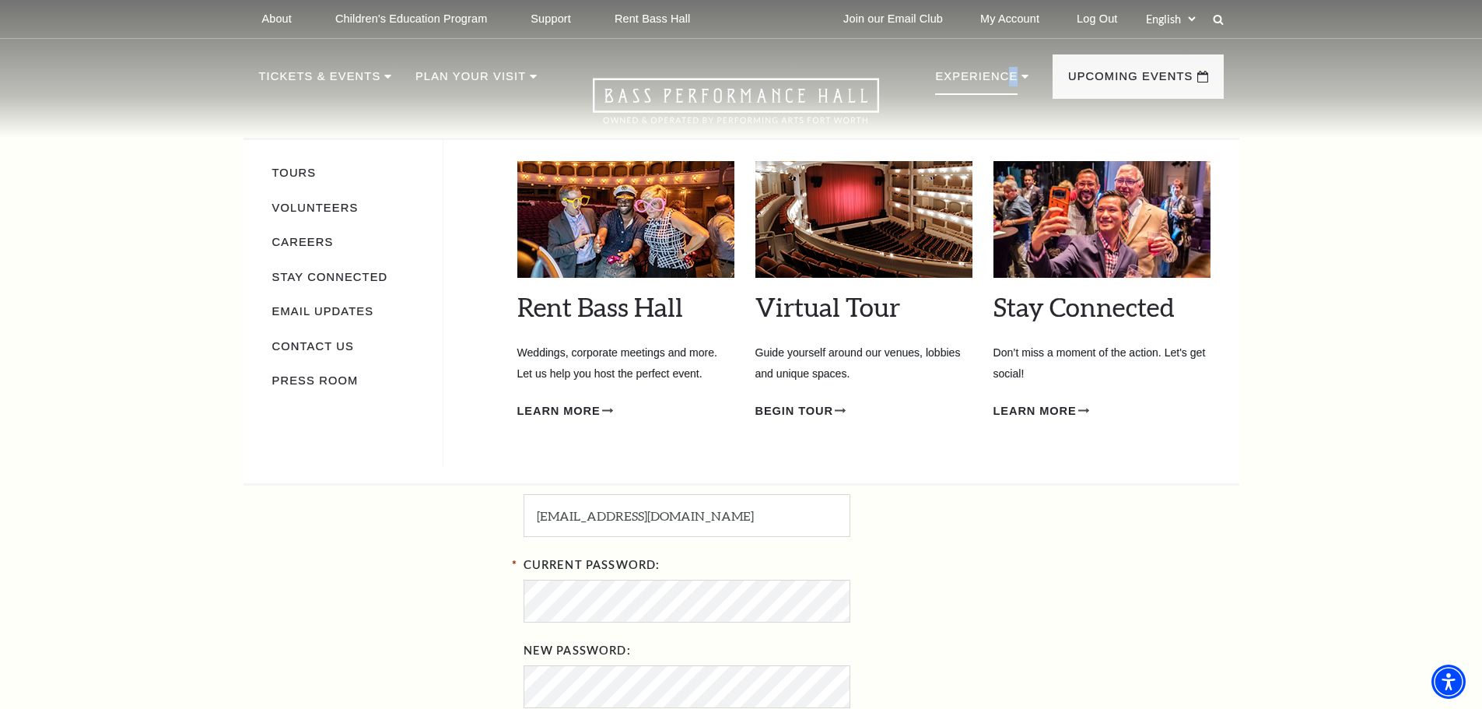
click at [1002, 75] on p "Experience" at bounding box center [976, 81] width 82 height 28
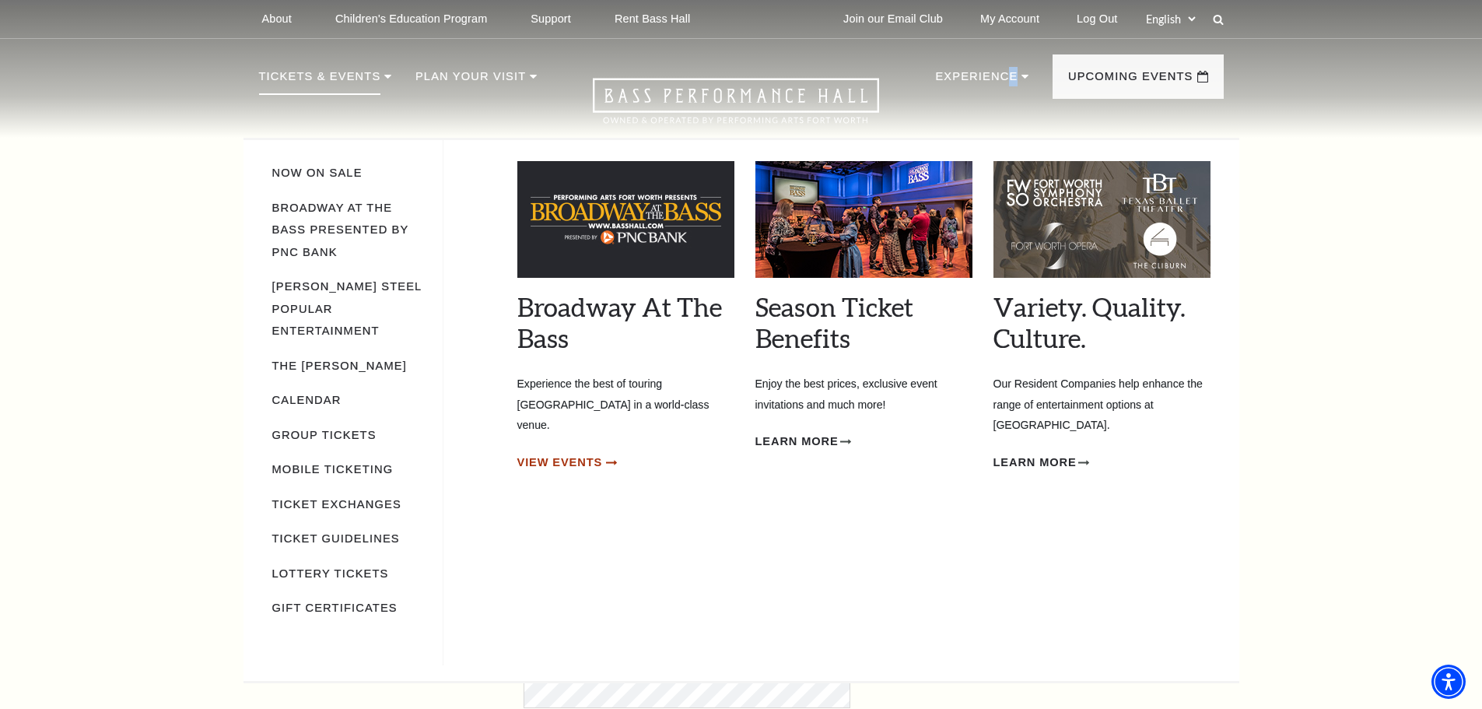
click at [554, 453] on span "View Events" at bounding box center [560, 462] width 86 height 19
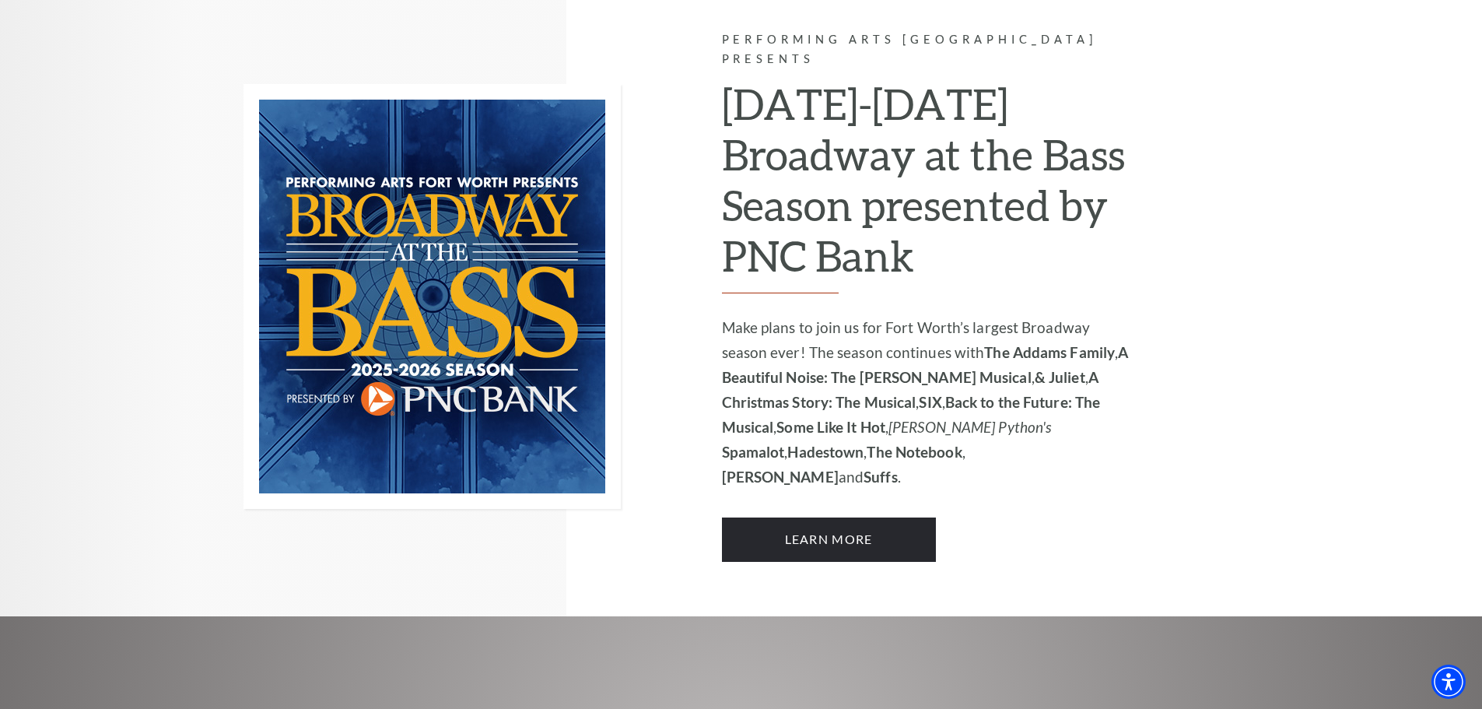
scroll to position [1089, 0]
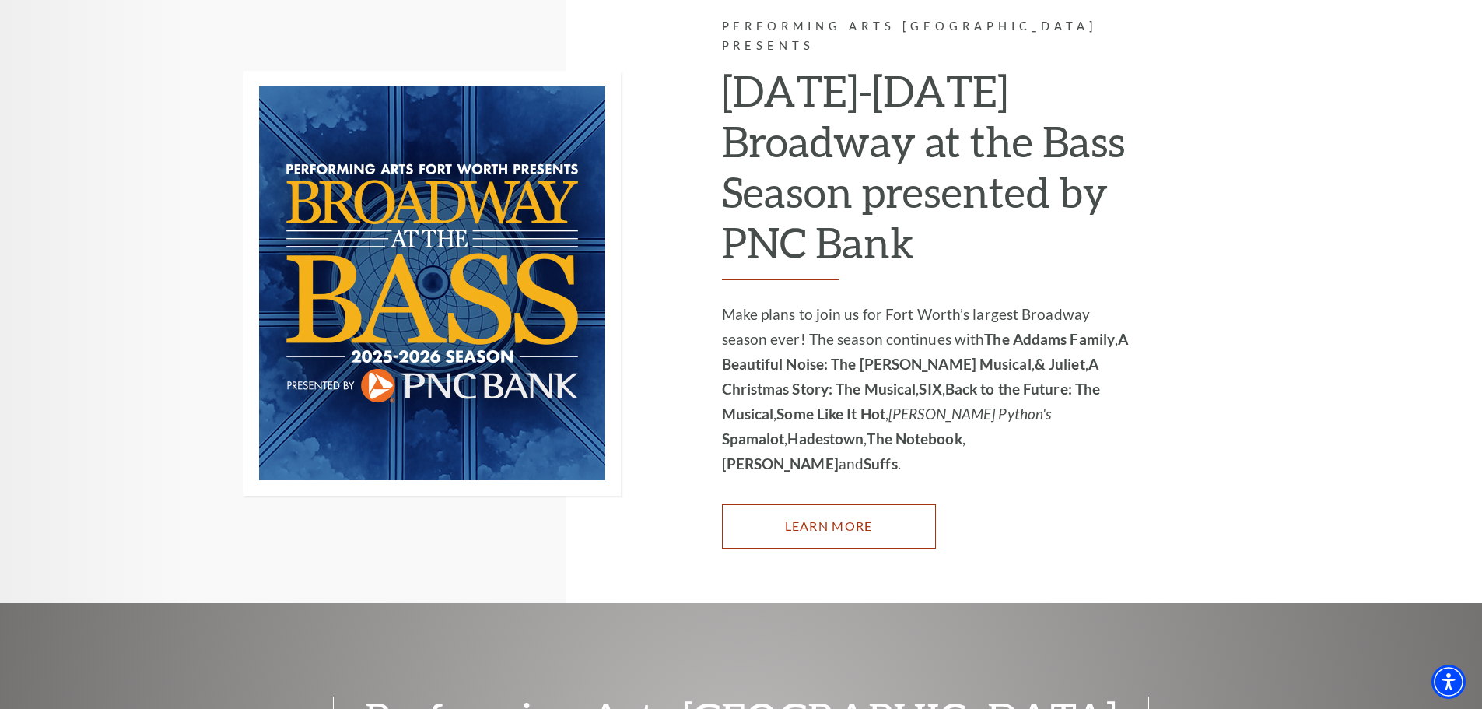
click at [833, 504] on link "Learn More" at bounding box center [829, 526] width 214 height 44
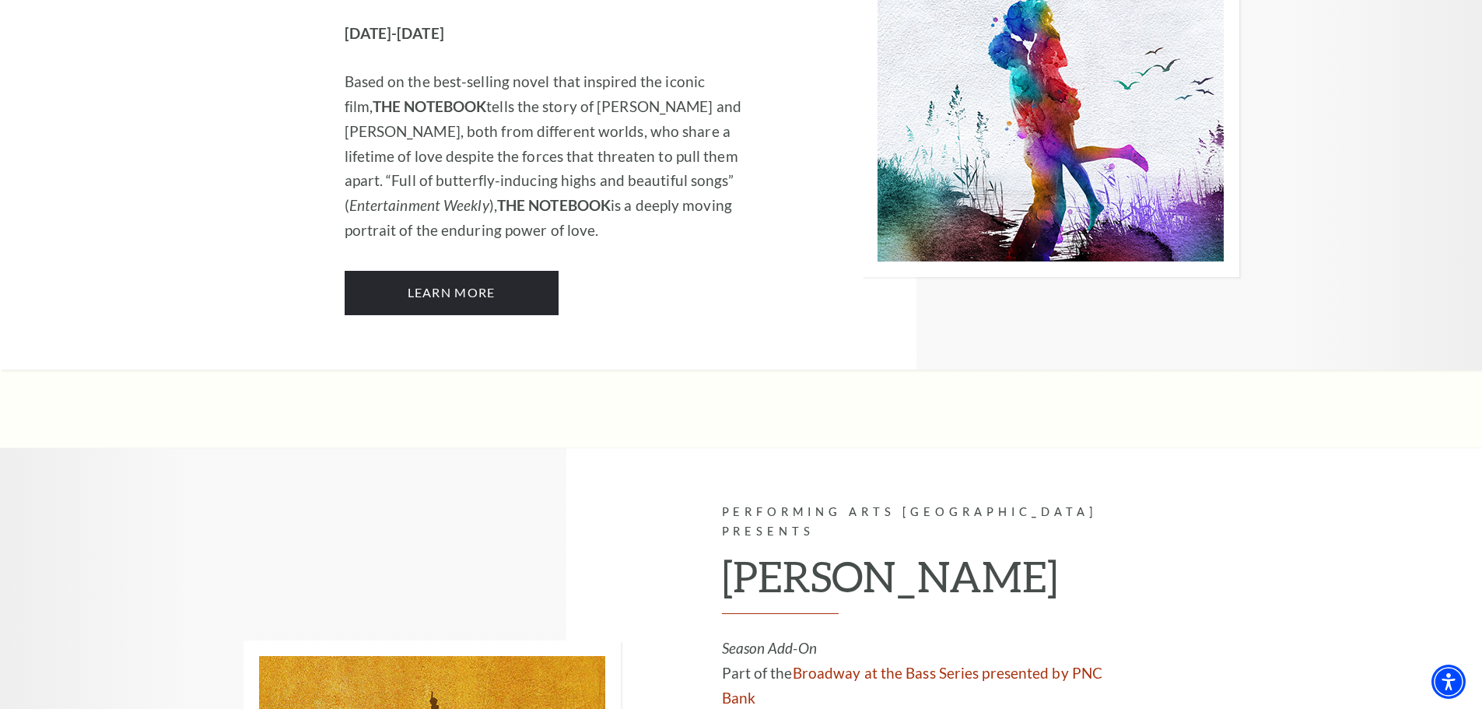
scroll to position [9178, 0]
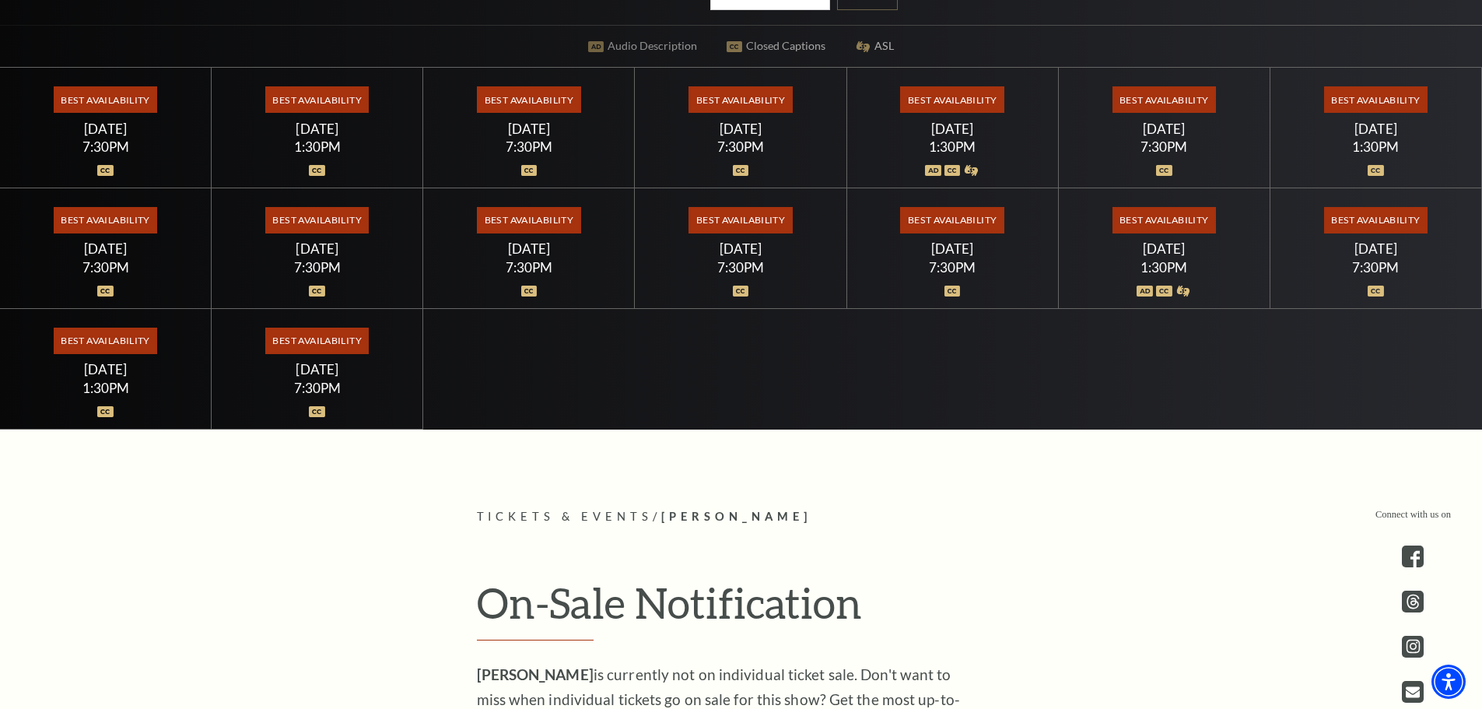
scroll to position [933, 0]
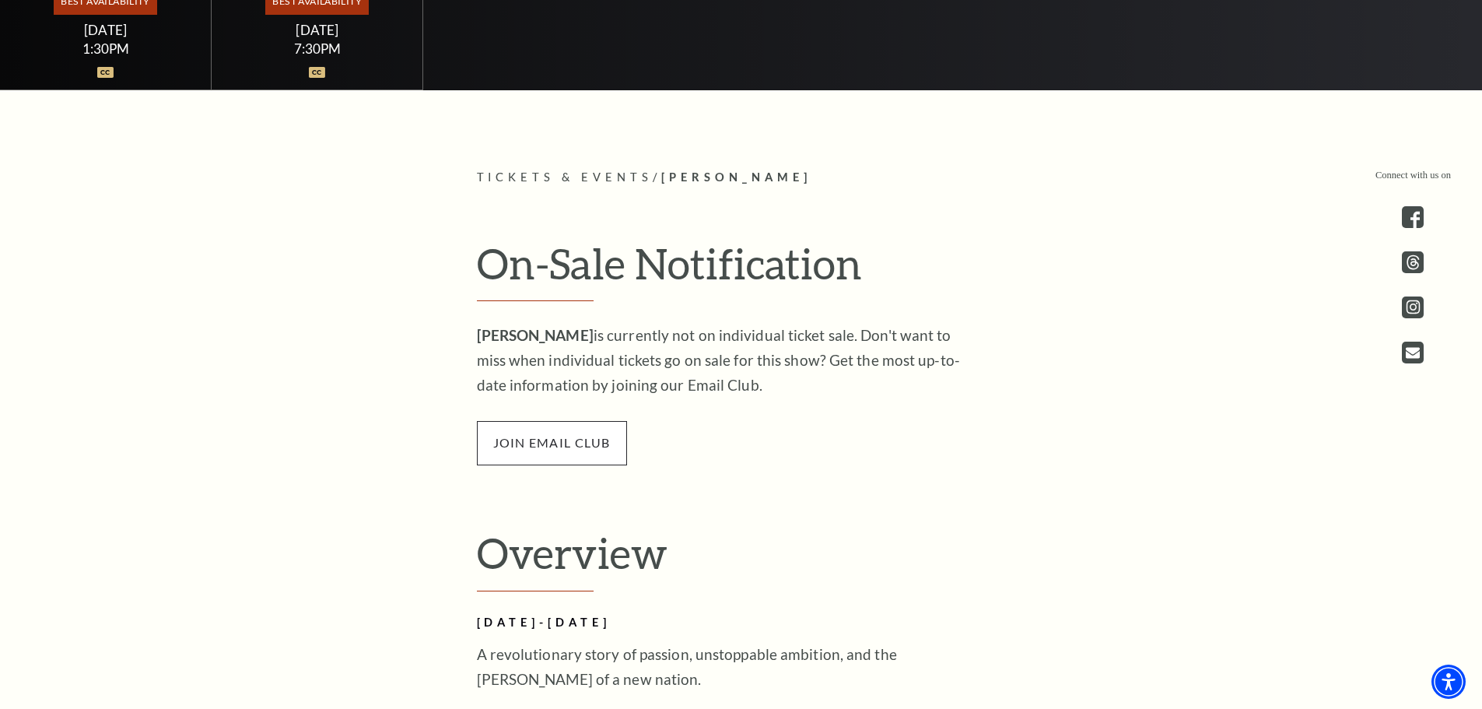
click at [553, 452] on span "join email club" at bounding box center [552, 443] width 150 height 44
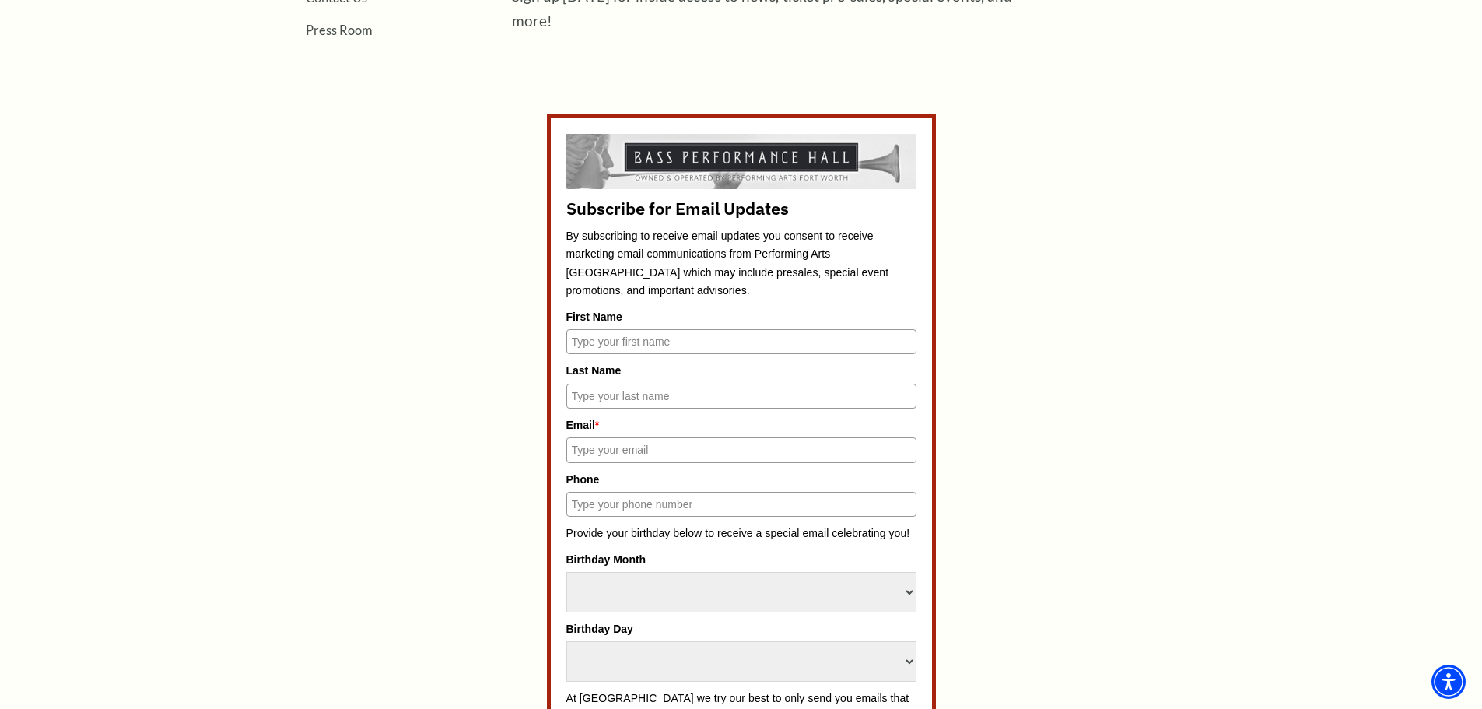
scroll to position [778, 0]
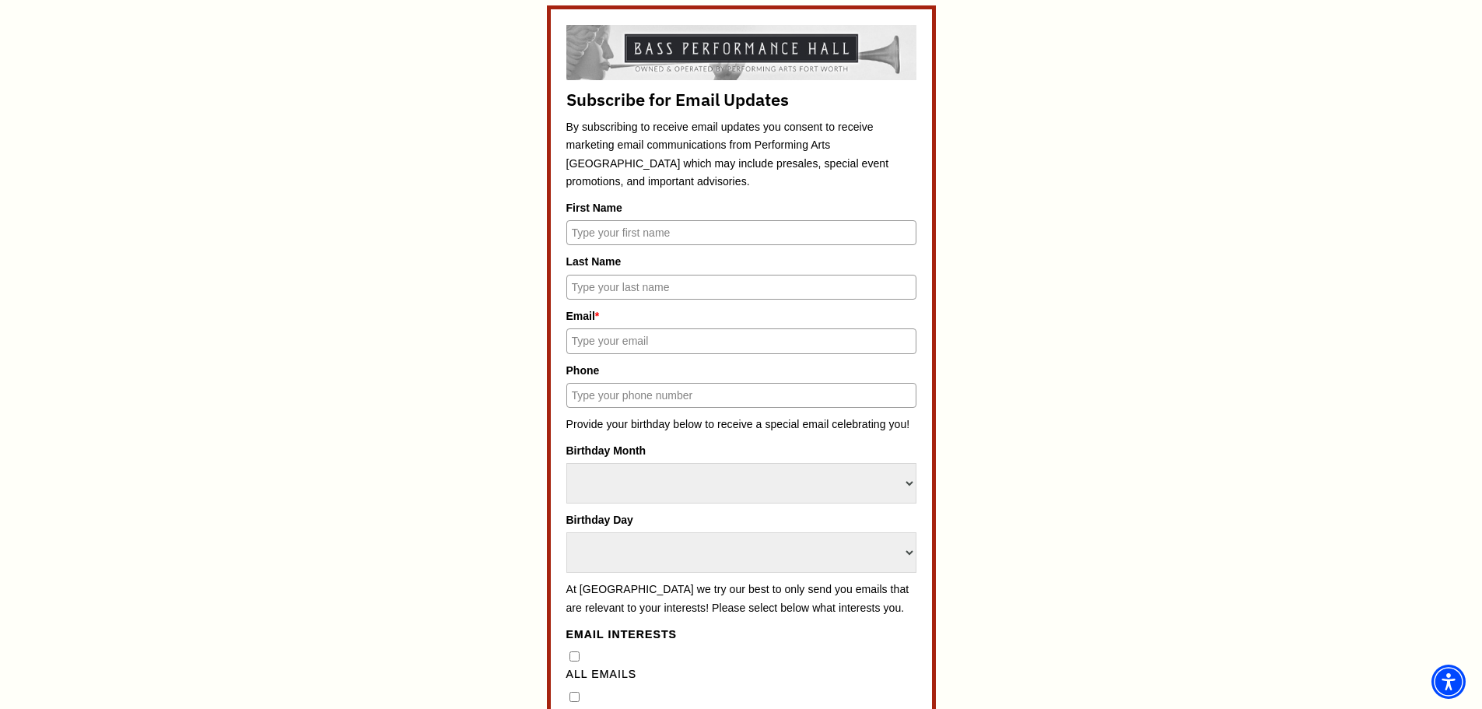
click at [707, 238] on input "First Name" at bounding box center [741, 232] width 350 height 25
type input "[PERSON_NAME]"
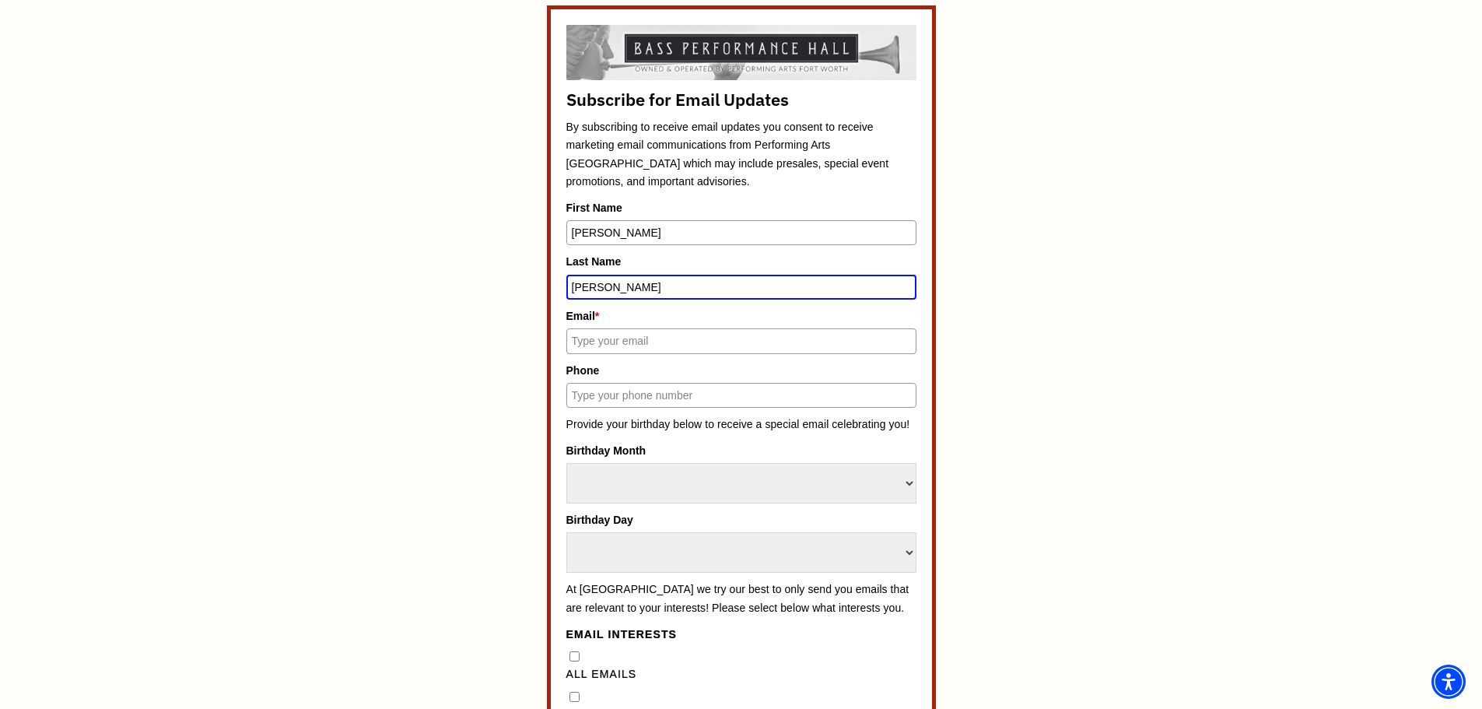
type input "[PERSON_NAME]"
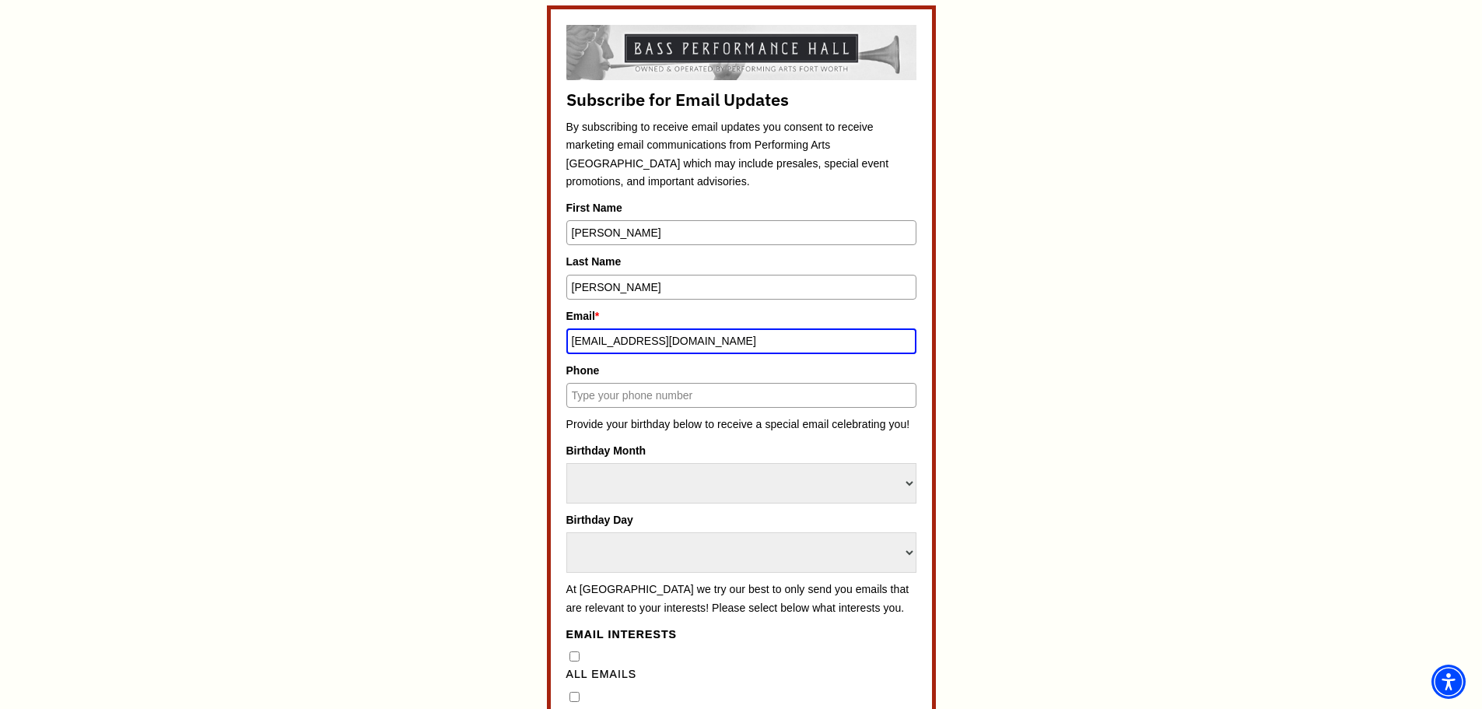
type input "[EMAIL_ADDRESS][DOMAIN_NAME]"
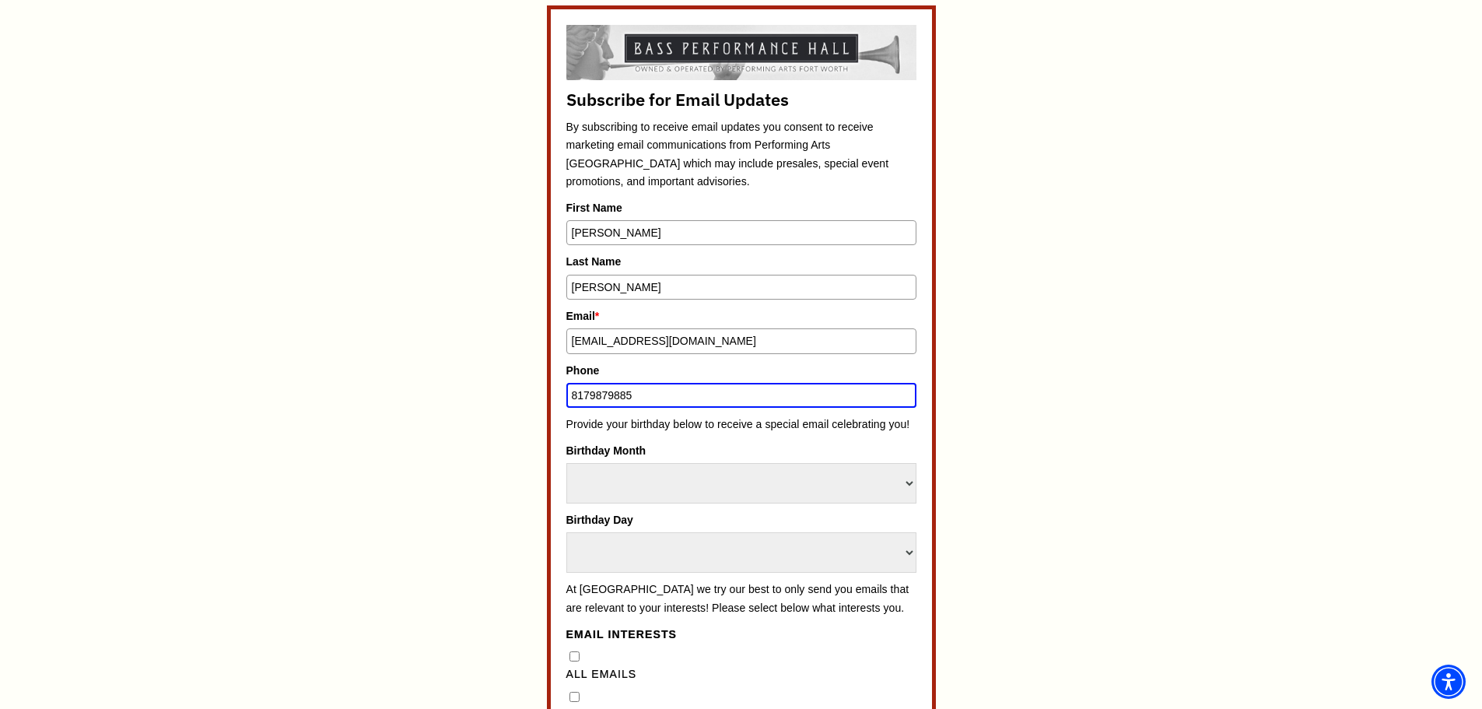
type input "8179879885"
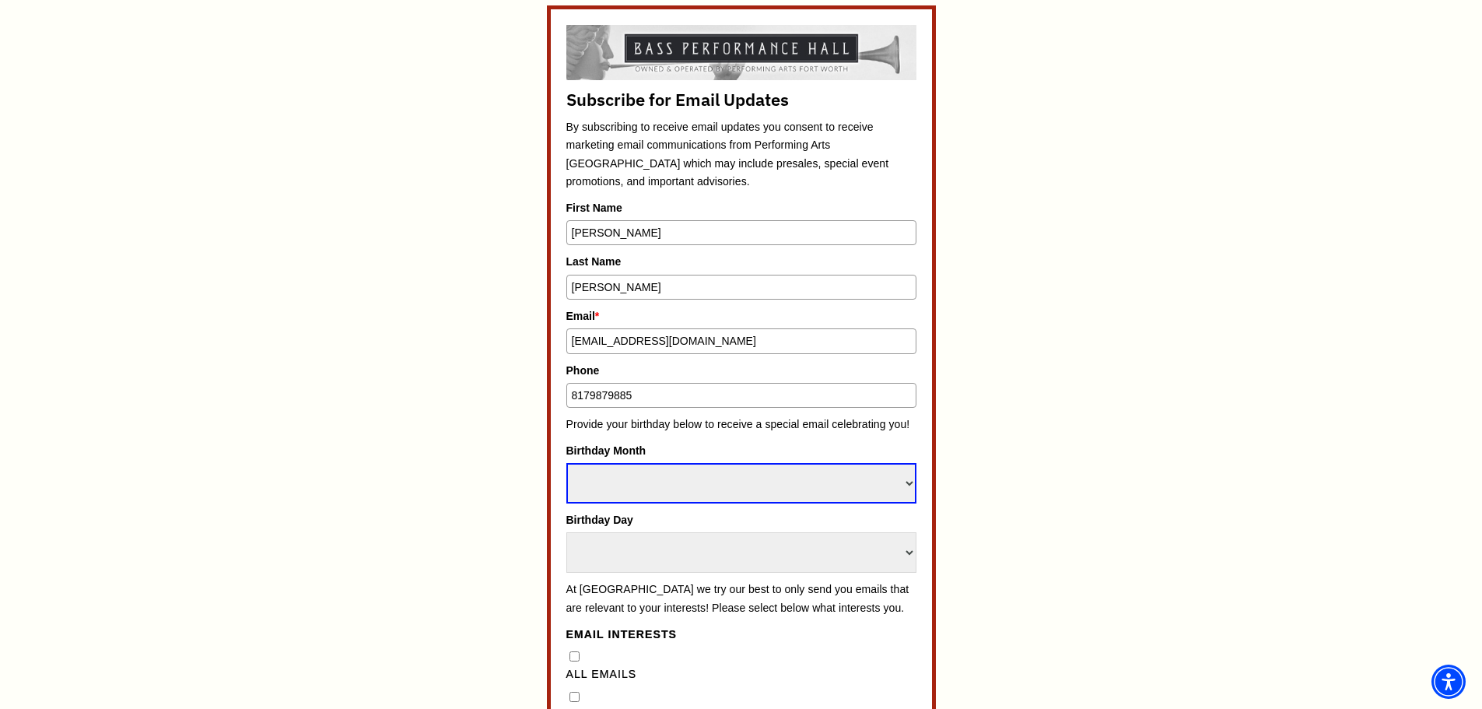
select select "February"
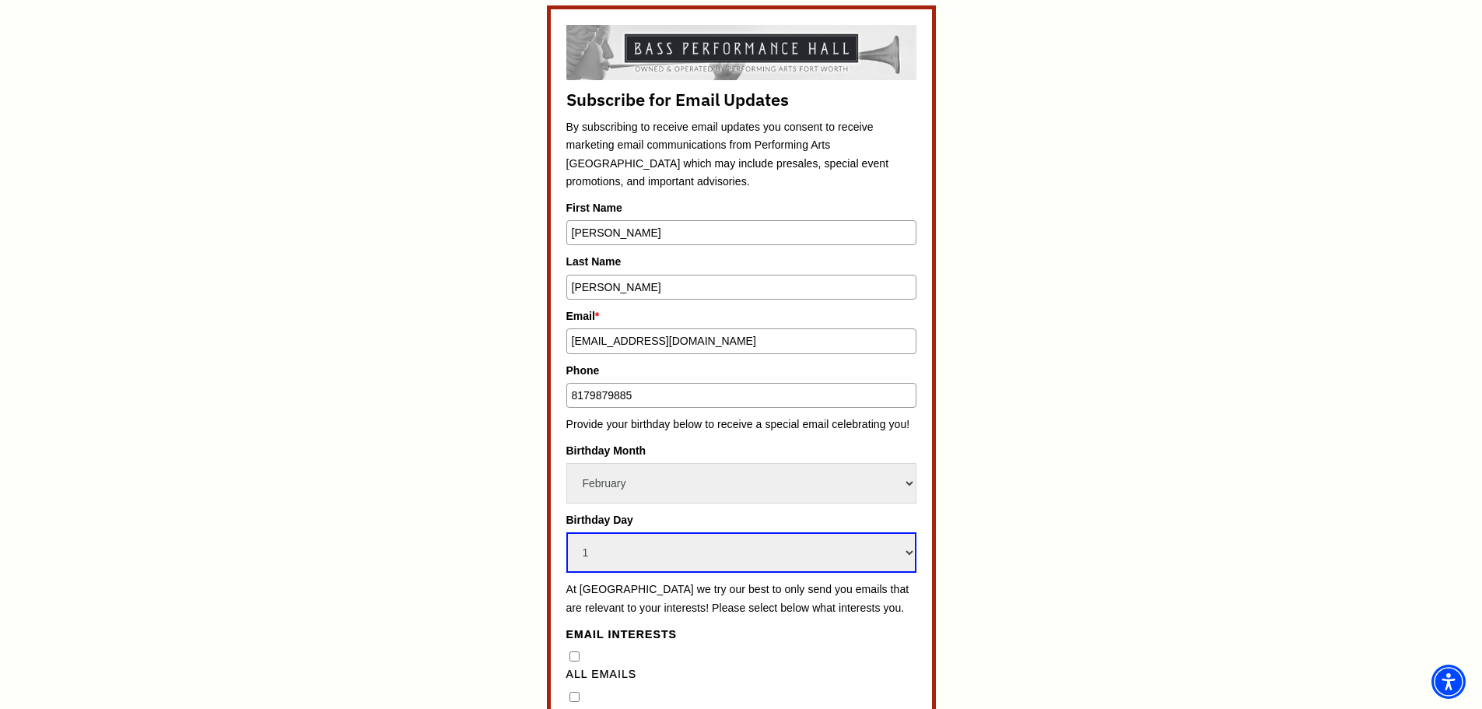
select select "18"
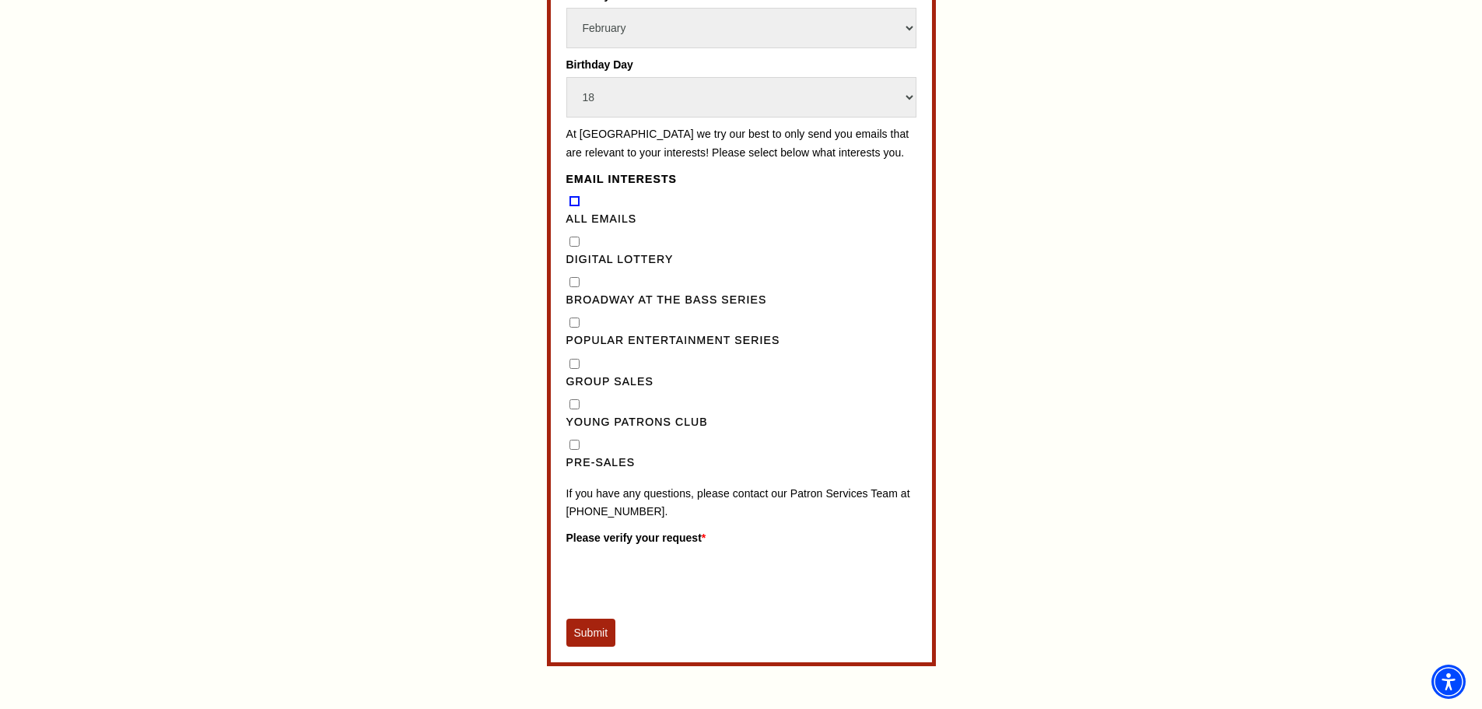
scroll to position [1322, 0]
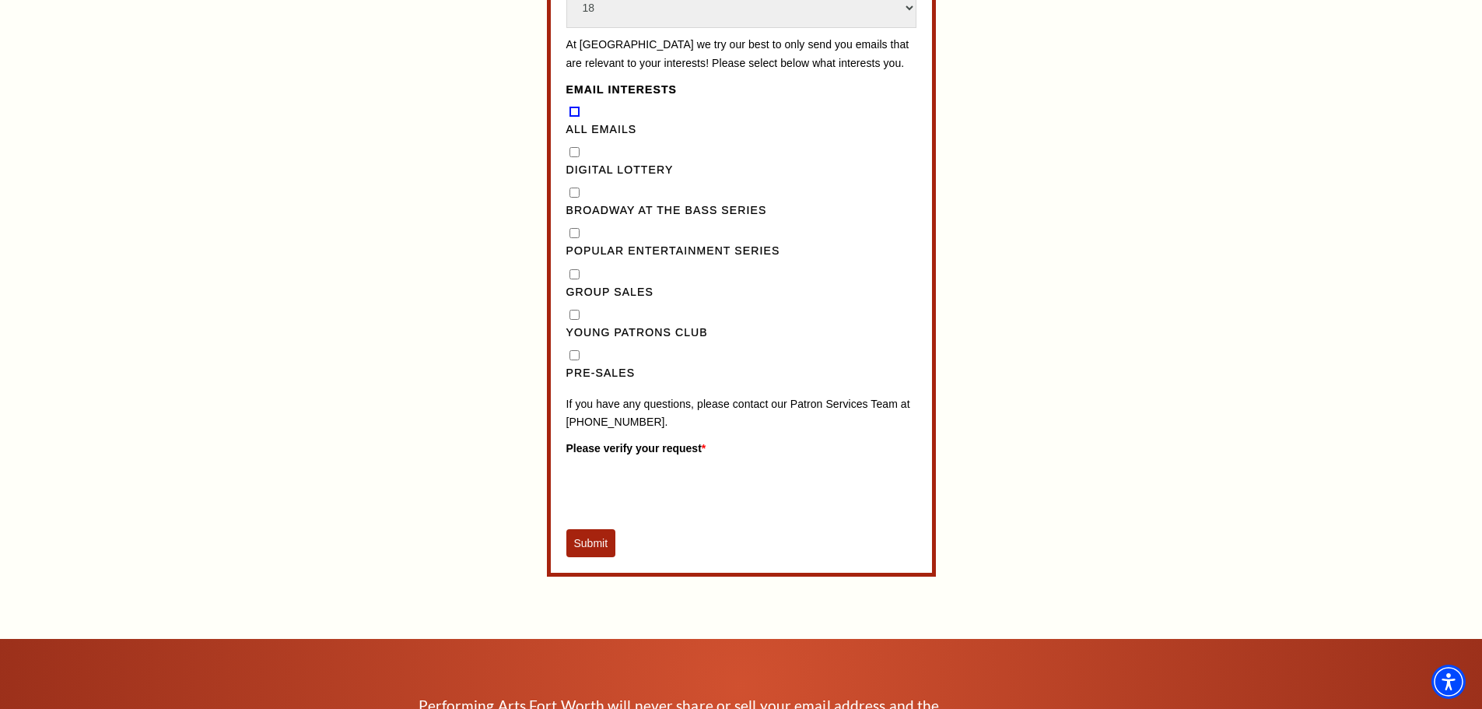
click at [574, 253] on div "Popular Entertainment Series" at bounding box center [741, 243] width 350 height 36
click at [571, 238] on Series"] "Popular Entertainment Series" at bounding box center [574, 233] width 10 height 10
checkbox Series"] "true"
click at [575, 360] on input "Pre-Sales" at bounding box center [574, 355] width 10 height 10
checkbox input "true"
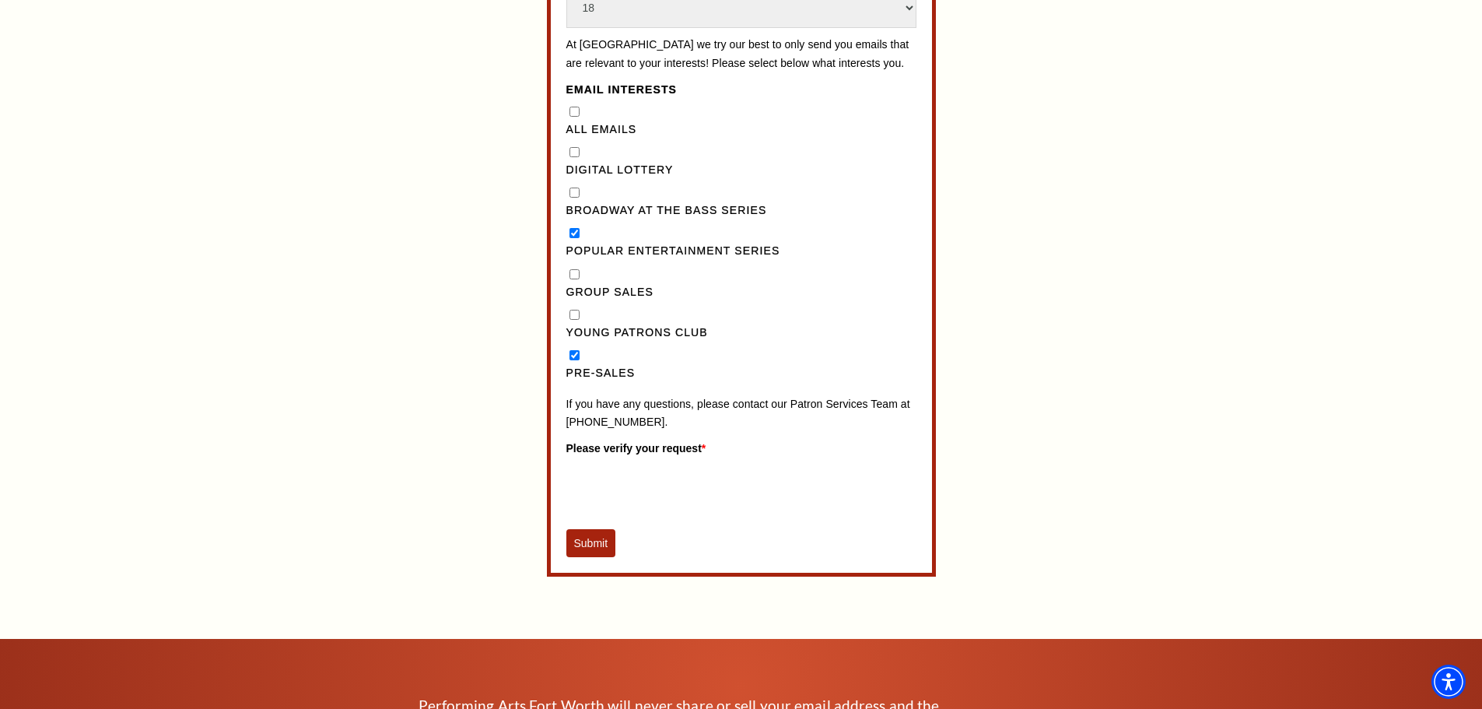
scroll to position [1320, 0]
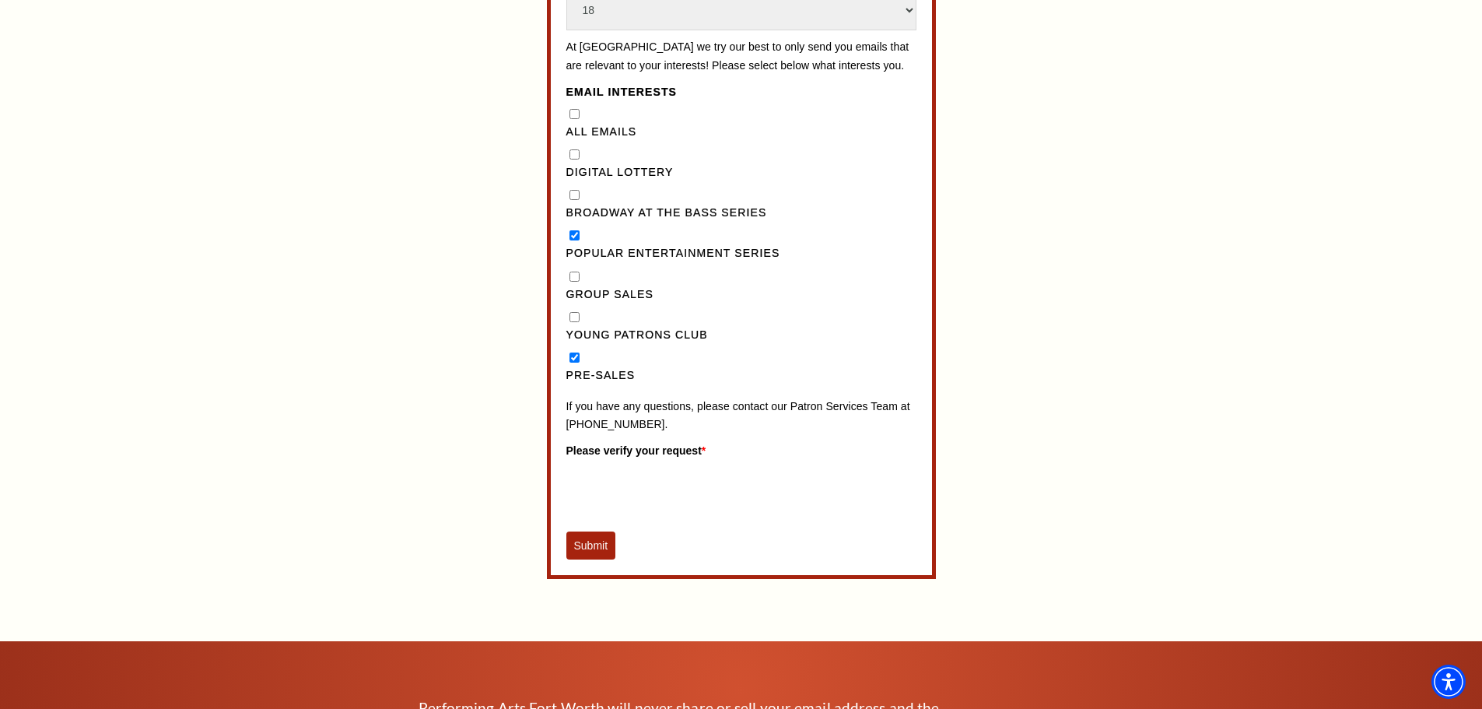
click at [579, 559] on button "Submit" at bounding box center [591, 545] width 50 height 28
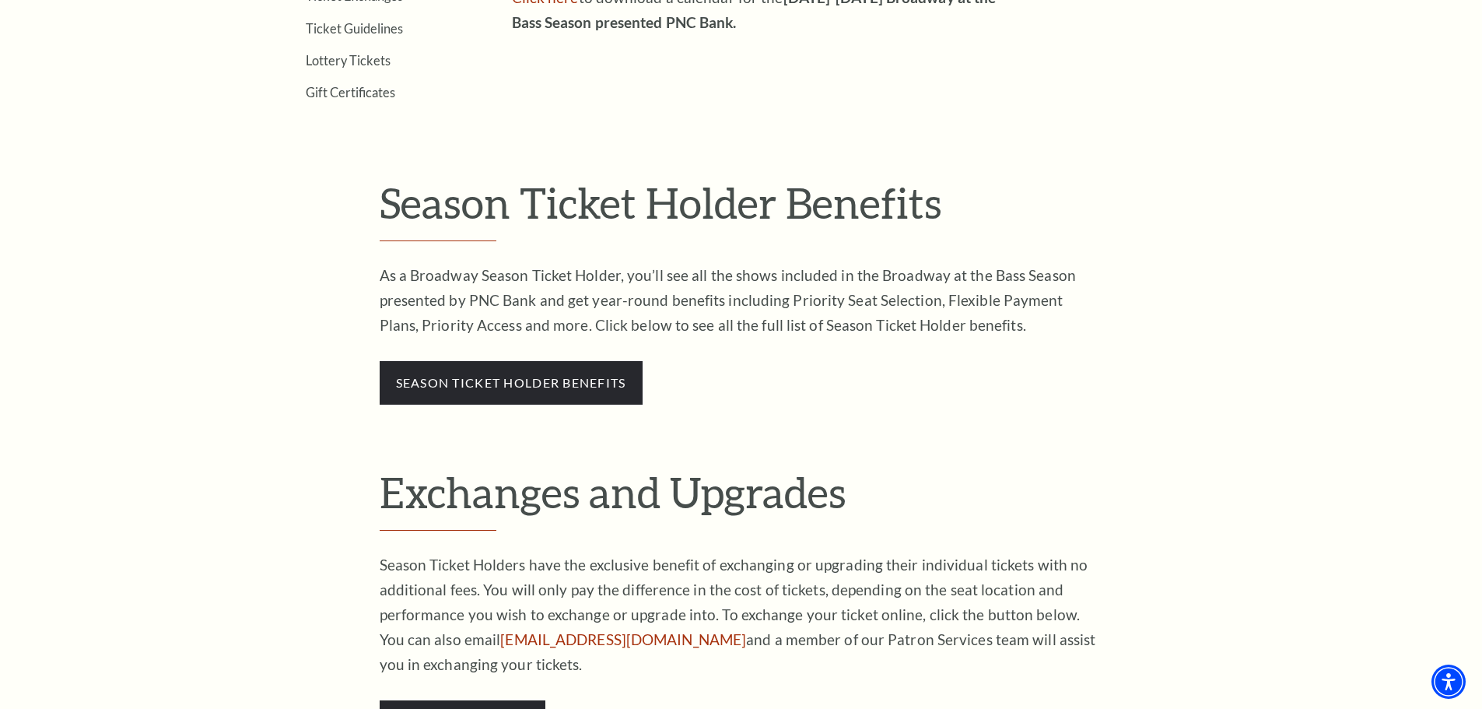
scroll to position [778, 0]
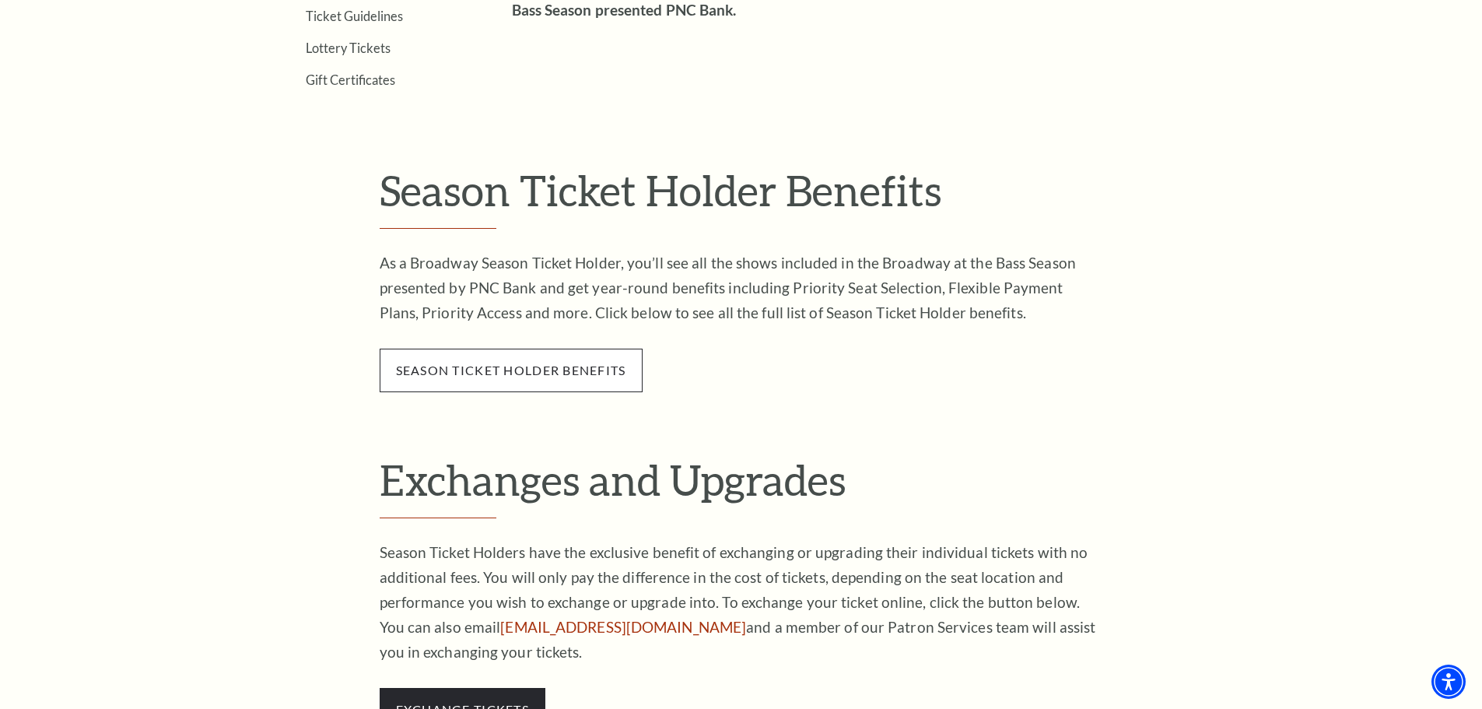
click at [579, 379] on span "season ticket holder benefits" at bounding box center [511, 370] width 263 height 44
click at [537, 374] on link "season ticket holder benefits" at bounding box center [511, 369] width 230 height 15
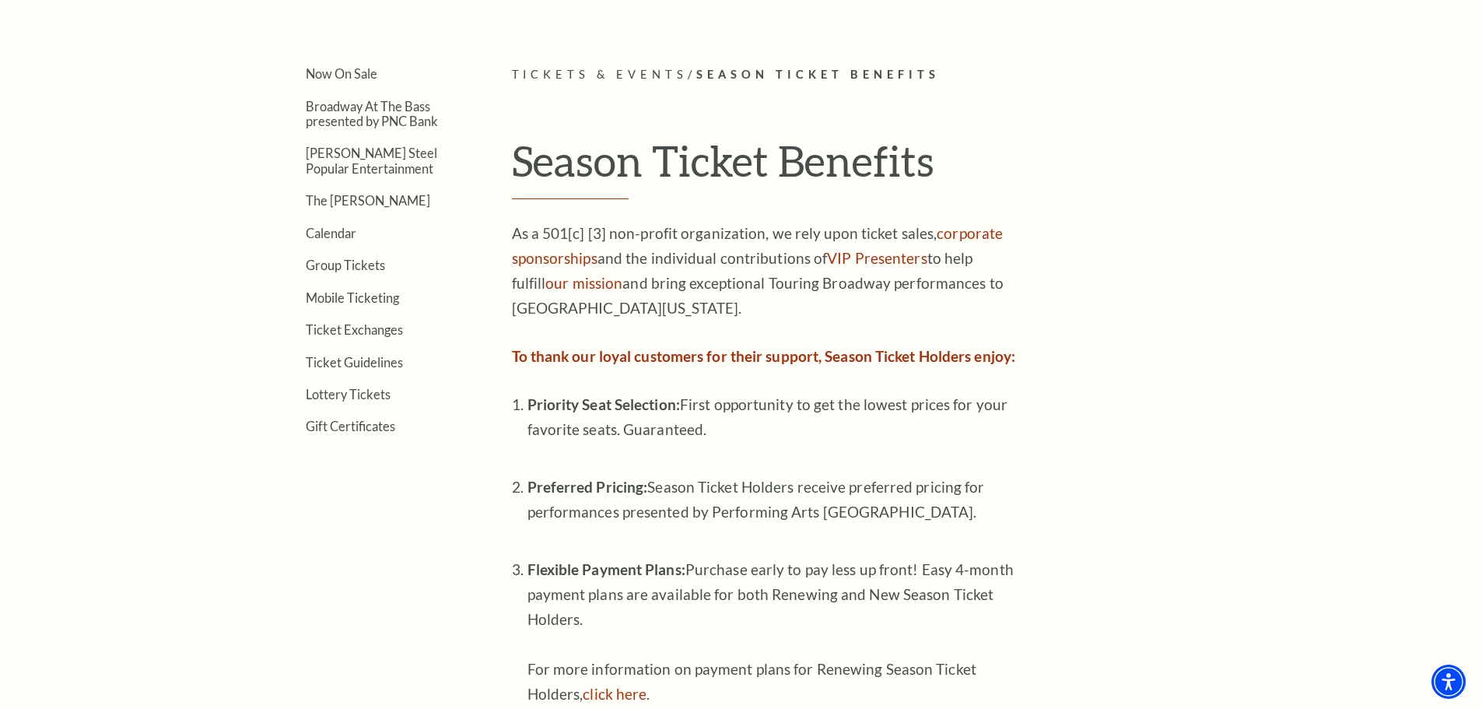
scroll to position [467, 0]
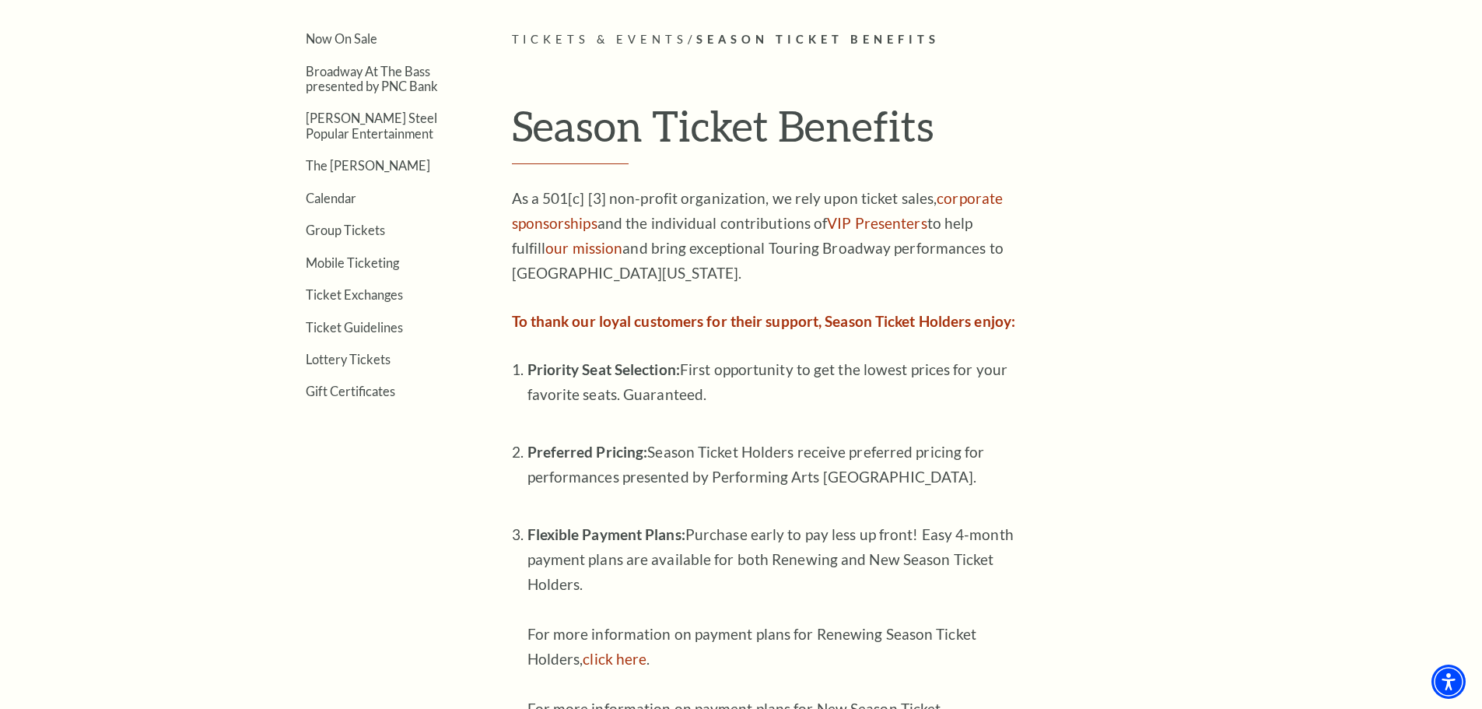
click at [845, 317] on strong "To thank our loyal customers for their support, Season Ticket Holders enjoy:" at bounding box center [764, 321] width 504 height 18
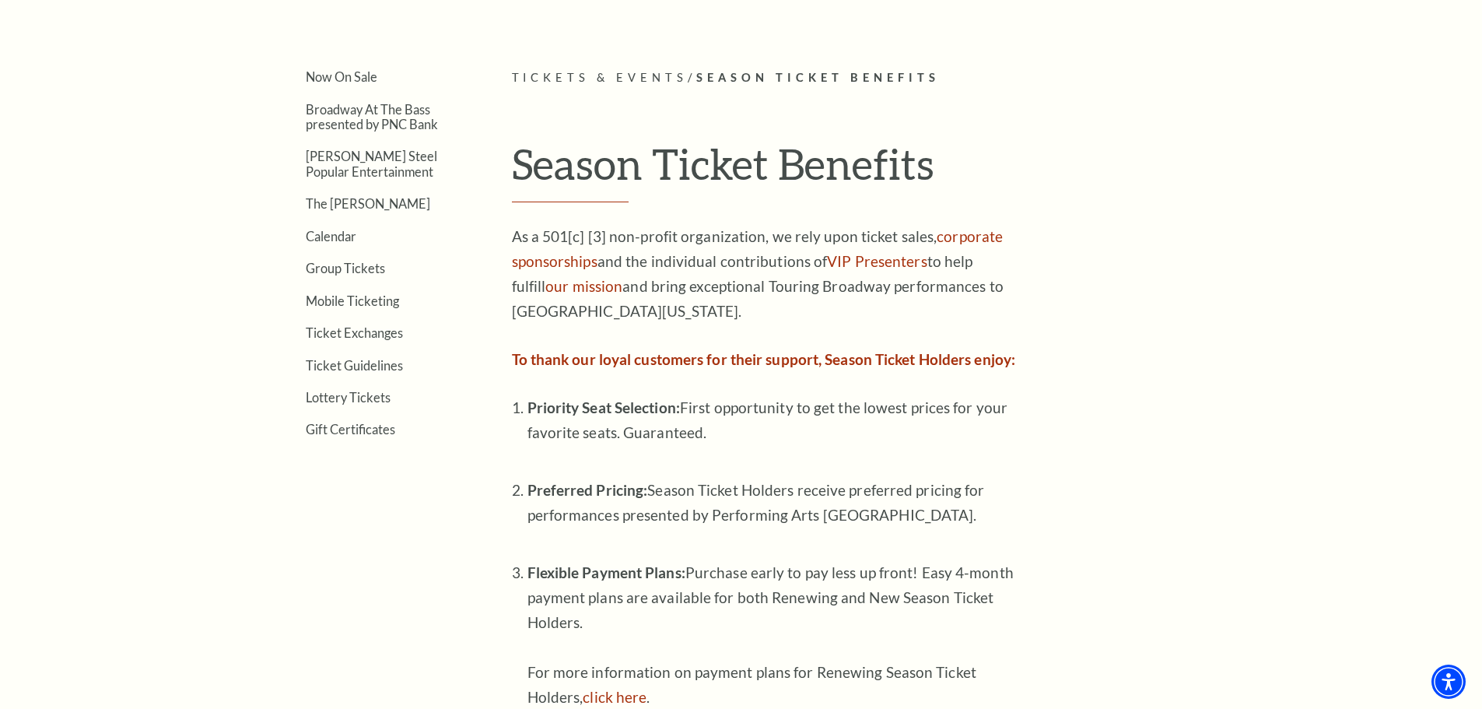
scroll to position [387, 0]
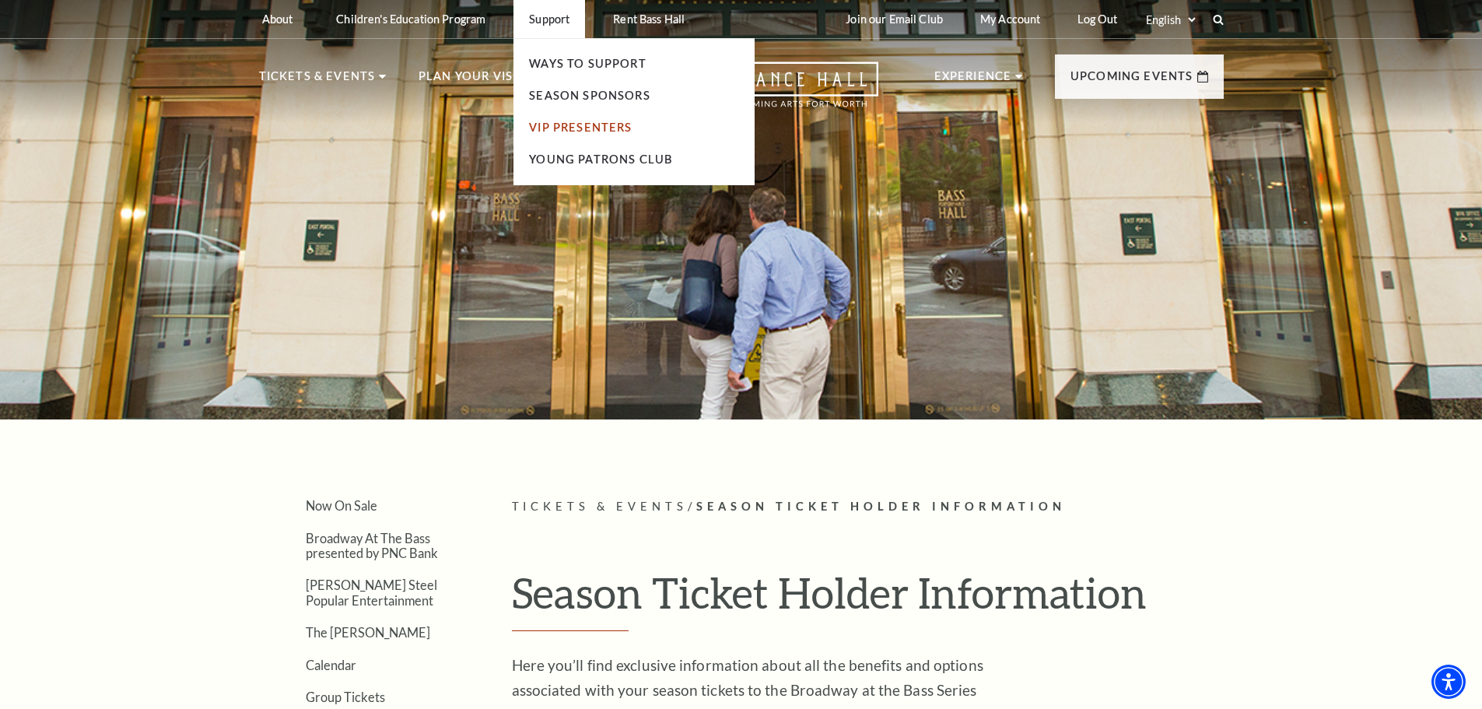
click at [557, 127] on link "VIP Presenters" at bounding box center [580, 127] width 103 height 13
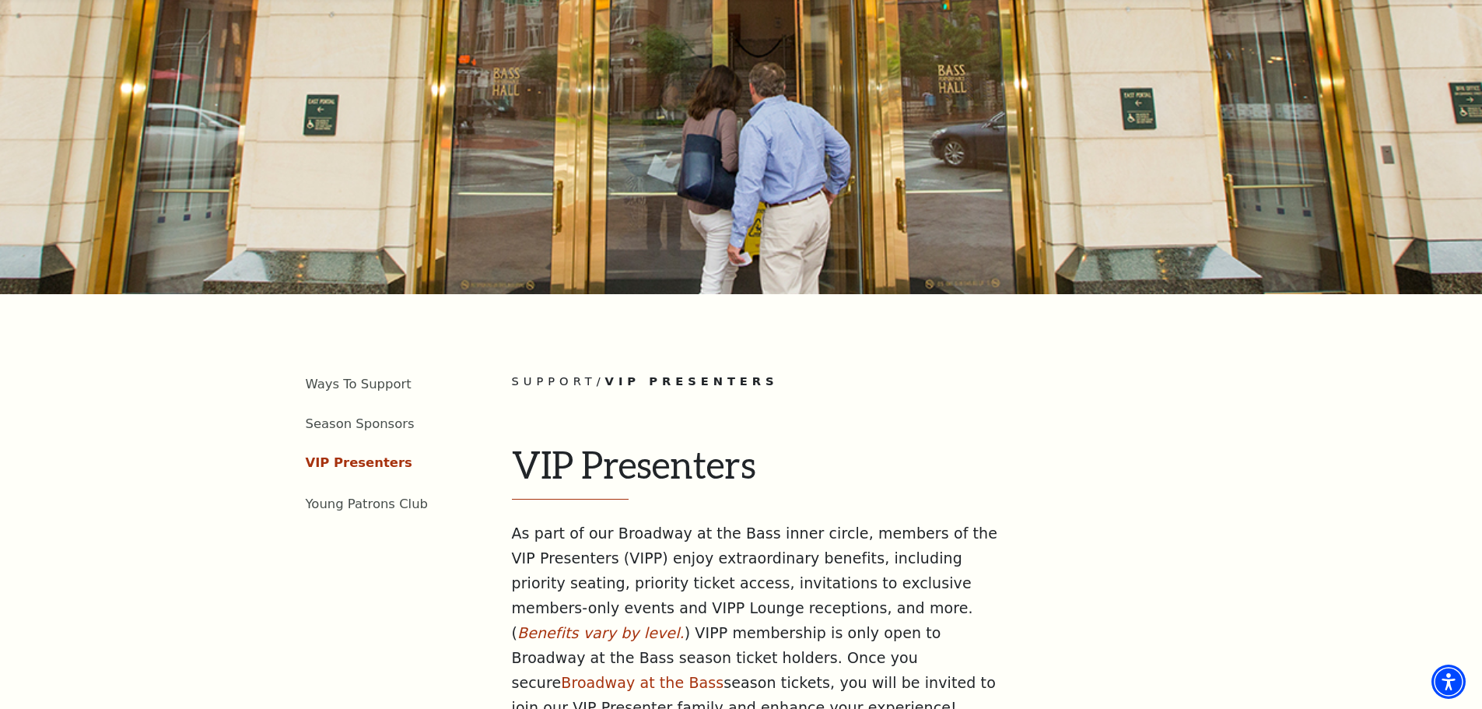
scroll to position [544, 0]
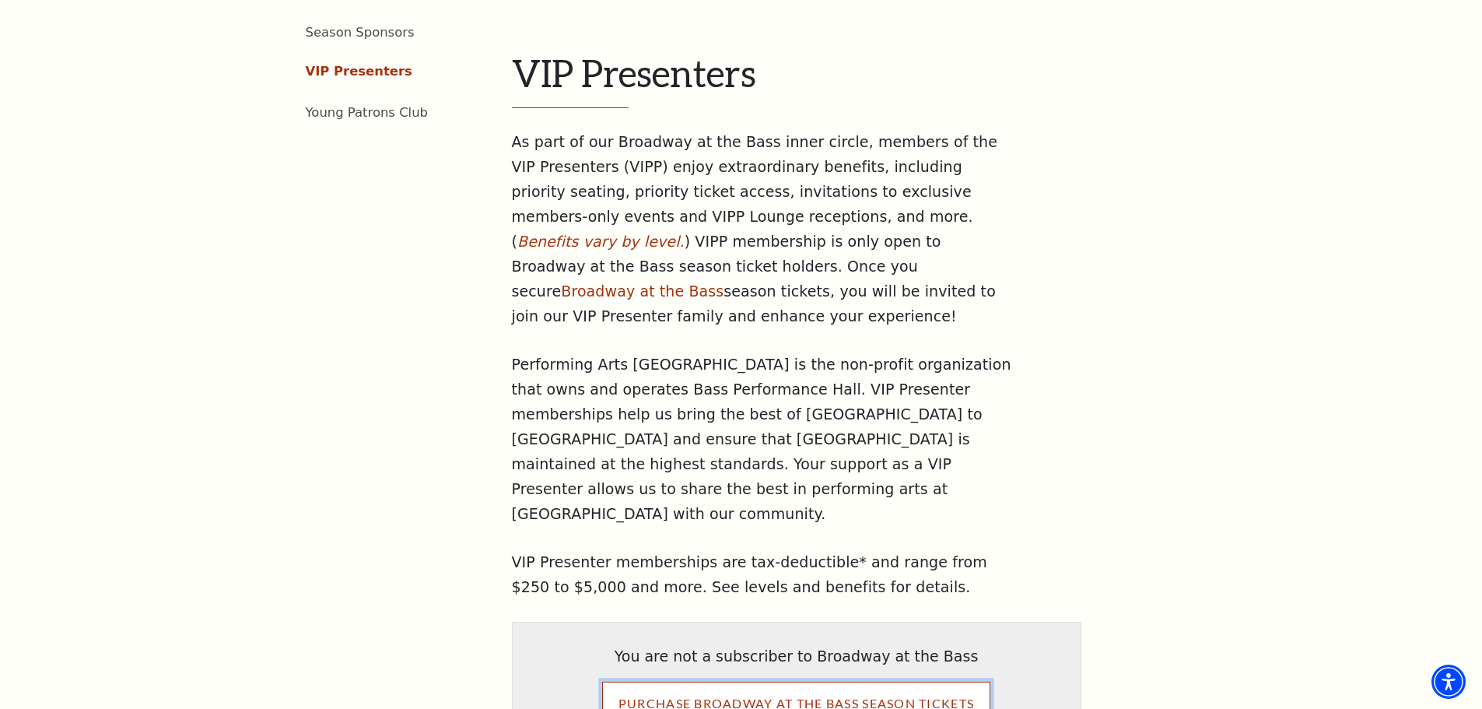
click at [877, 681] on input "PURCHASE BROADWAY AT THE BASS SEASON TICKETS" at bounding box center [796, 703] width 388 height 44
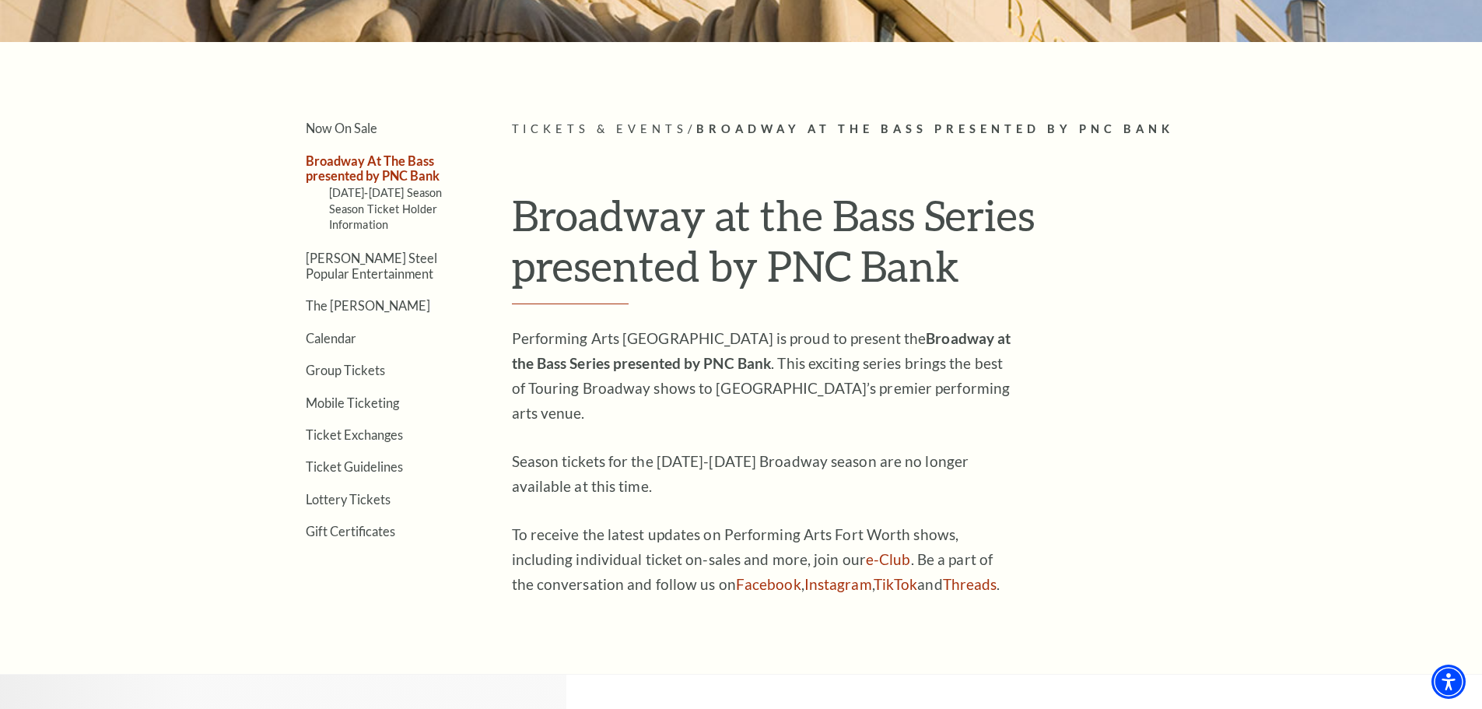
scroll to position [389, 0]
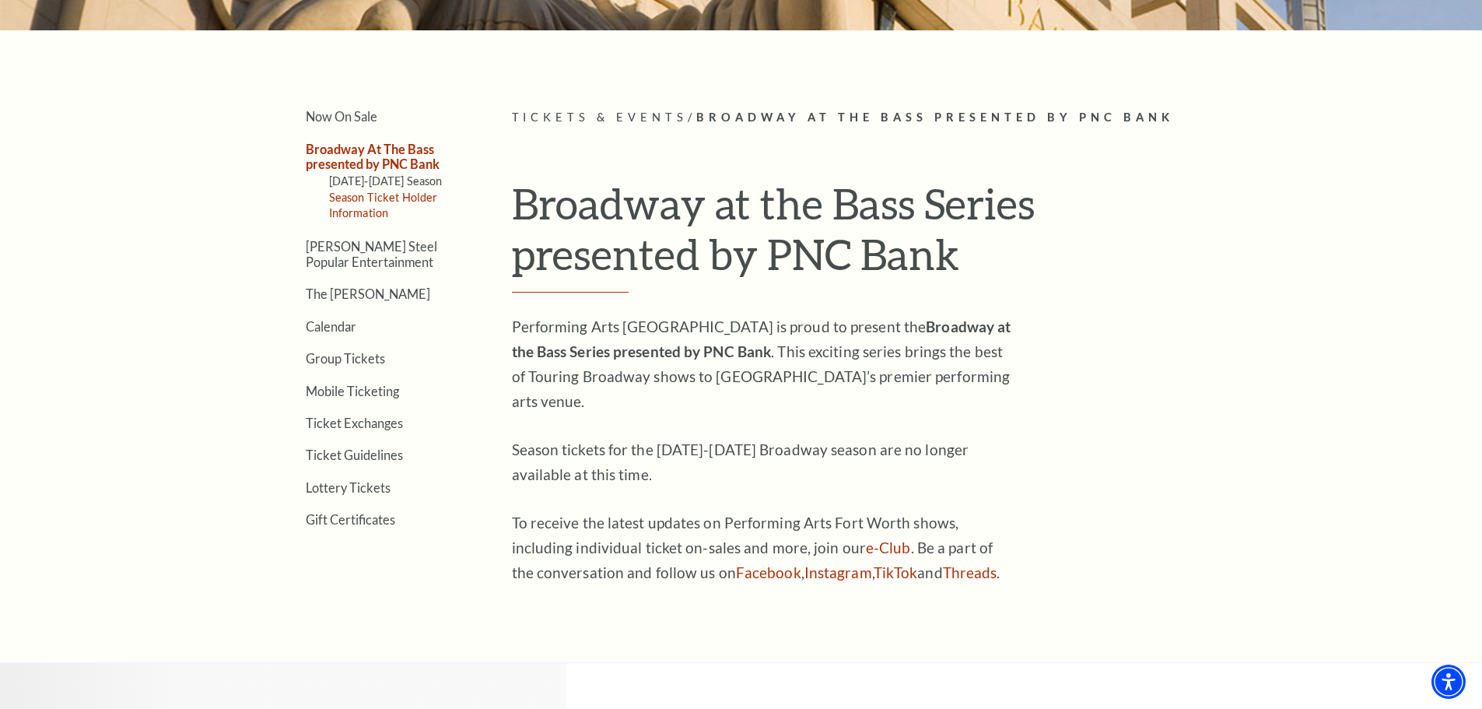
click at [374, 202] on link "Season Ticket Holder Information" at bounding box center [383, 205] width 109 height 29
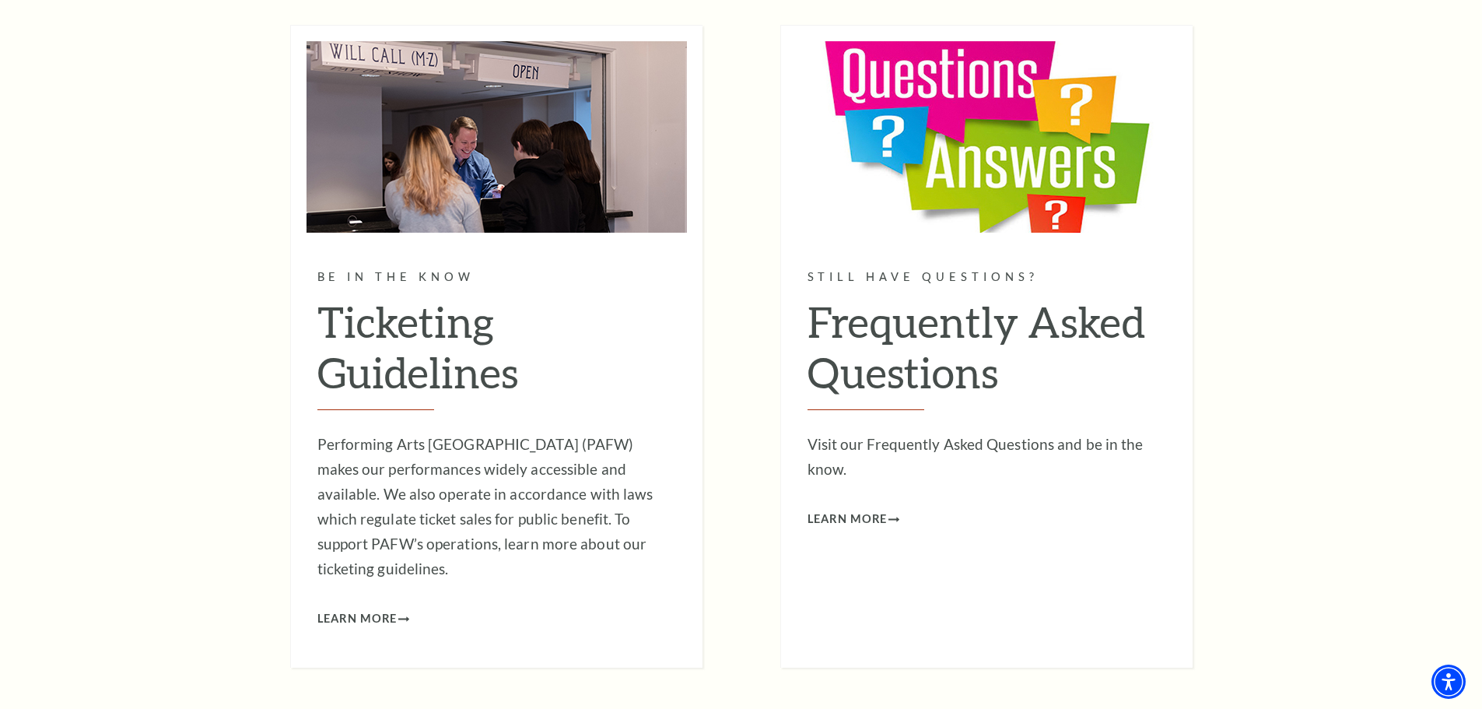
scroll to position [1867, 0]
